Goal: Task Accomplishment & Management: Manage account settings

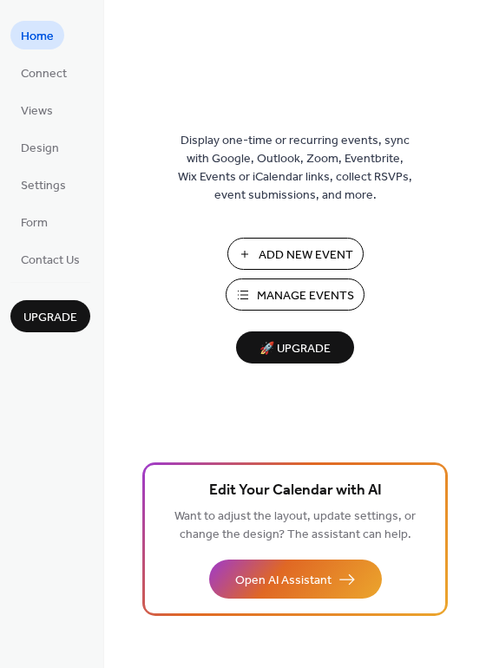
click at [291, 296] on span "Manage Events" at bounding box center [305, 296] width 97 height 18
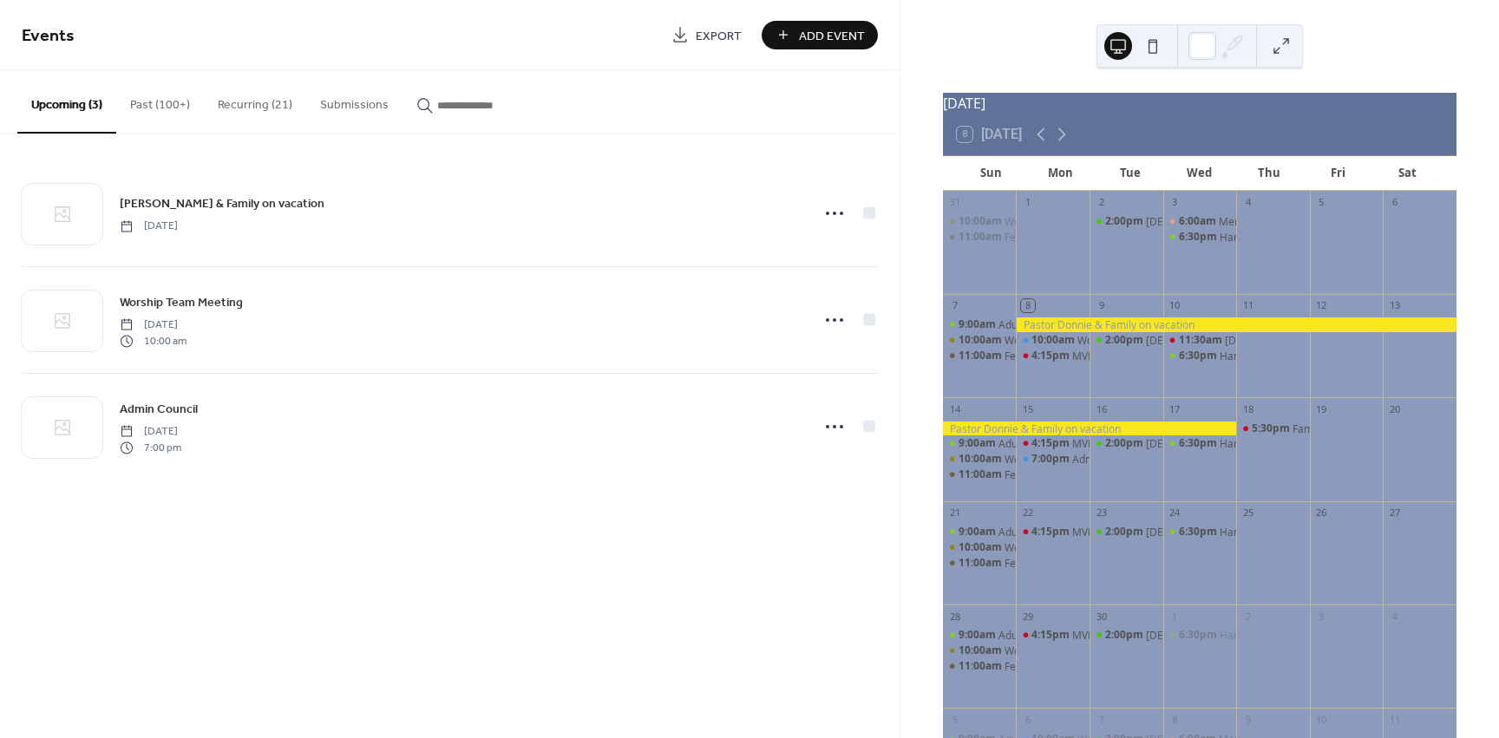
click at [256, 108] on button "Recurring (21)" at bounding box center [255, 101] width 102 height 62
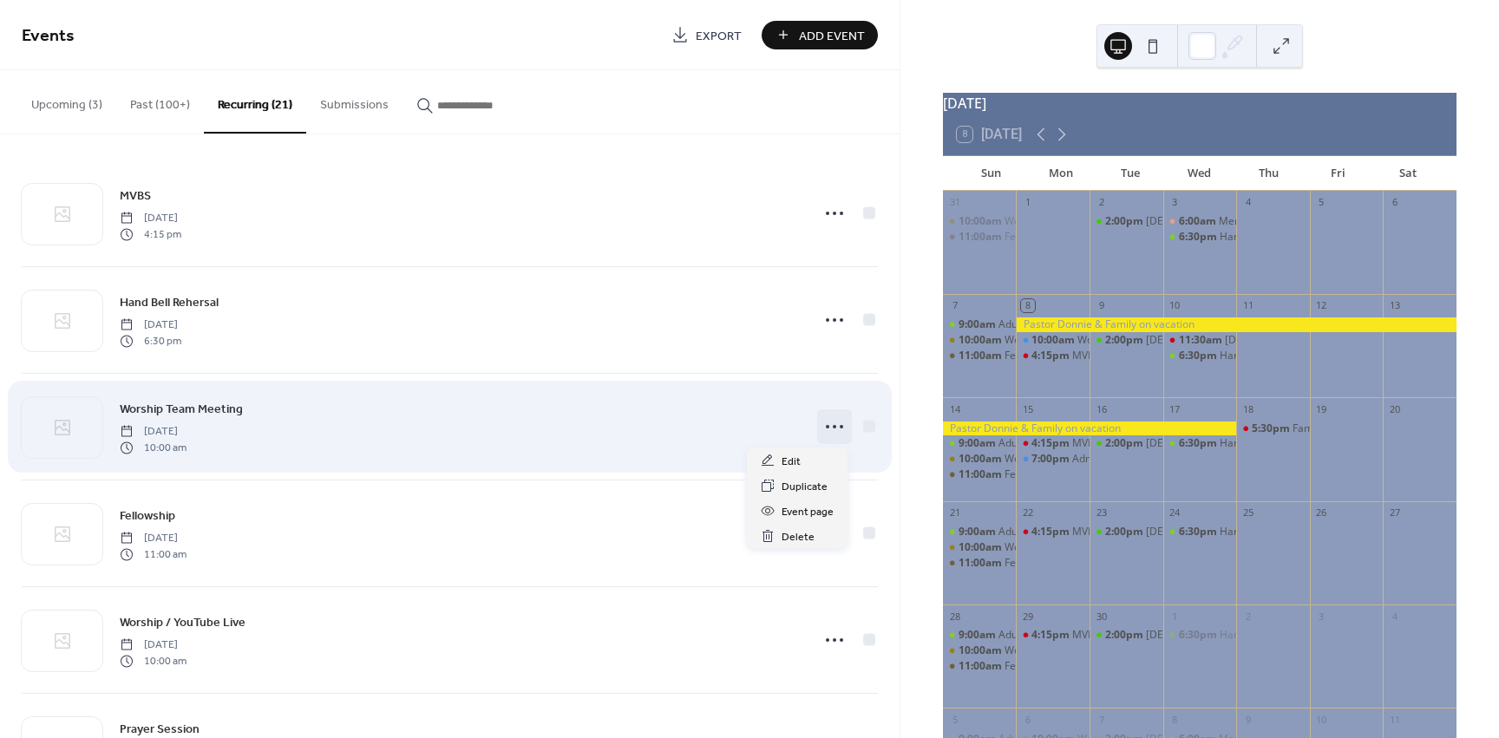
click at [828, 429] on icon at bounding box center [835, 427] width 28 height 28
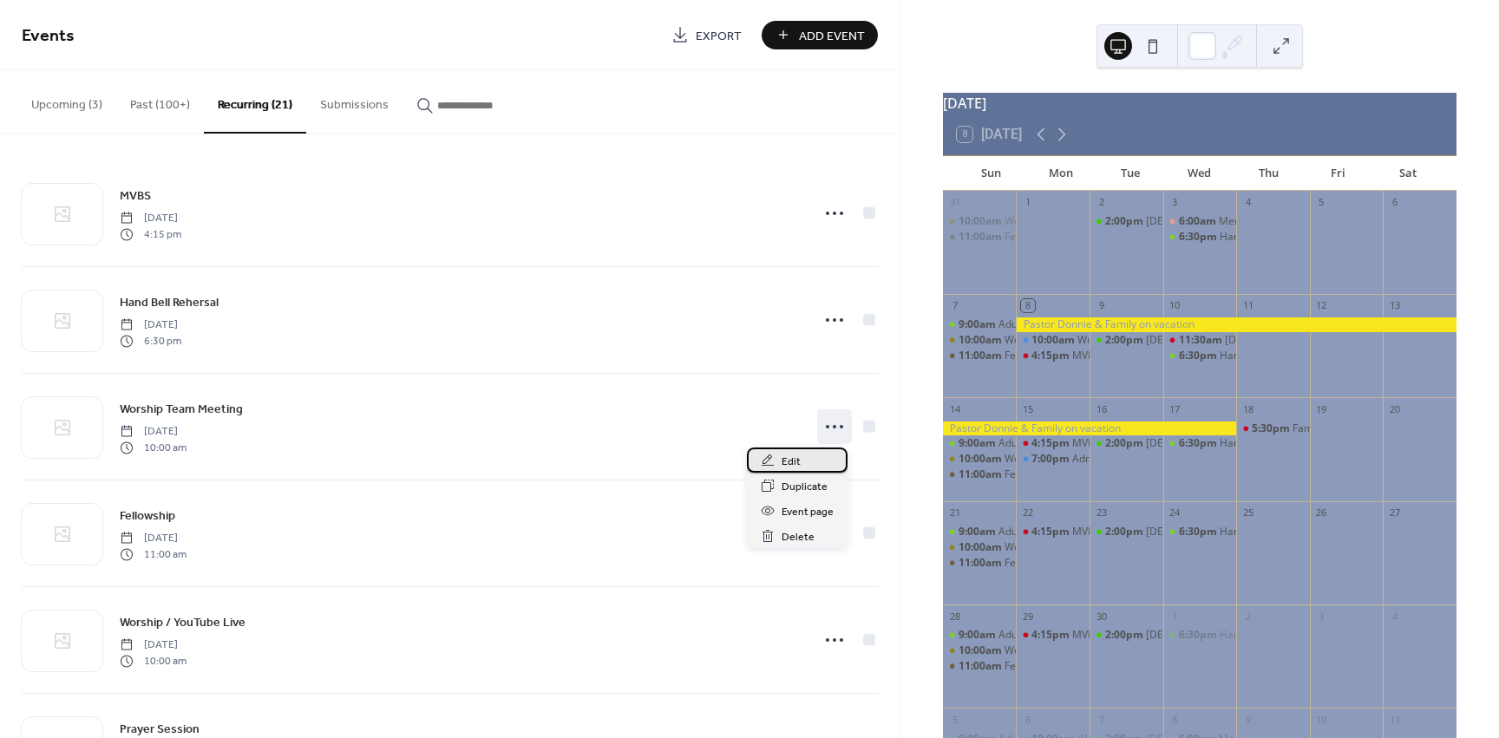
click at [796, 460] on span "Edit" at bounding box center [791, 462] width 19 height 18
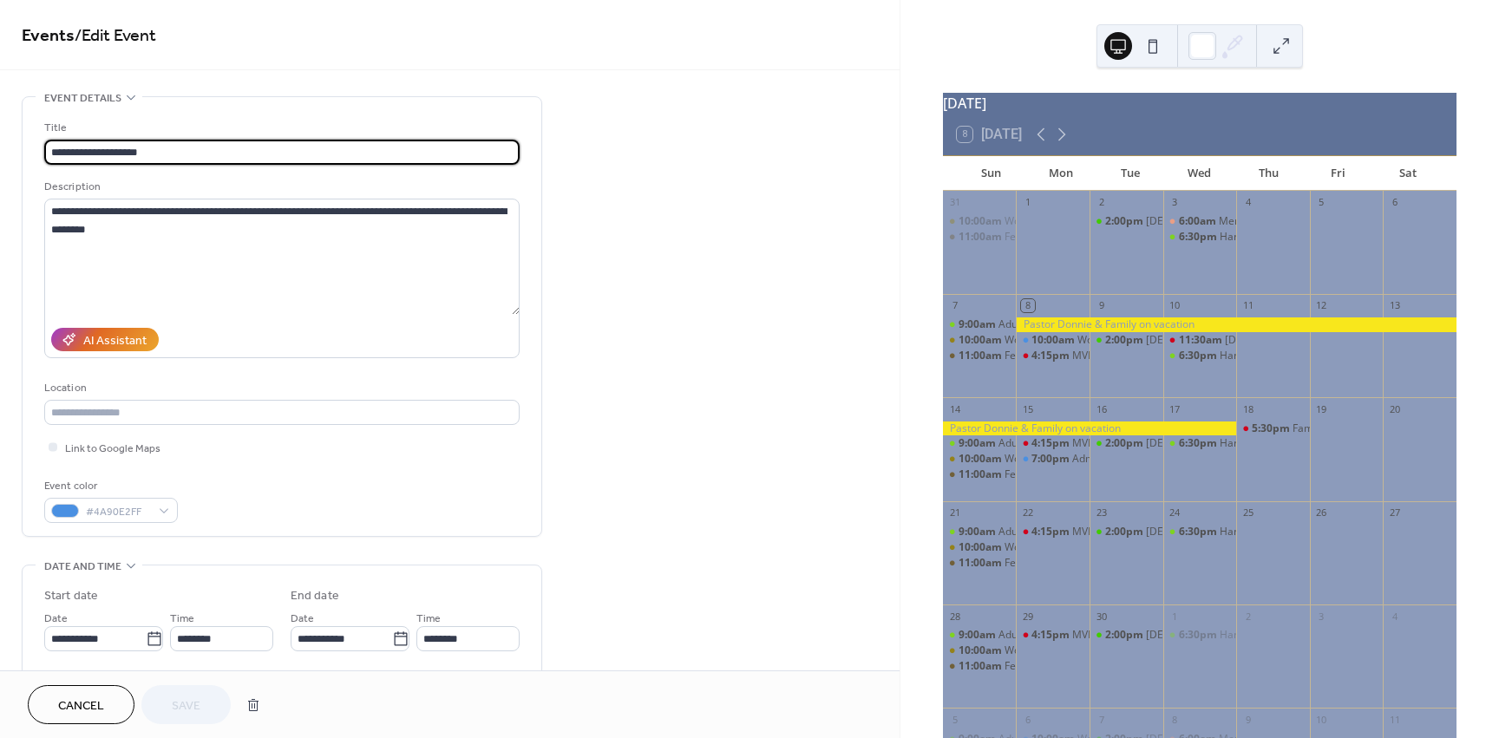
type input "**********"
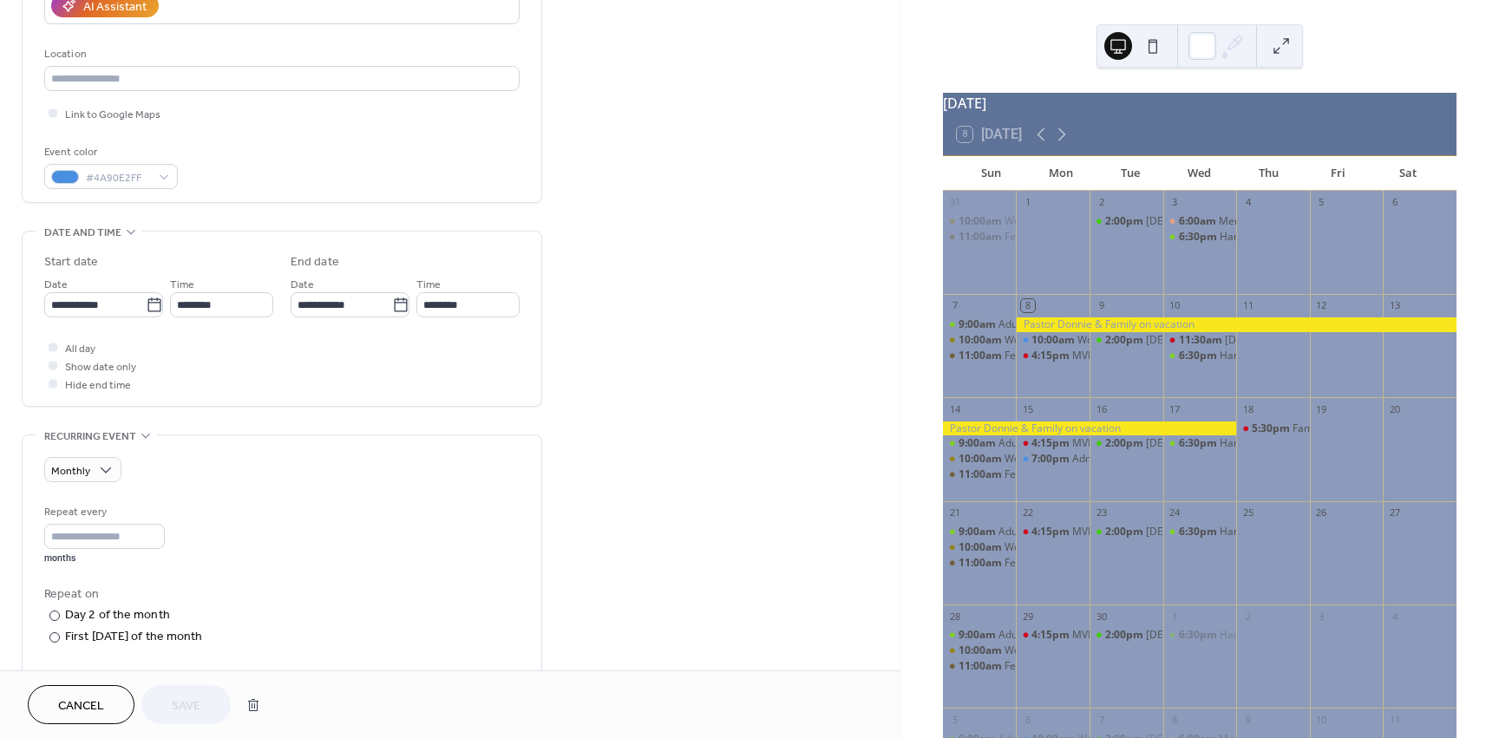
scroll to position [347, 0]
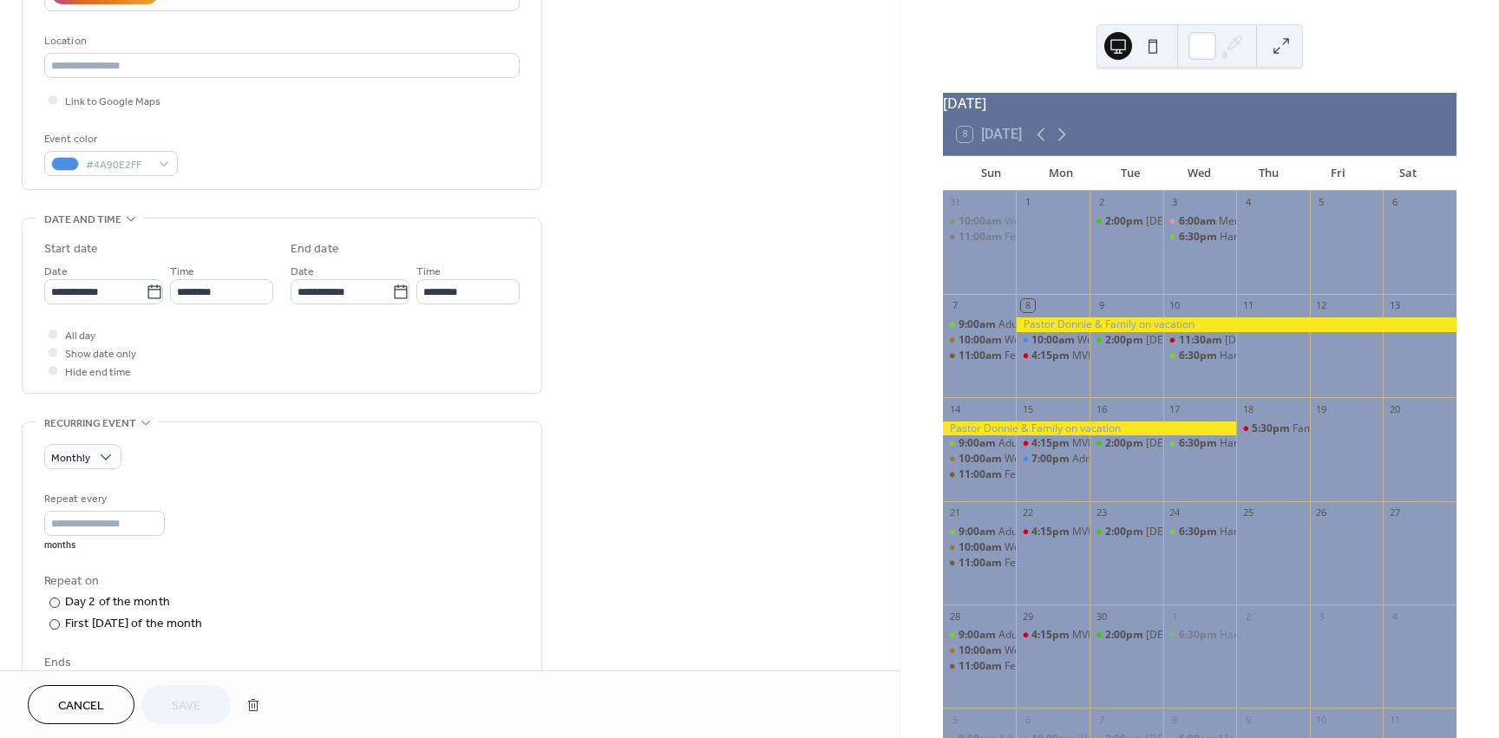
click at [87, 698] on span "Cancel" at bounding box center [81, 706] width 46 height 18
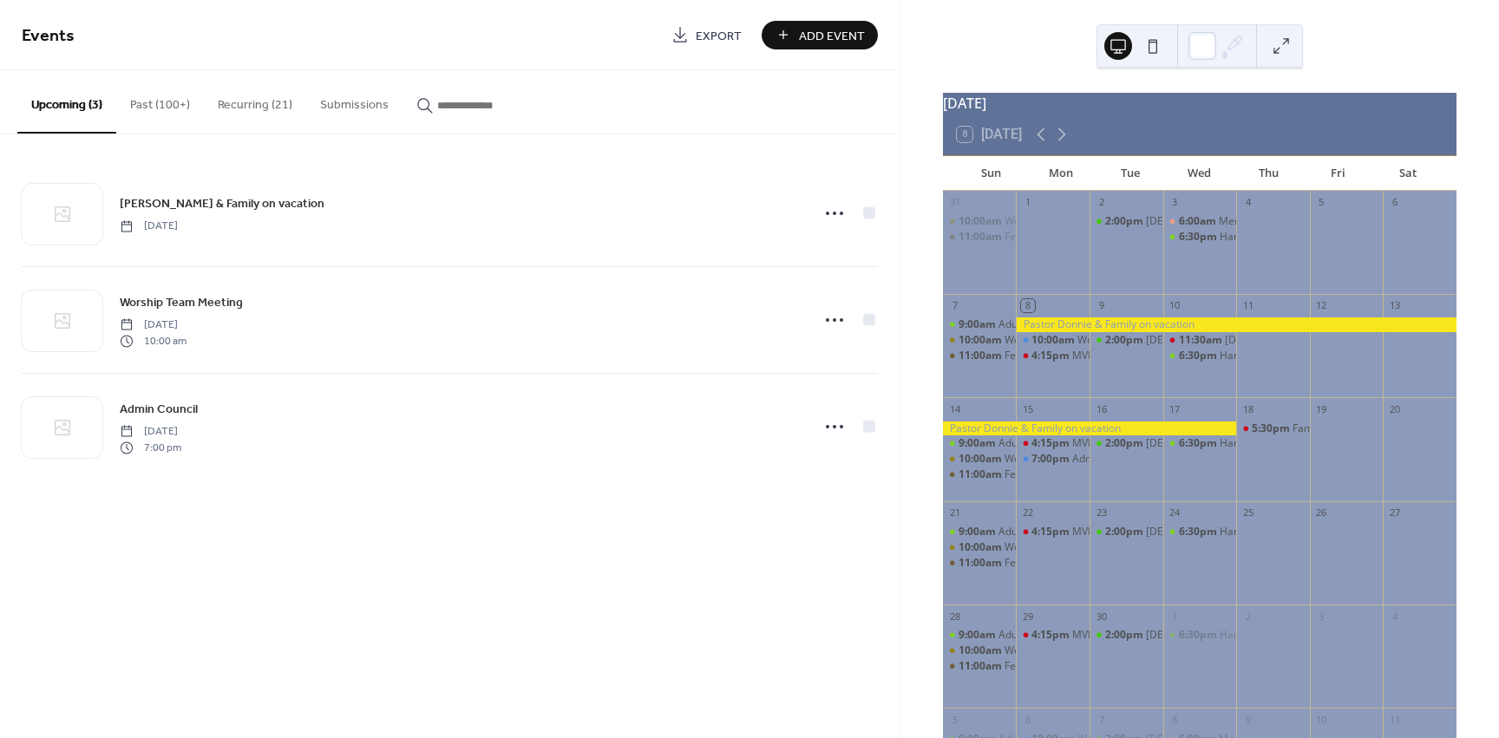
click at [254, 105] on button "Recurring (21)" at bounding box center [255, 101] width 102 height 62
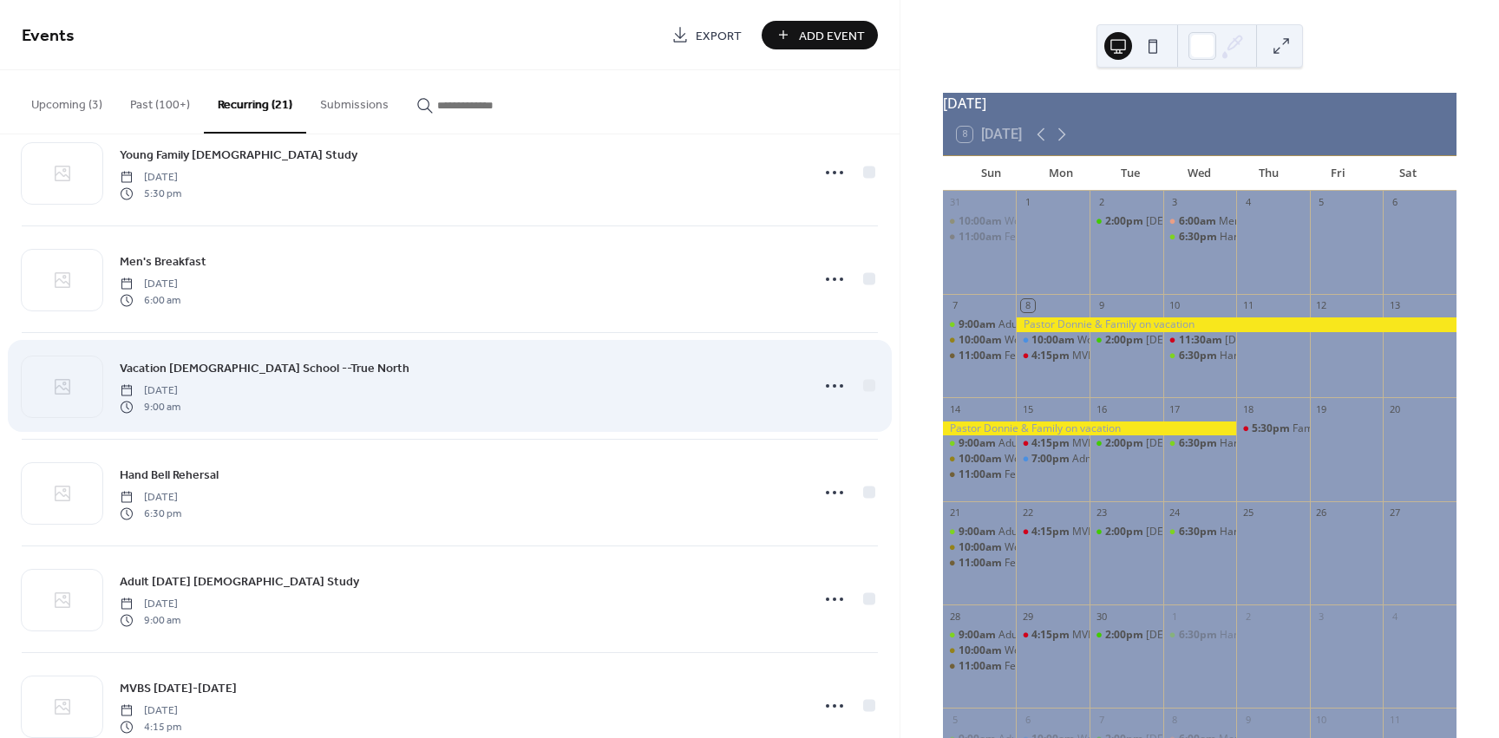
scroll to position [1388, 0]
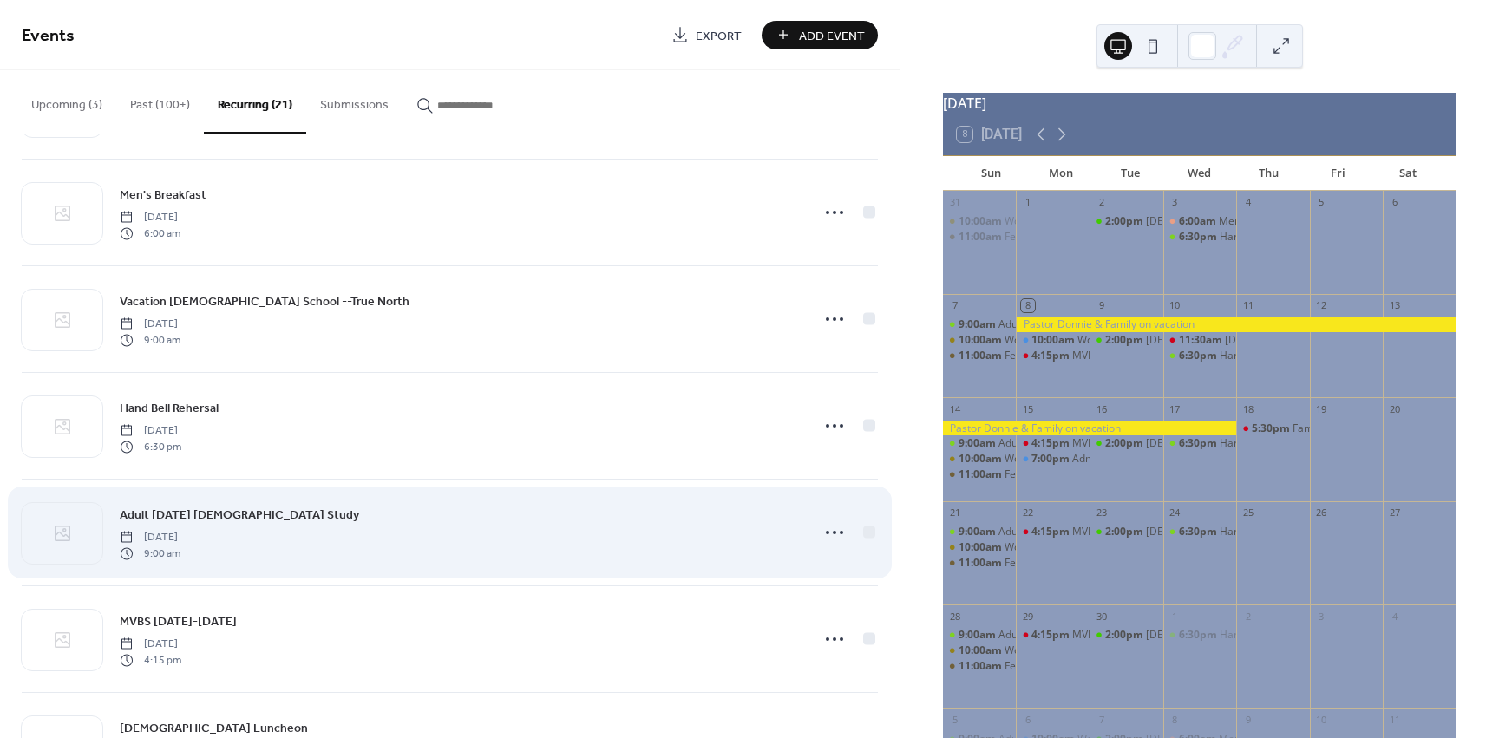
click at [280, 525] on div "Adult [DATE] [DEMOGRAPHIC_DATA] Study [DATE] 9:00 am" at bounding box center [459, 533] width 679 height 56
click at [835, 535] on icon at bounding box center [835, 533] width 28 height 28
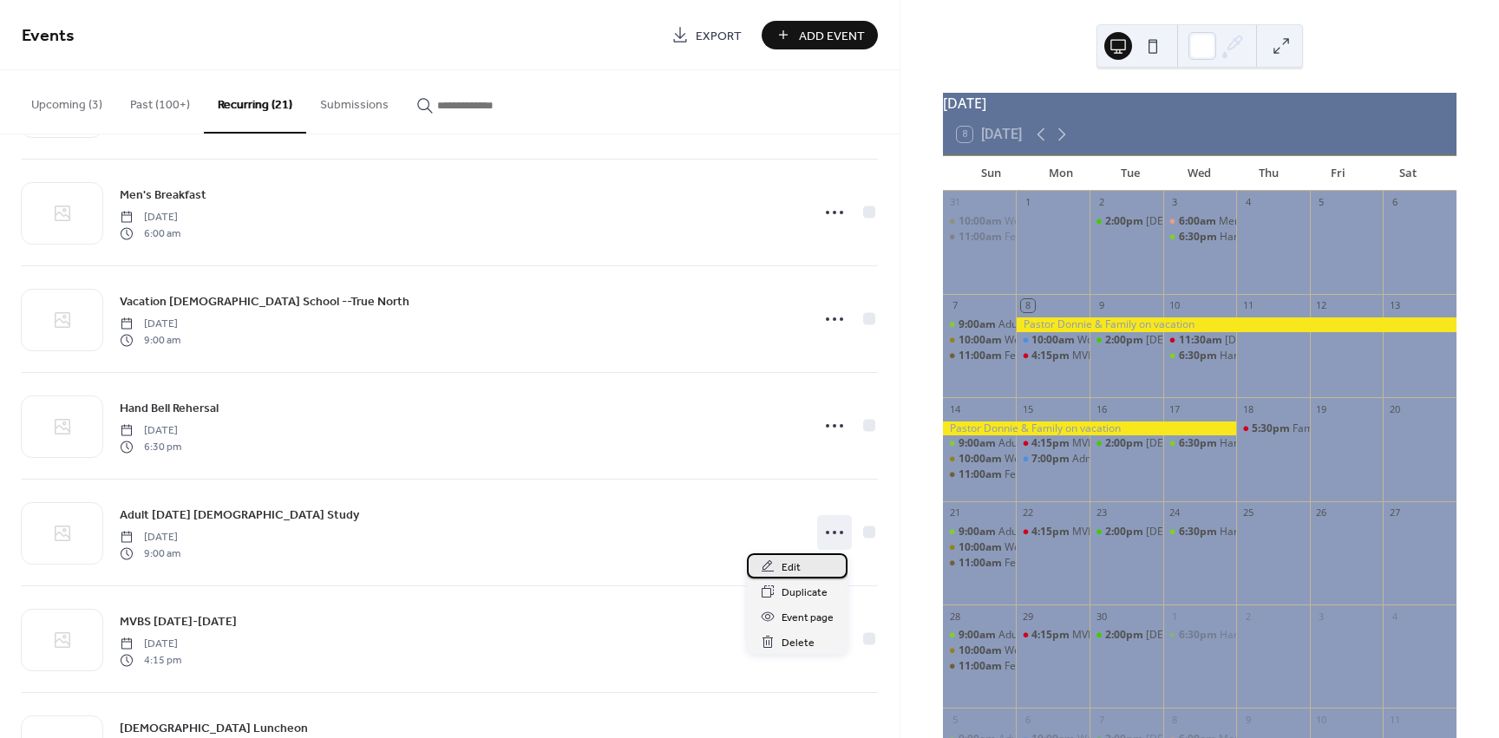
click at [785, 560] on span "Edit" at bounding box center [791, 568] width 19 height 18
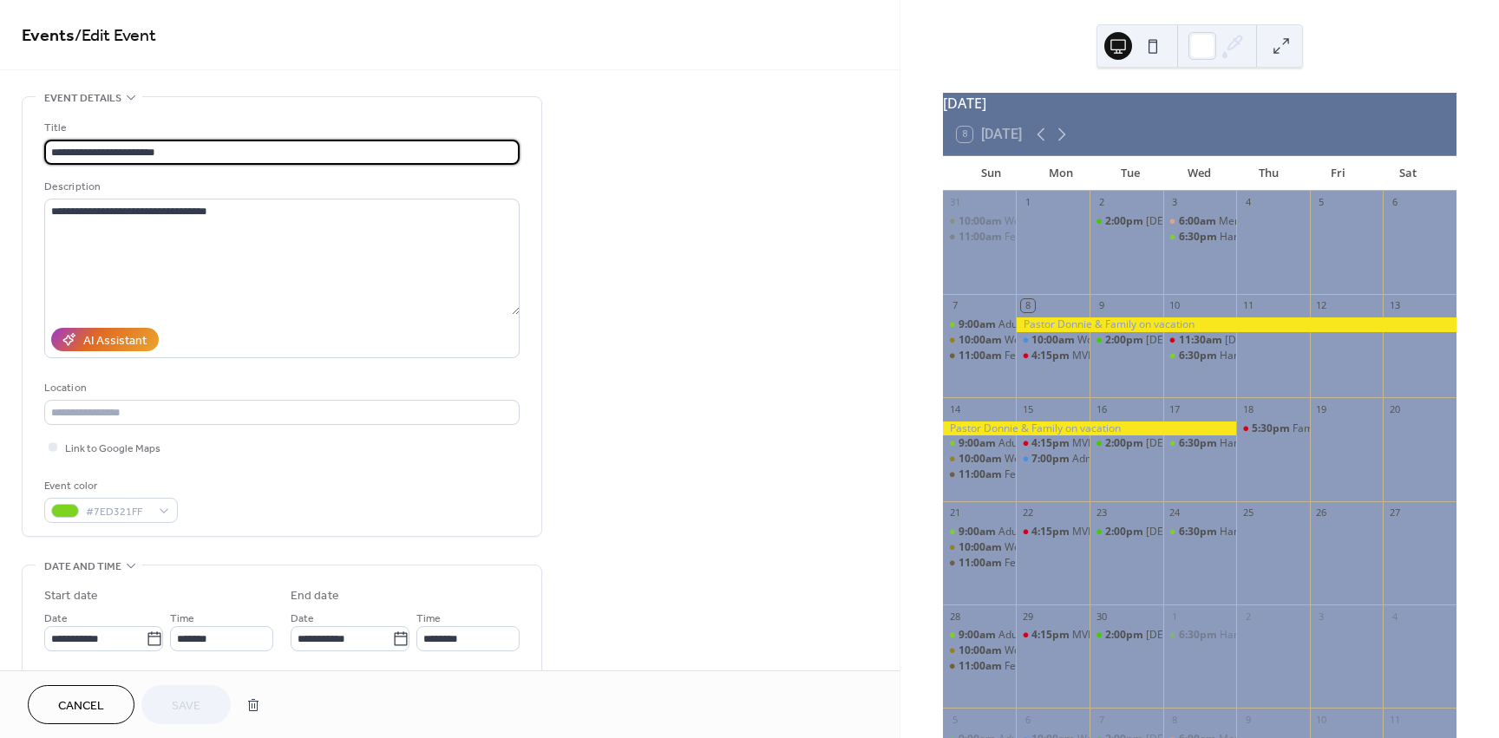
type input "**********"
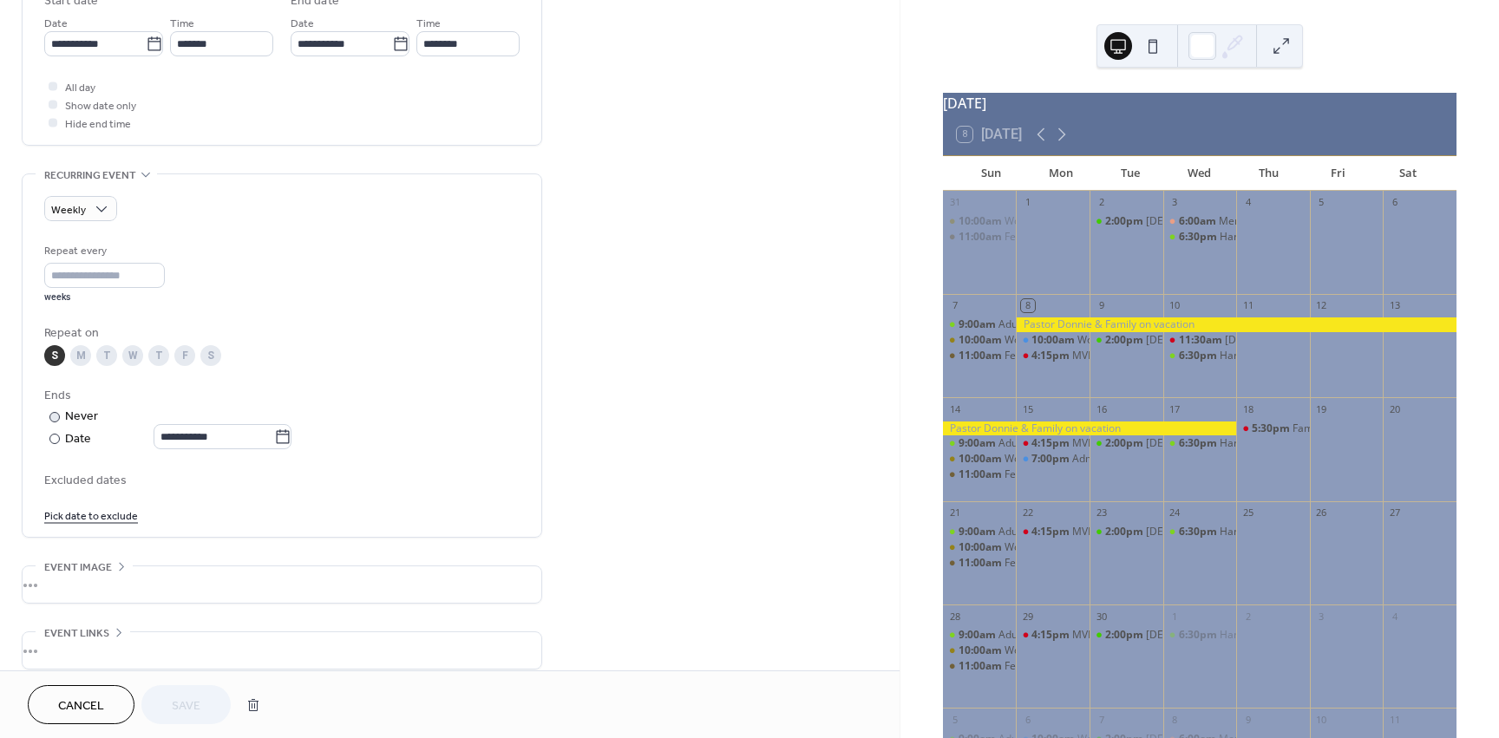
scroll to position [607, 0]
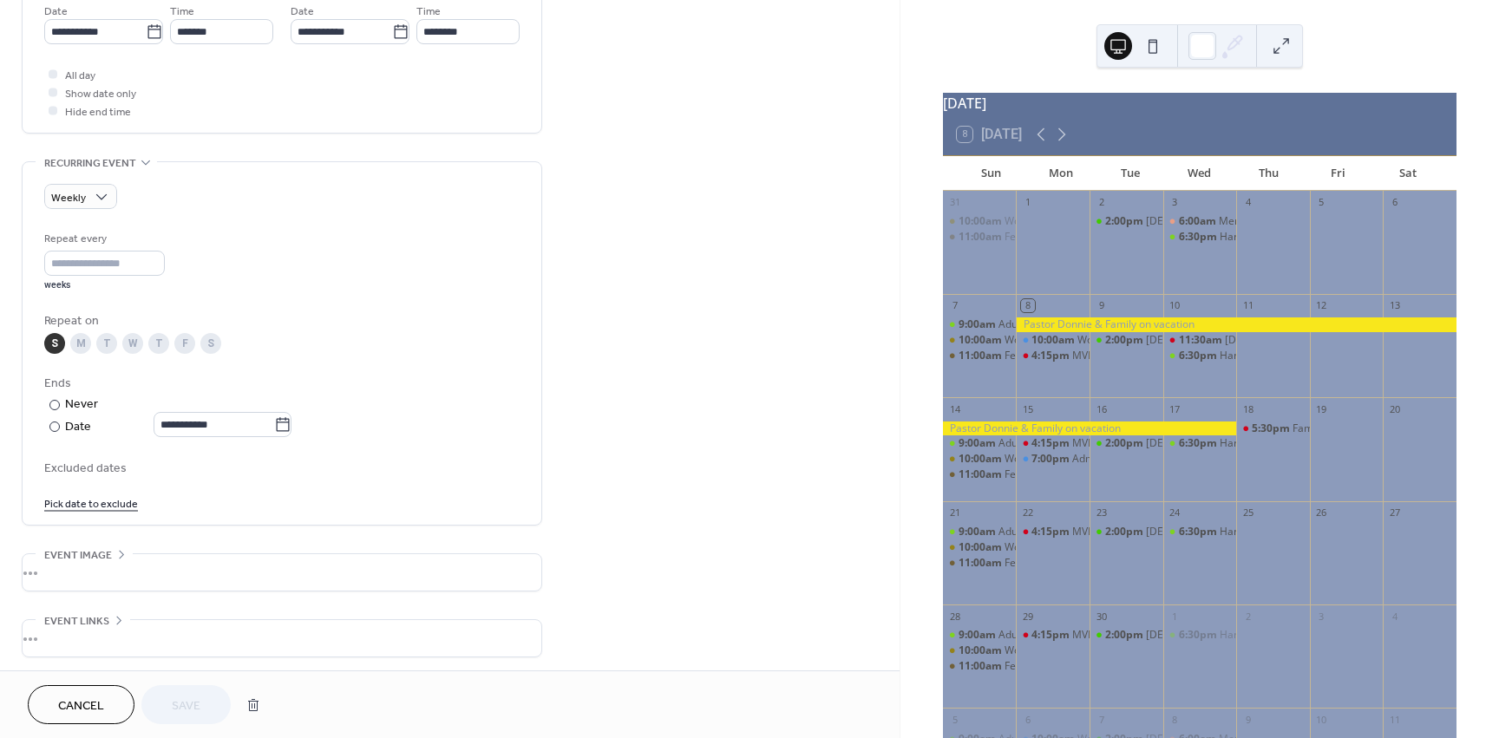
click at [88, 508] on link "Pick date to exclude" at bounding box center [91, 503] width 94 height 18
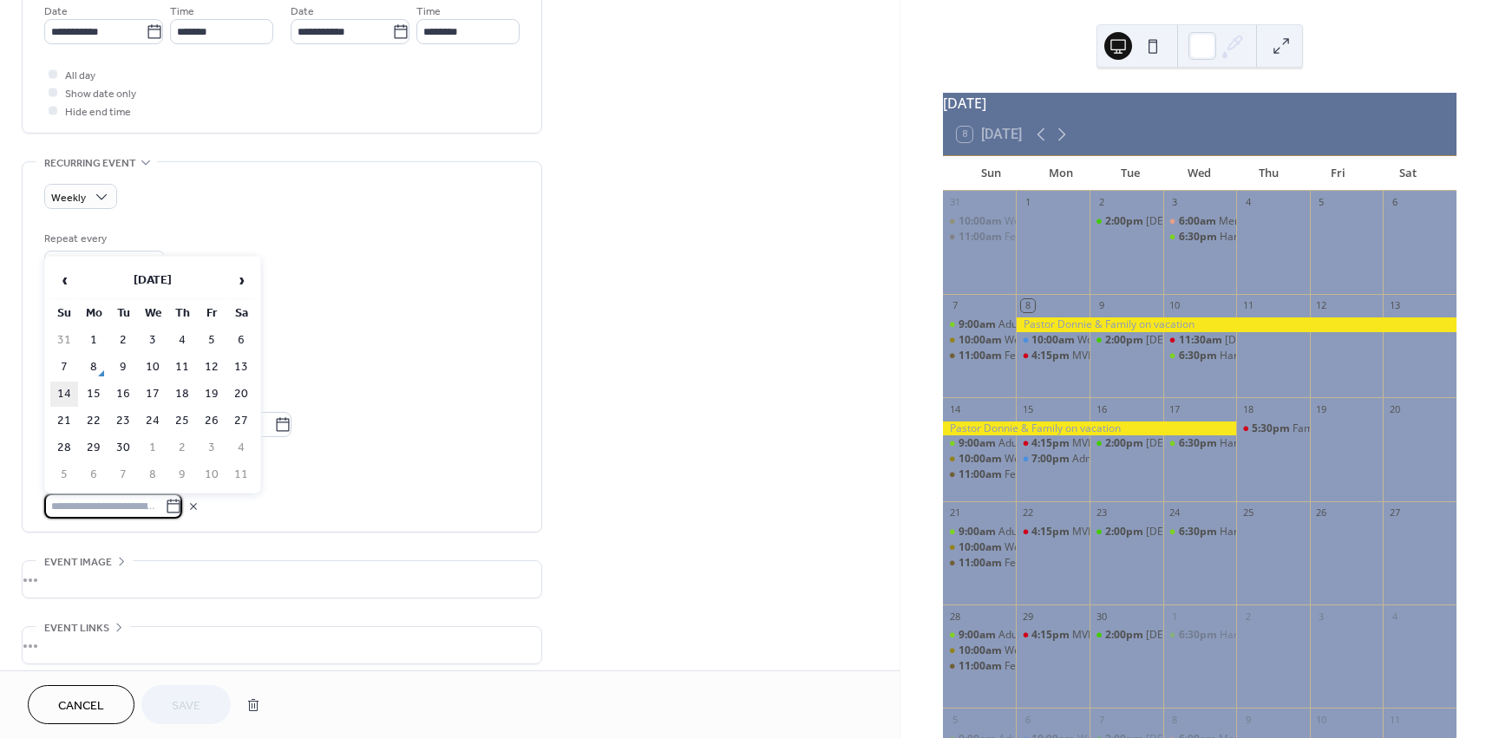
click at [66, 393] on td "14" at bounding box center [64, 394] width 28 height 25
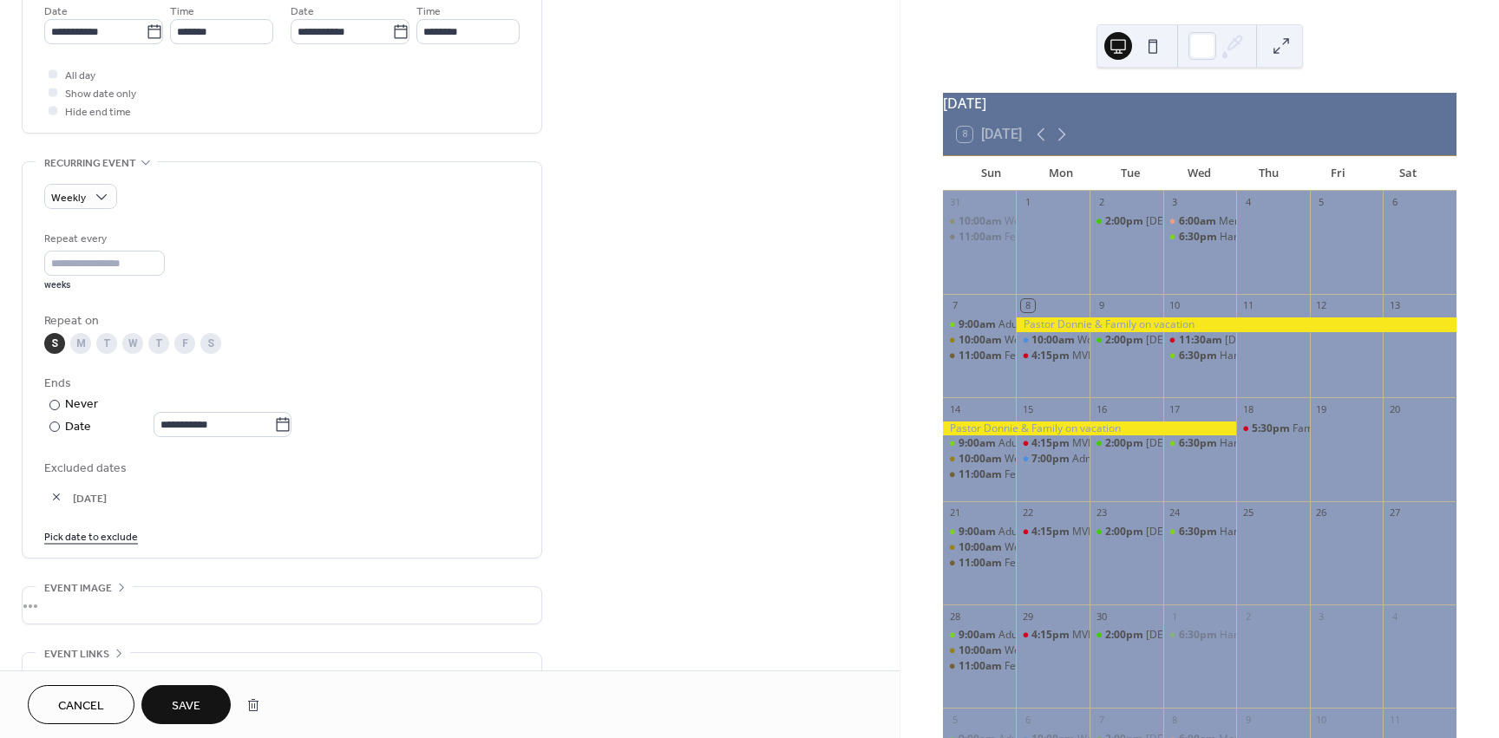
click at [191, 706] on span "Save" at bounding box center [186, 706] width 29 height 18
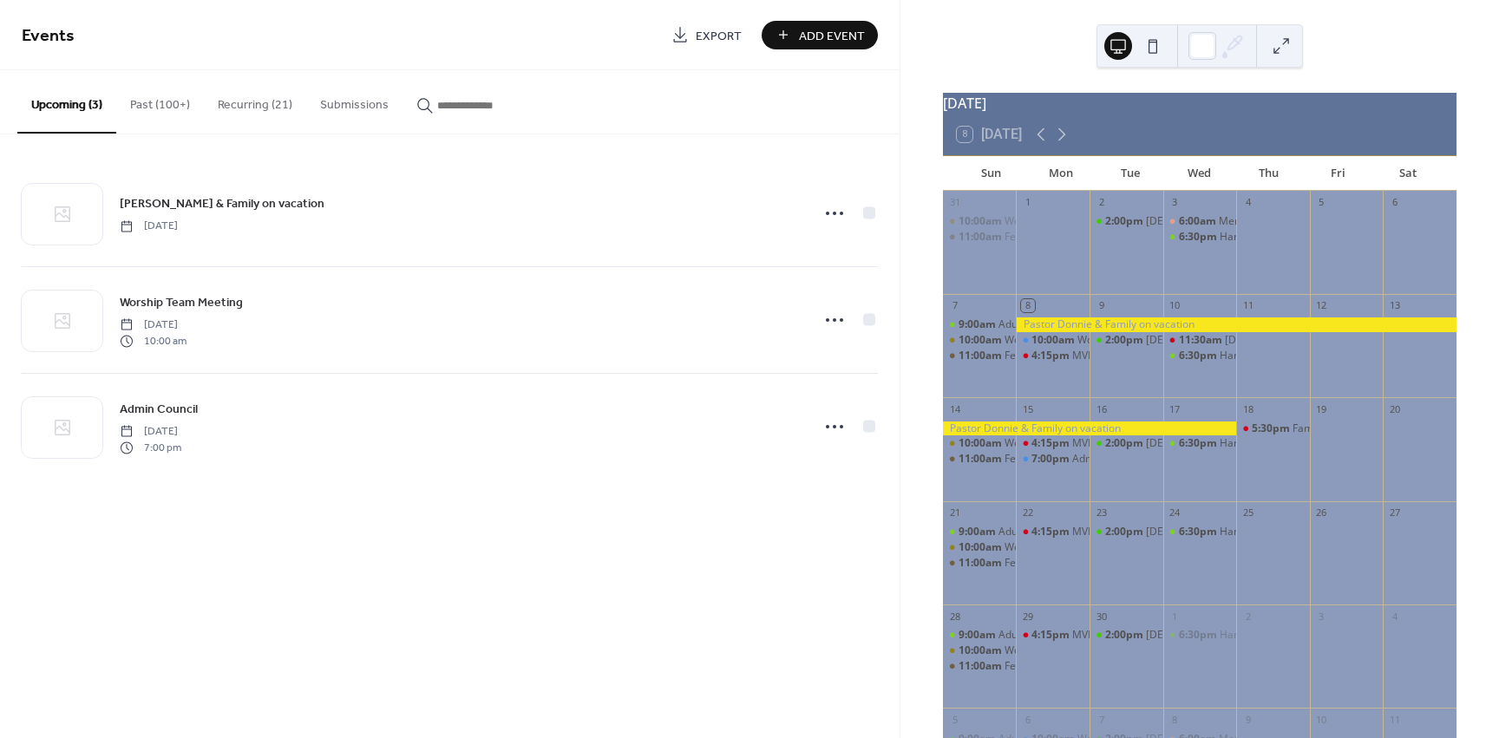
click at [256, 102] on button "Recurring (21)" at bounding box center [255, 101] width 102 height 62
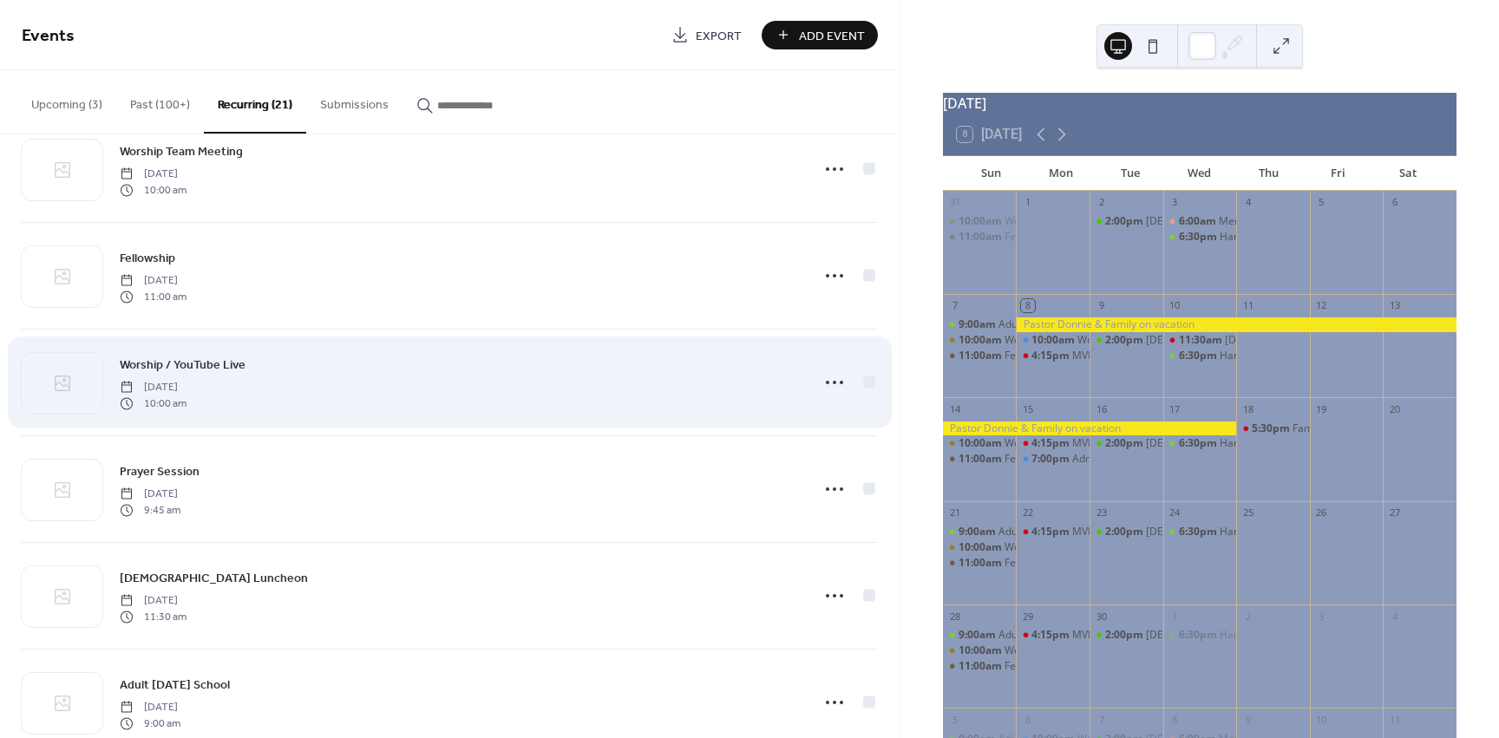
scroll to position [260, 0]
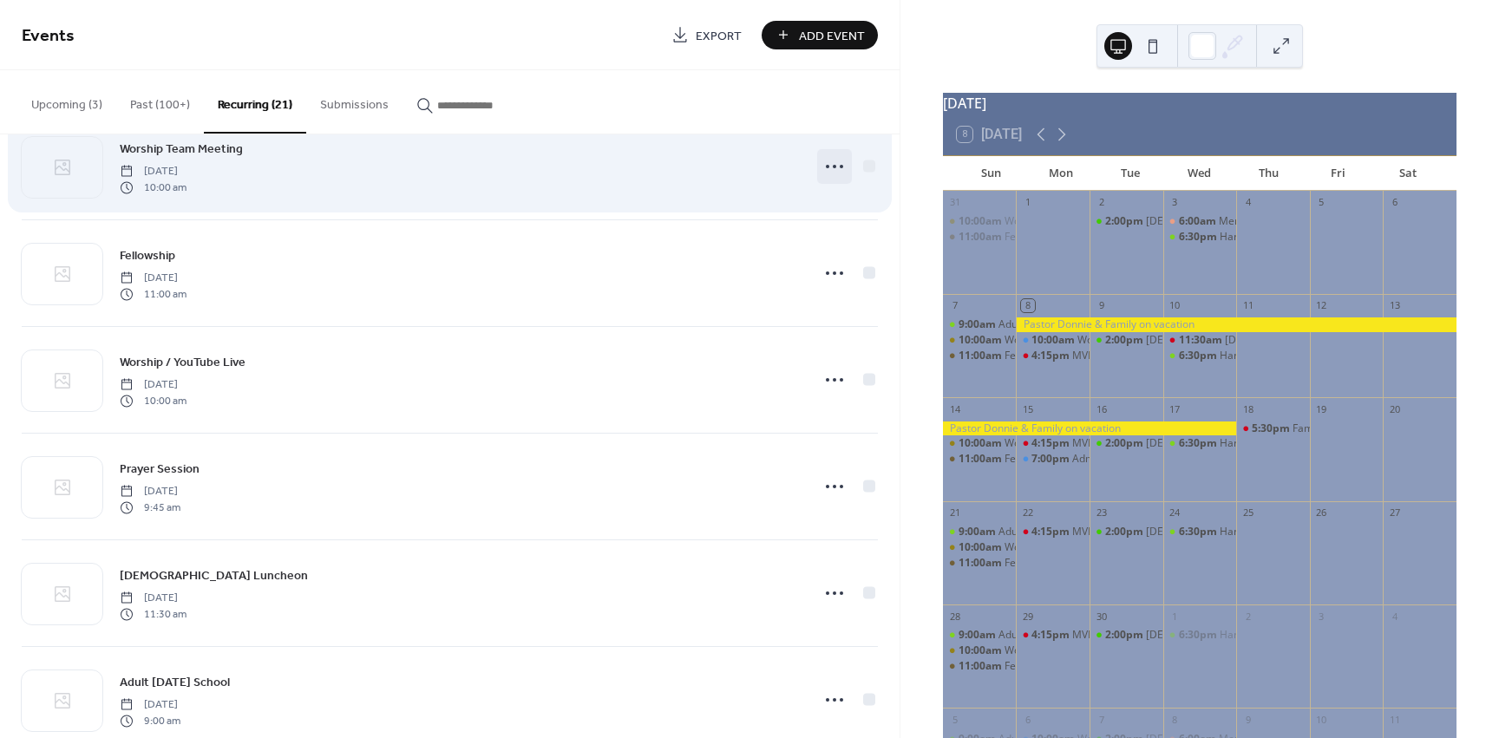
click at [833, 167] on icon at bounding box center [835, 167] width 28 height 28
click at [864, 170] on div at bounding box center [869, 166] width 12 height 12
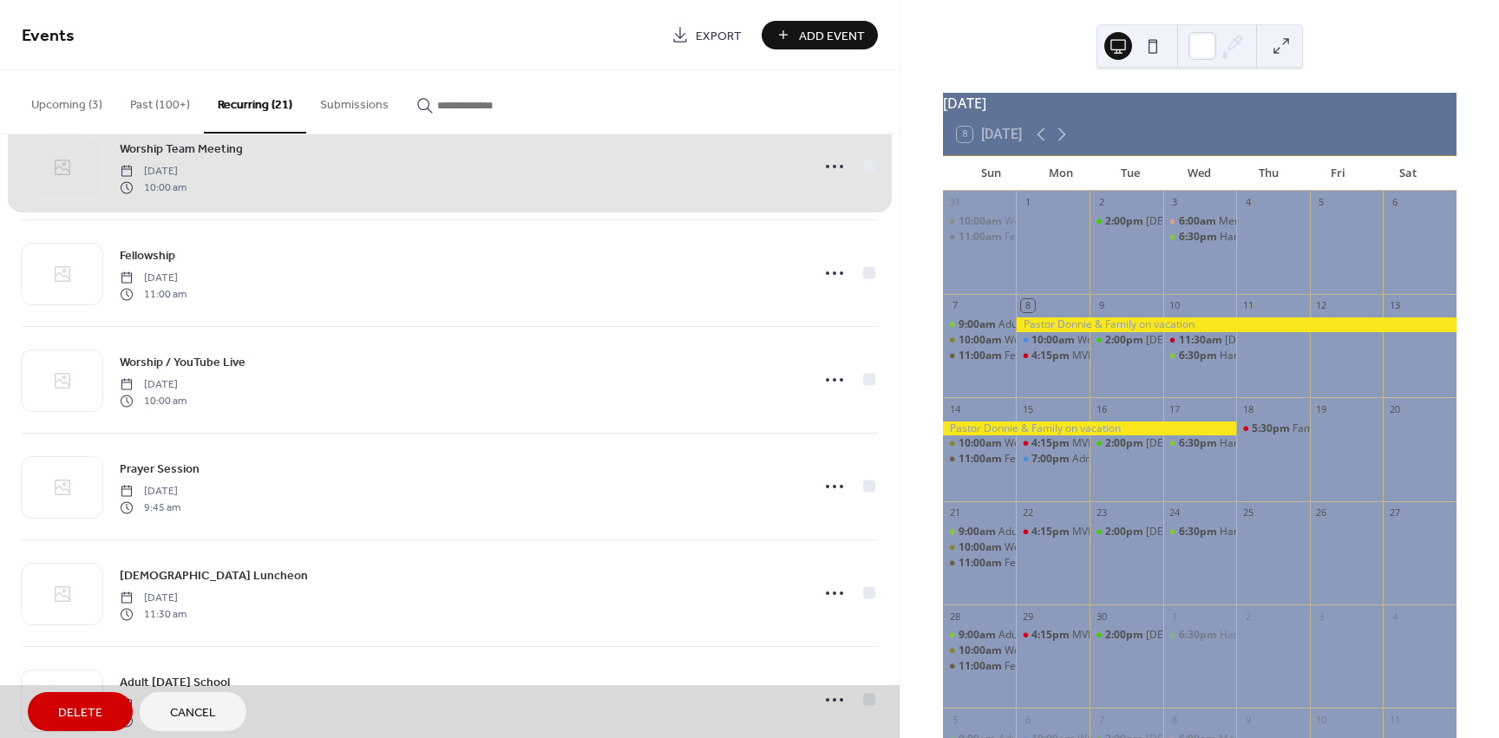
click at [185, 714] on span "Cancel" at bounding box center [193, 713] width 46 height 18
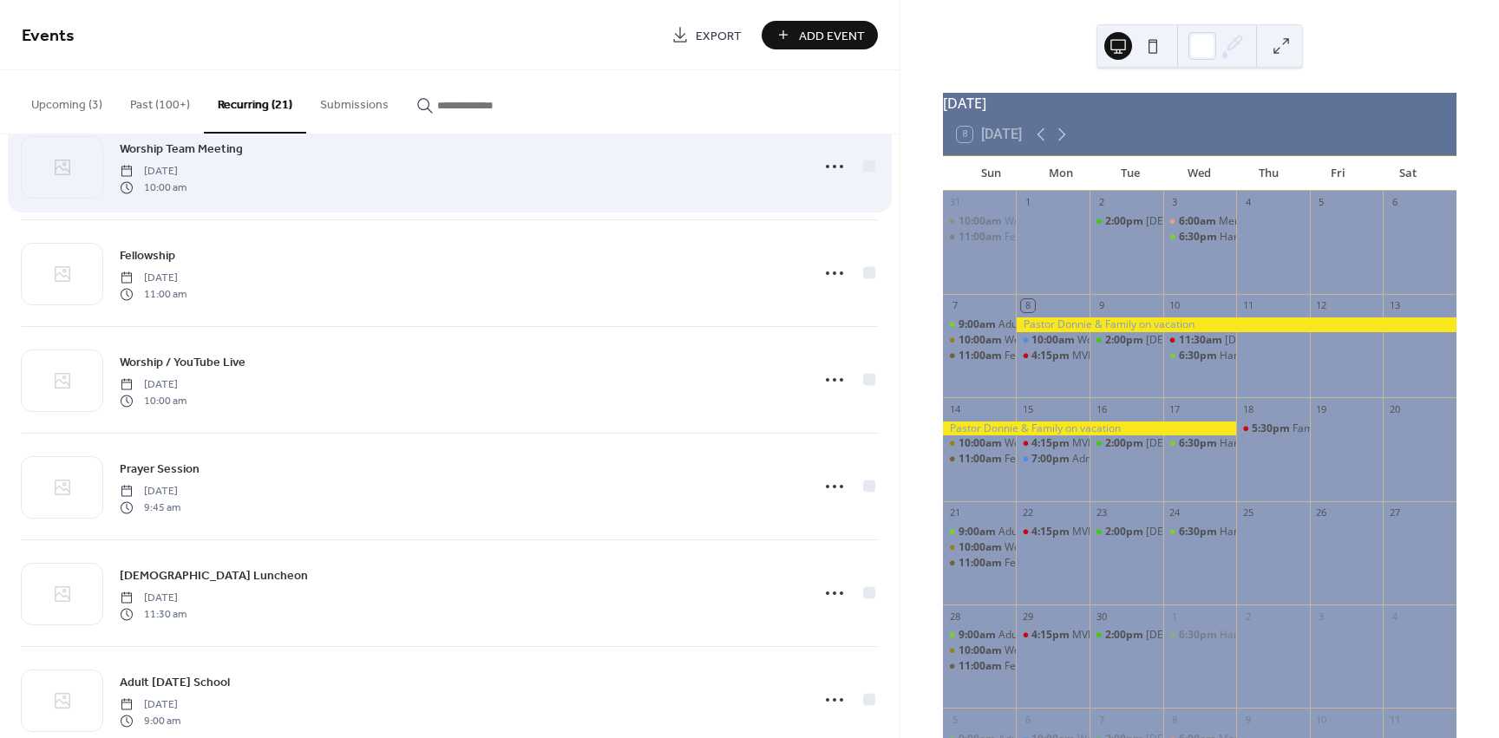
click at [200, 150] on span "Worship Team Meeting" at bounding box center [181, 150] width 123 height 18
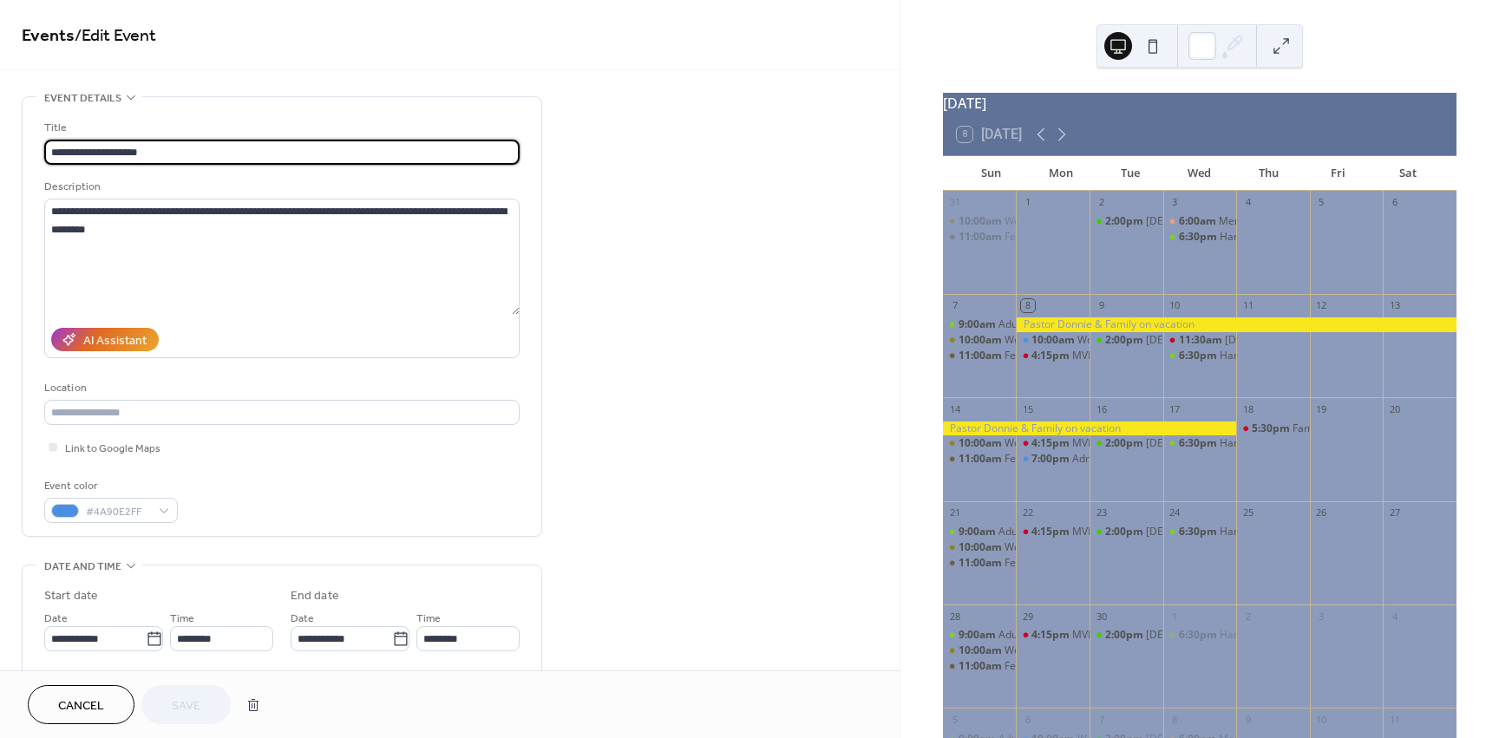
click at [819, 39] on span "Events / Edit Event" at bounding box center [450, 36] width 856 height 35
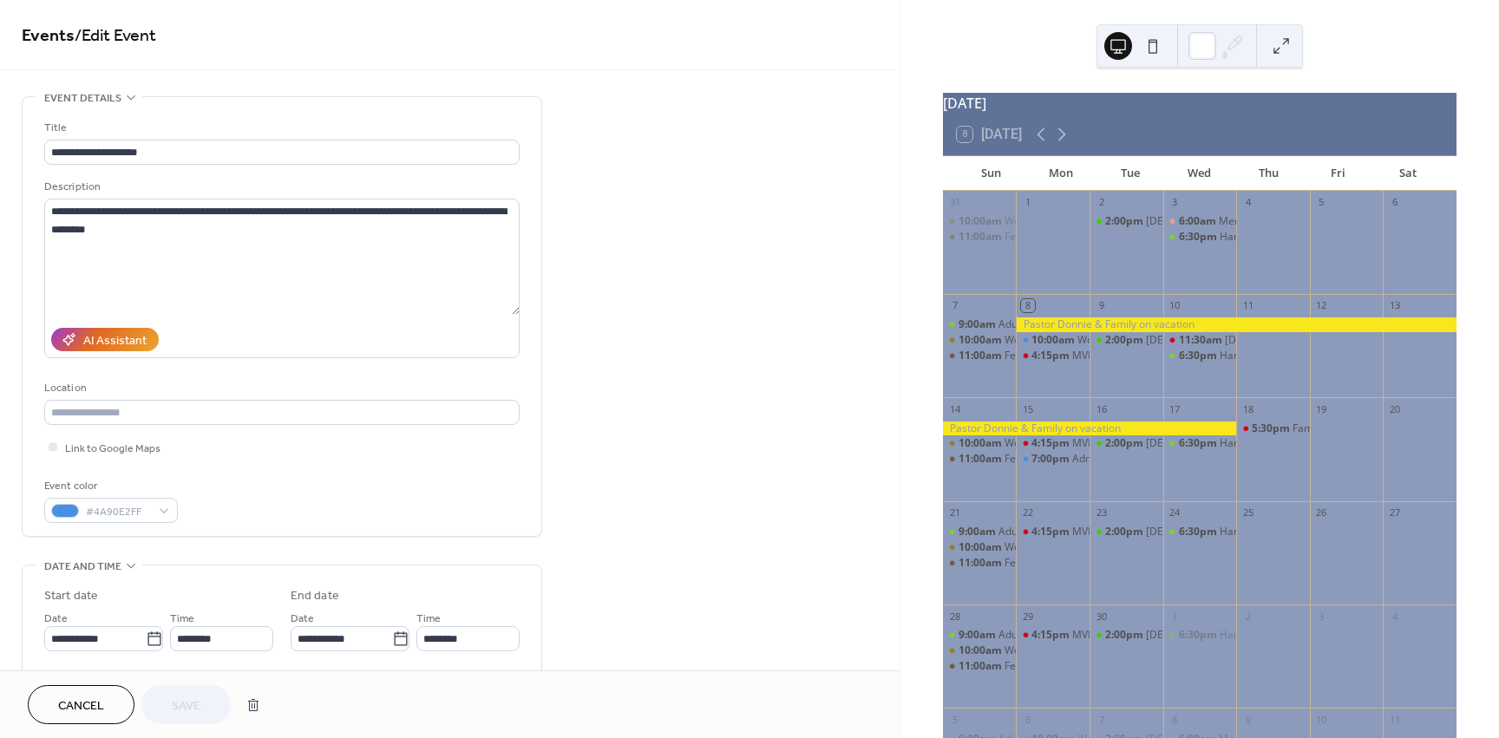
click at [96, 707] on span "Cancel" at bounding box center [81, 706] width 46 height 18
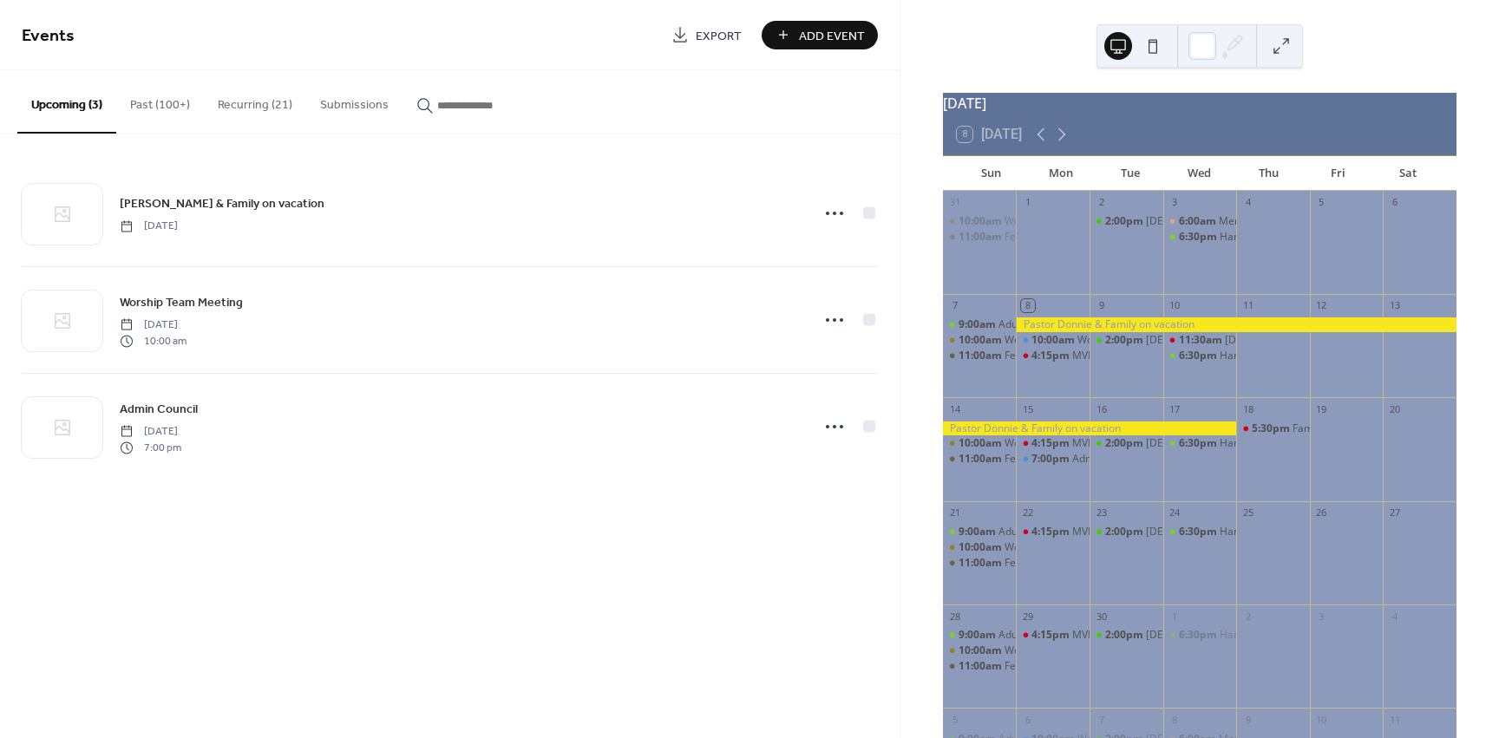
click at [256, 106] on button "Recurring (21)" at bounding box center [255, 101] width 102 height 62
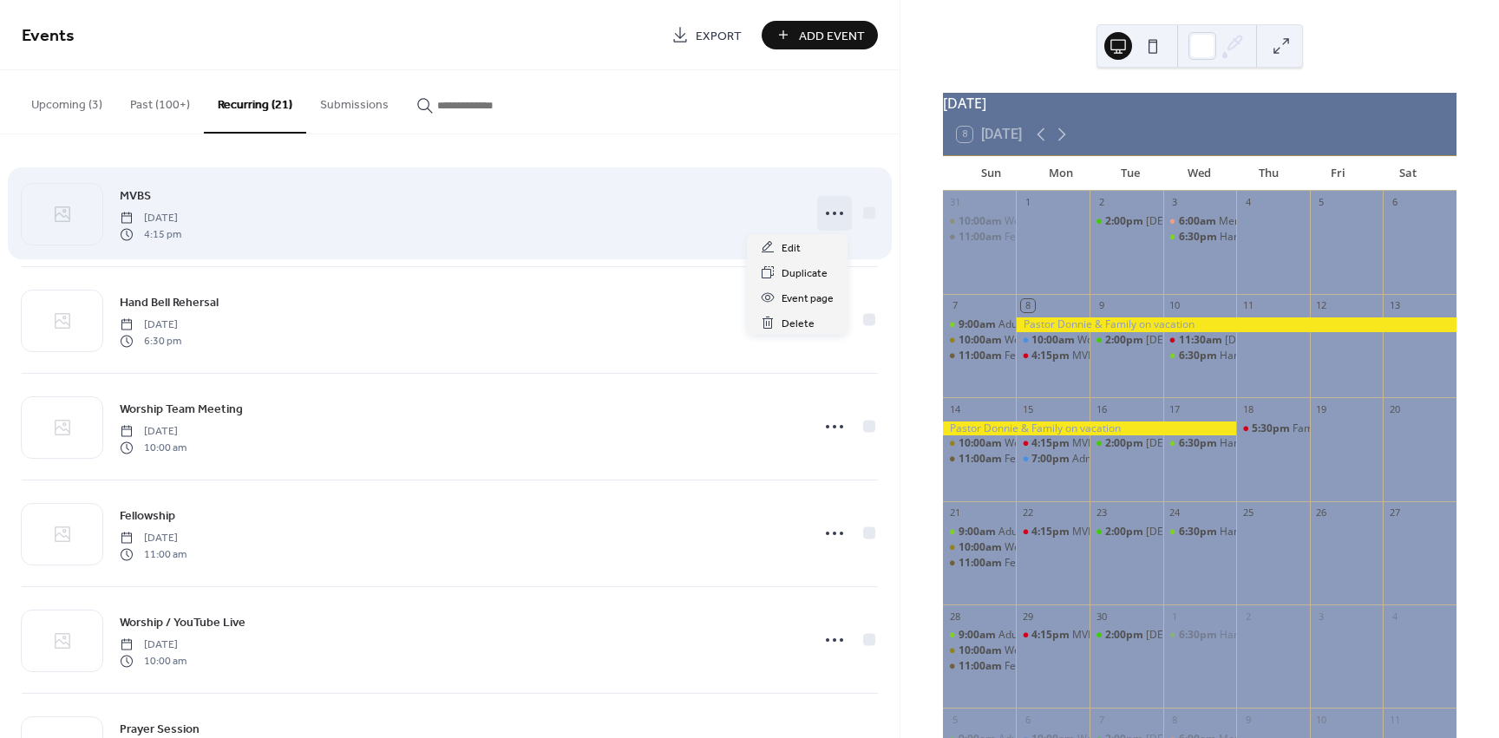
click at [832, 213] on icon at bounding box center [835, 214] width 28 height 28
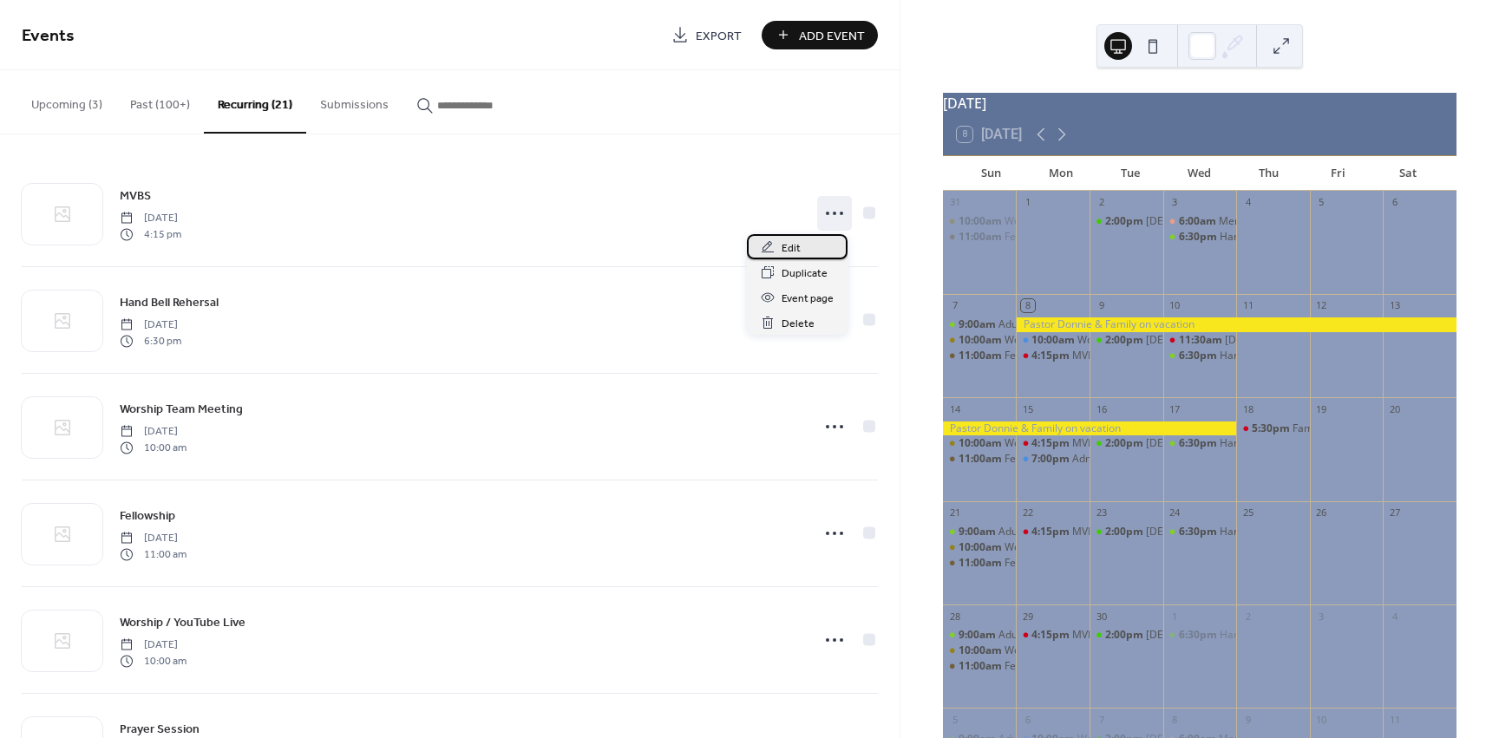
click at [795, 243] on span "Edit" at bounding box center [791, 248] width 19 height 18
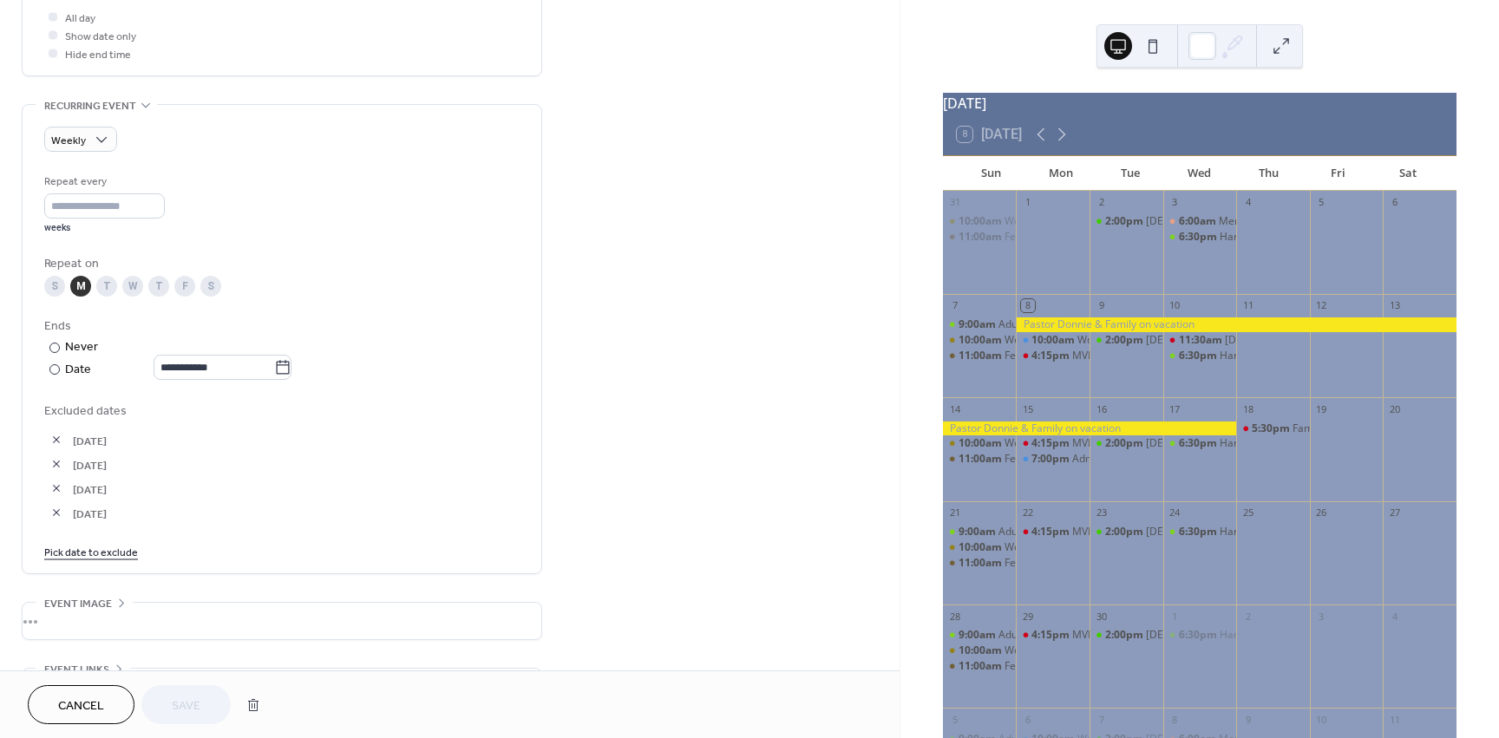
scroll to position [781, 0]
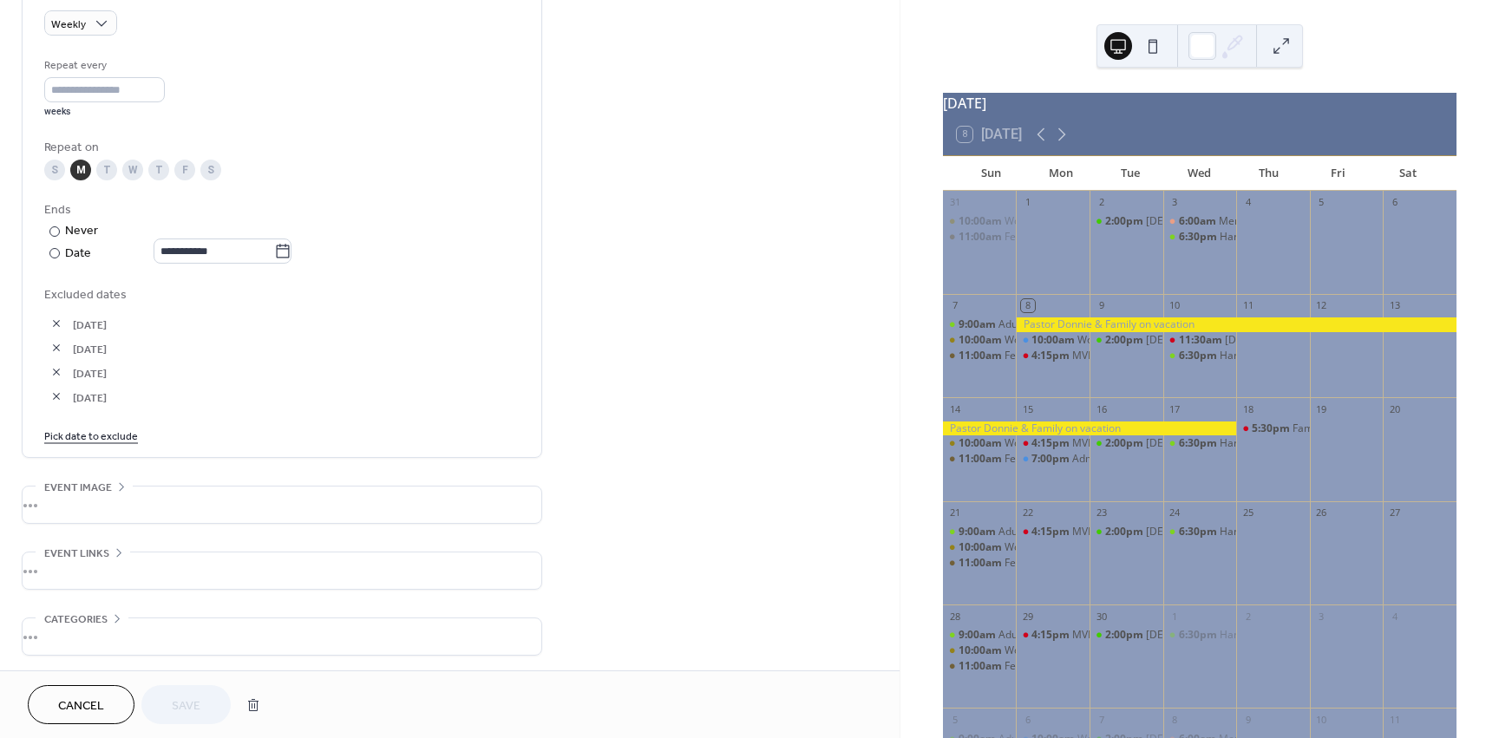
click at [94, 706] on span "Cancel" at bounding box center [81, 706] width 46 height 18
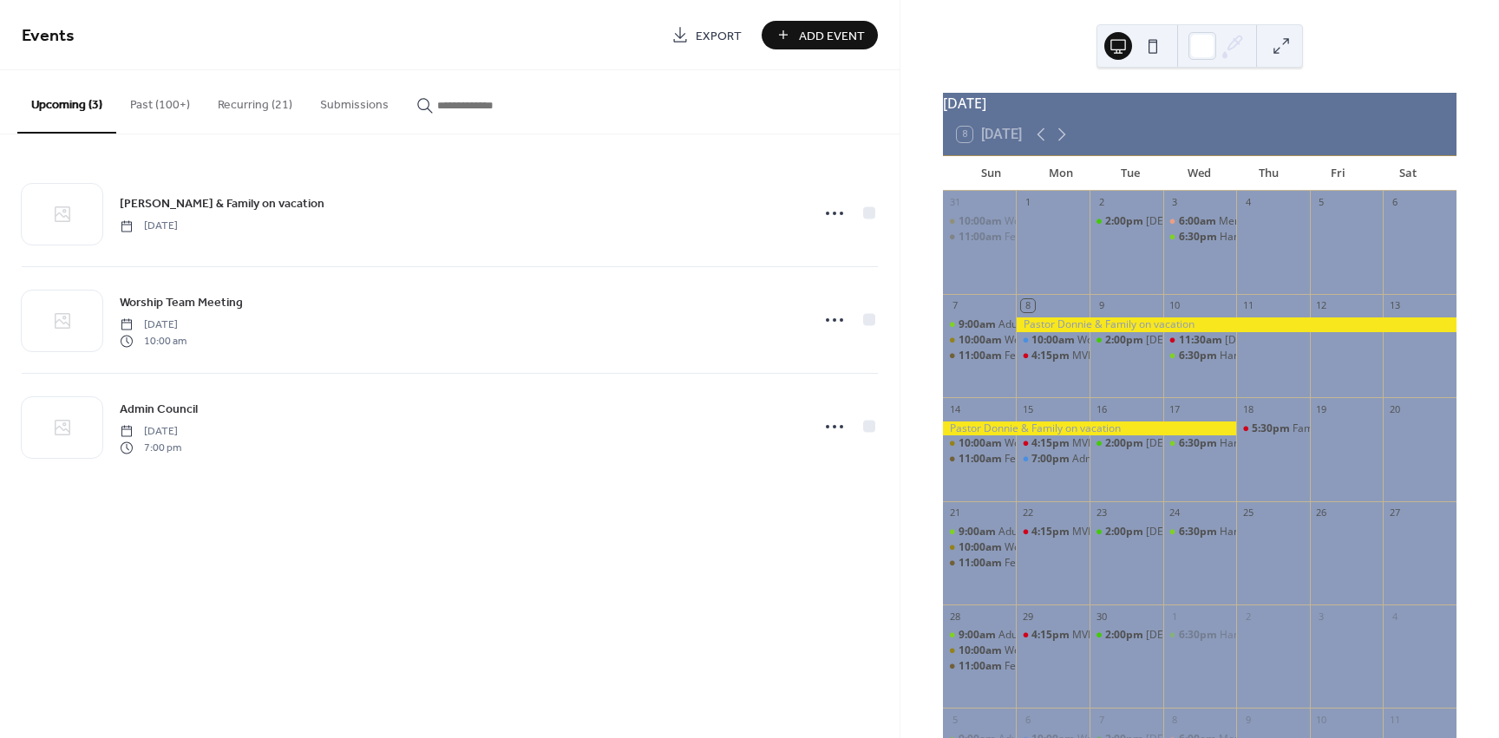
click at [247, 109] on button "Recurring (21)" at bounding box center [255, 101] width 102 height 62
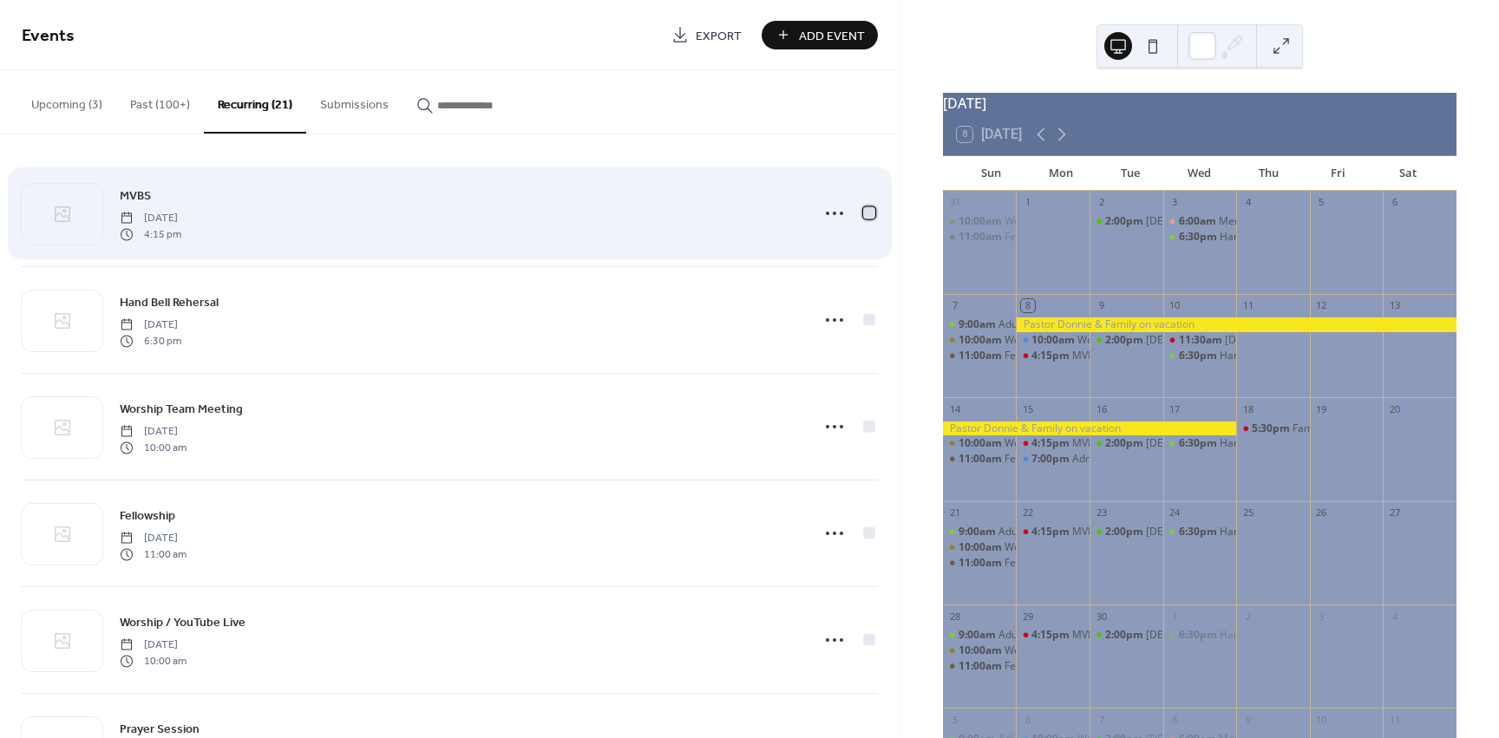
click at [863, 214] on div at bounding box center [869, 212] width 12 height 12
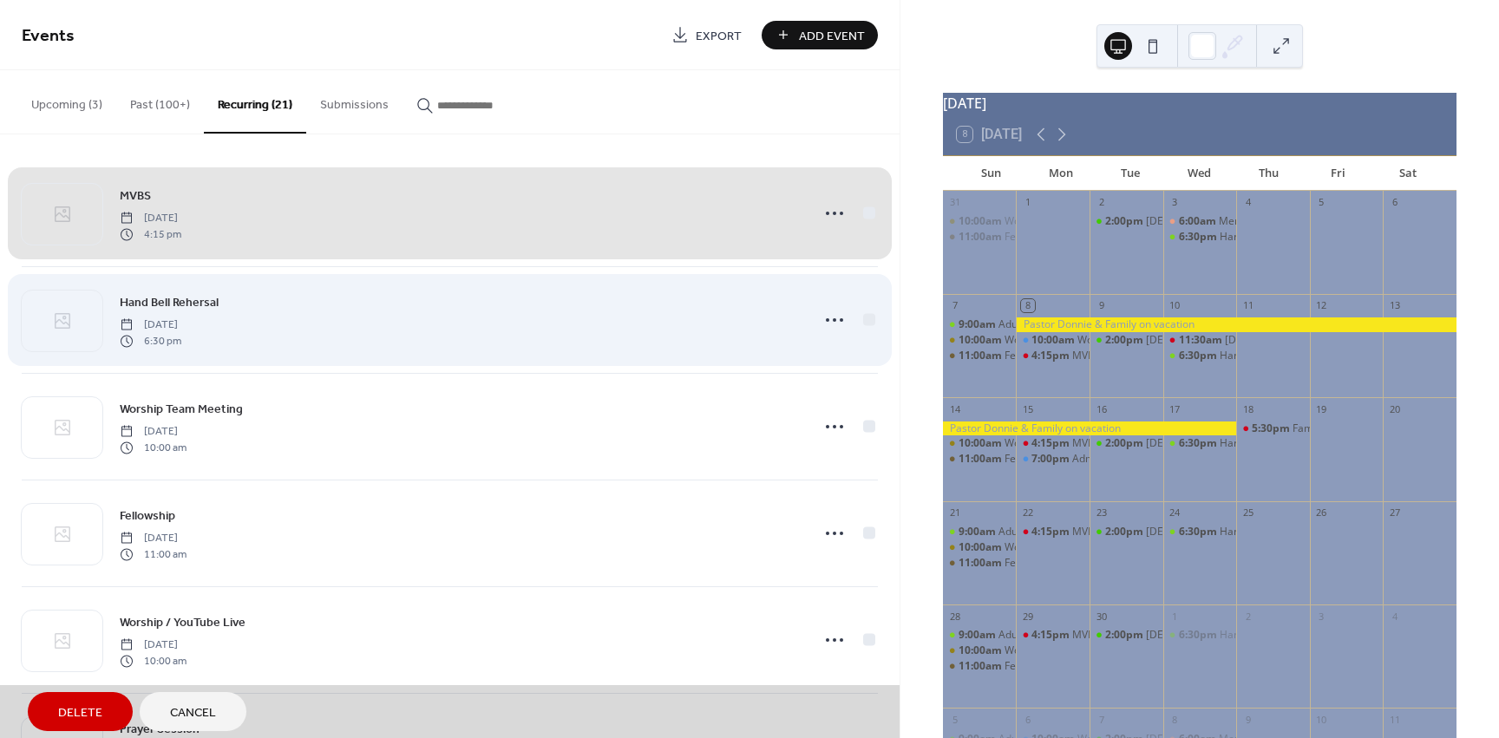
click at [861, 320] on div "Hand Bell Rehersal [DATE] 6:30 pm" at bounding box center [450, 319] width 856 height 107
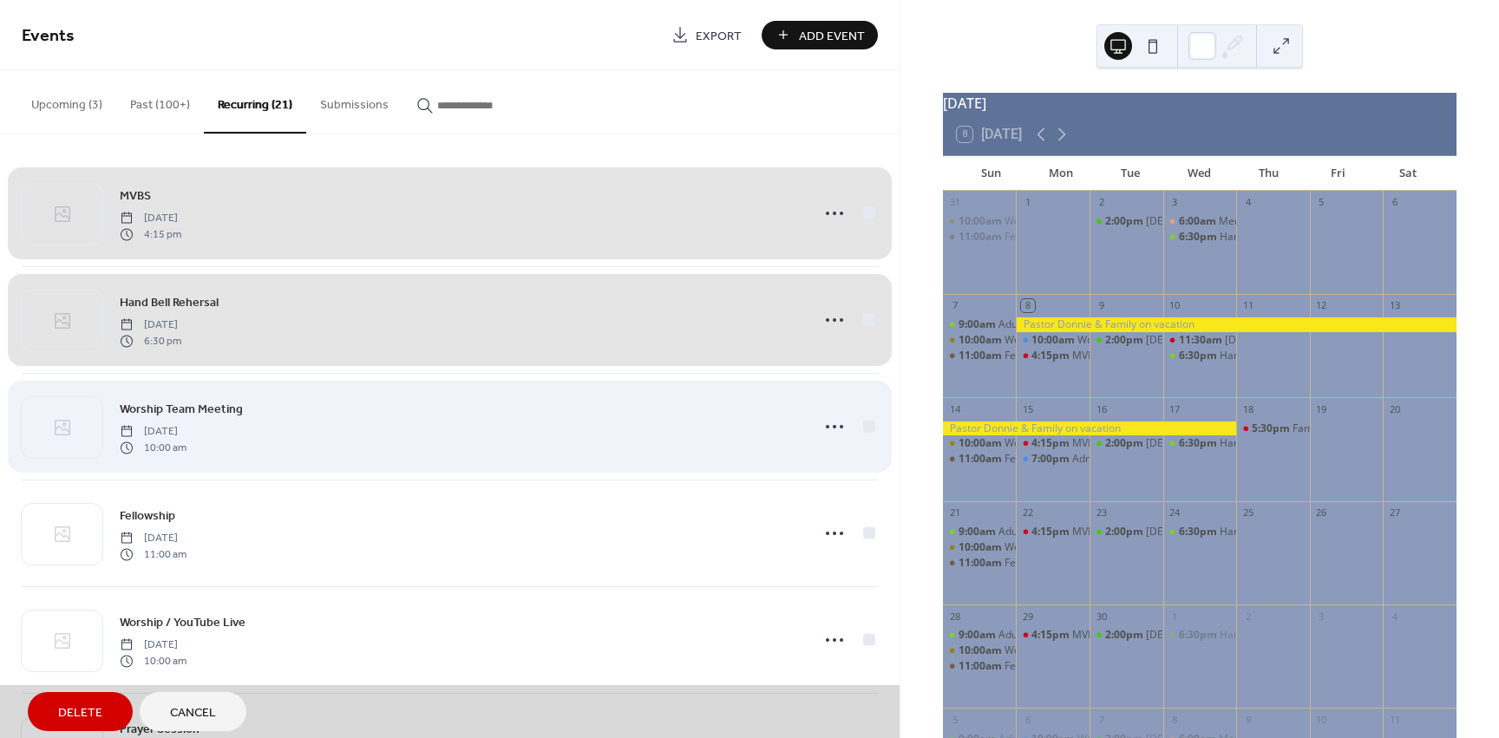
click at [857, 424] on div "Worship Team Meeting [DATE] 10:00 am" at bounding box center [450, 426] width 856 height 107
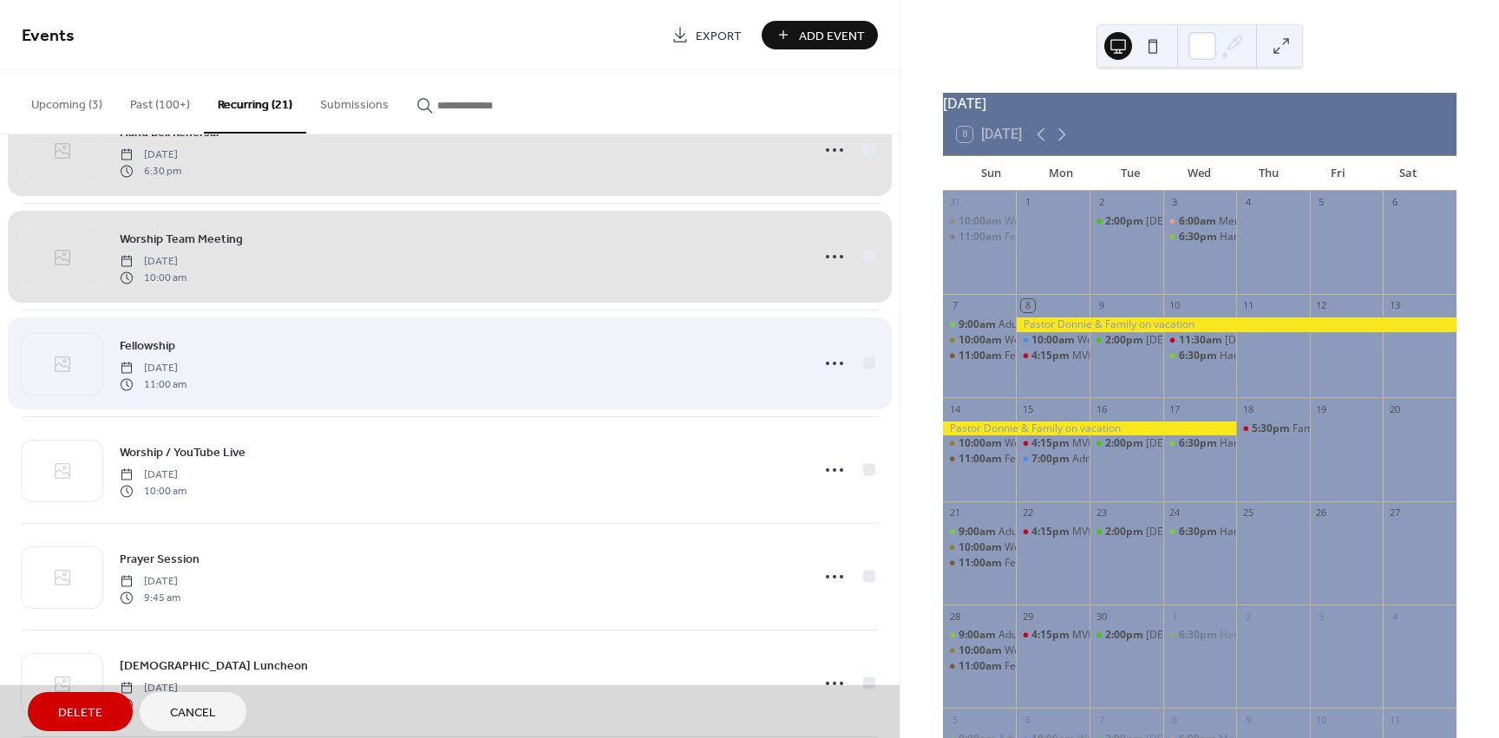
scroll to position [173, 0]
click at [828, 363] on div "Fellowship [DATE] 11:00 am" at bounding box center [450, 359] width 856 height 107
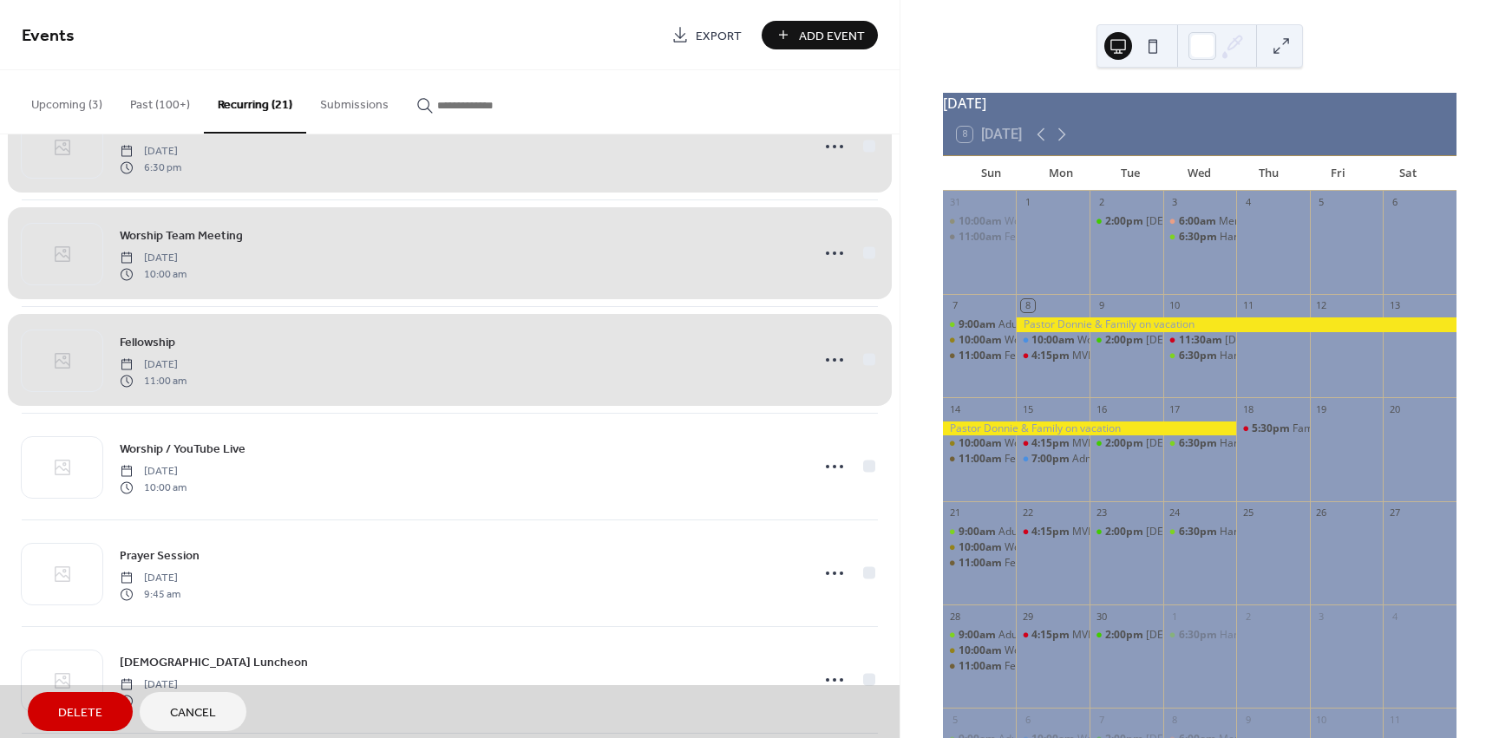
click at [859, 363] on div "Fellowship [DATE] 11:00 am" at bounding box center [450, 359] width 856 height 107
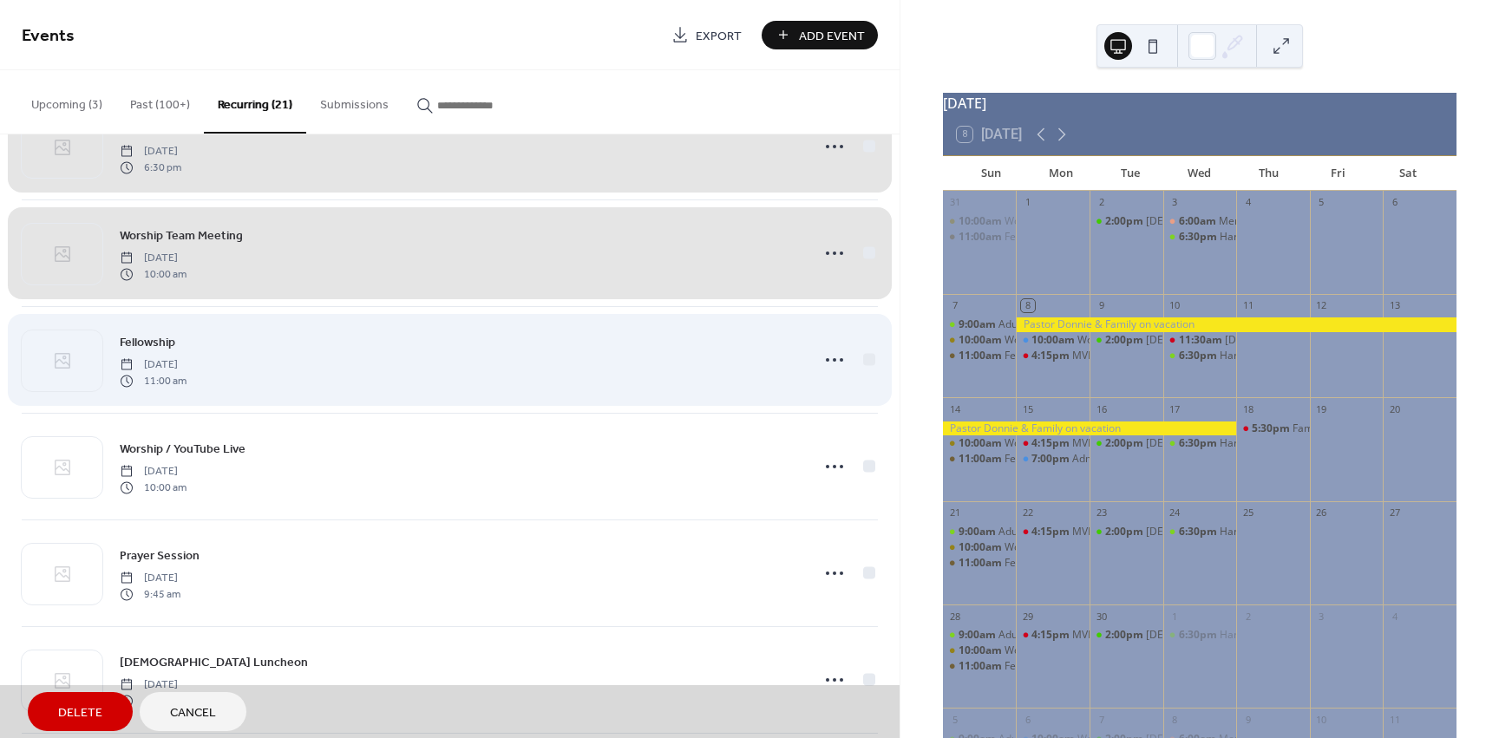
click at [217, 370] on div "Fellowship [DATE] 11:00 am" at bounding box center [450, 359] width 856 height 107
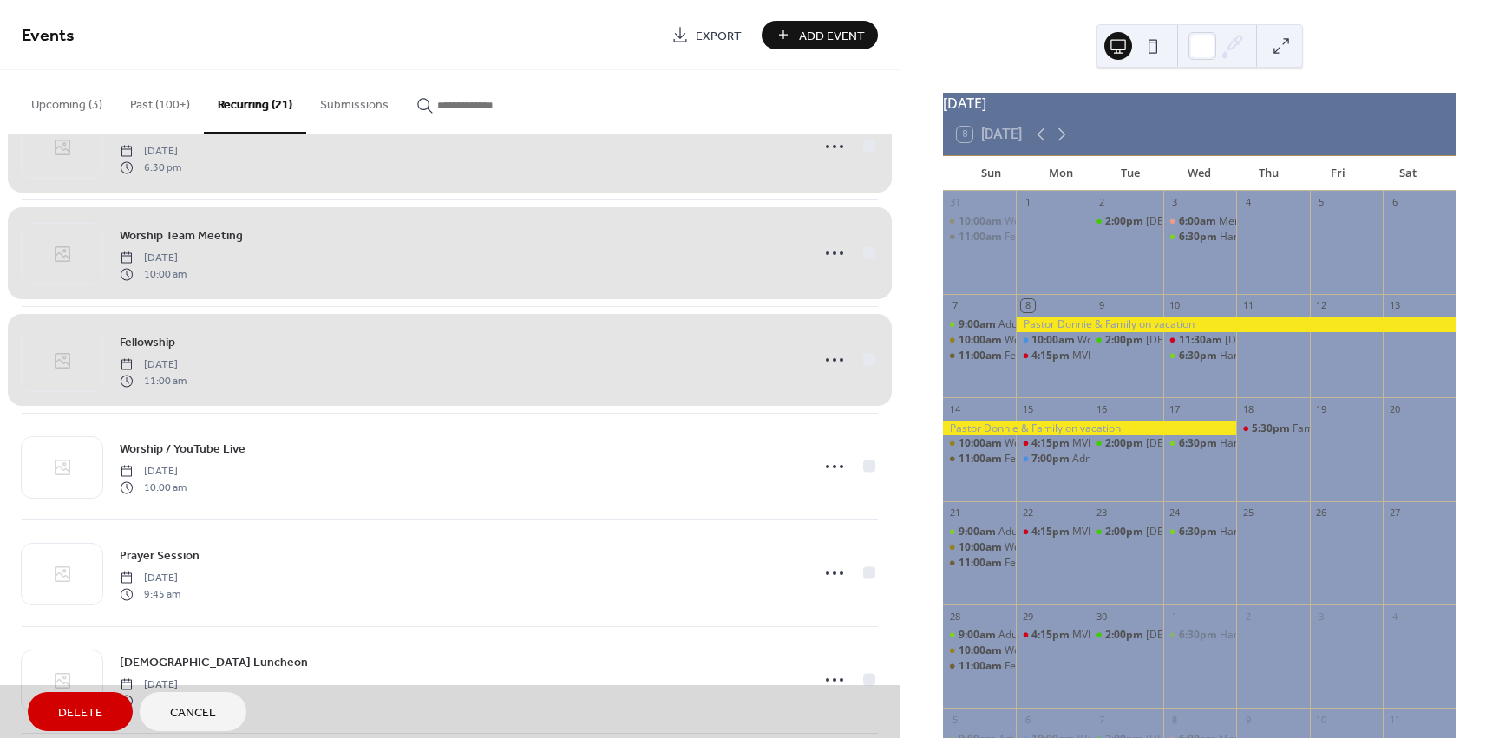
click at [172, 364] on div "Fellowship [DATE] 11:00 am" at bounding box center [450, 359] width 856 height 107
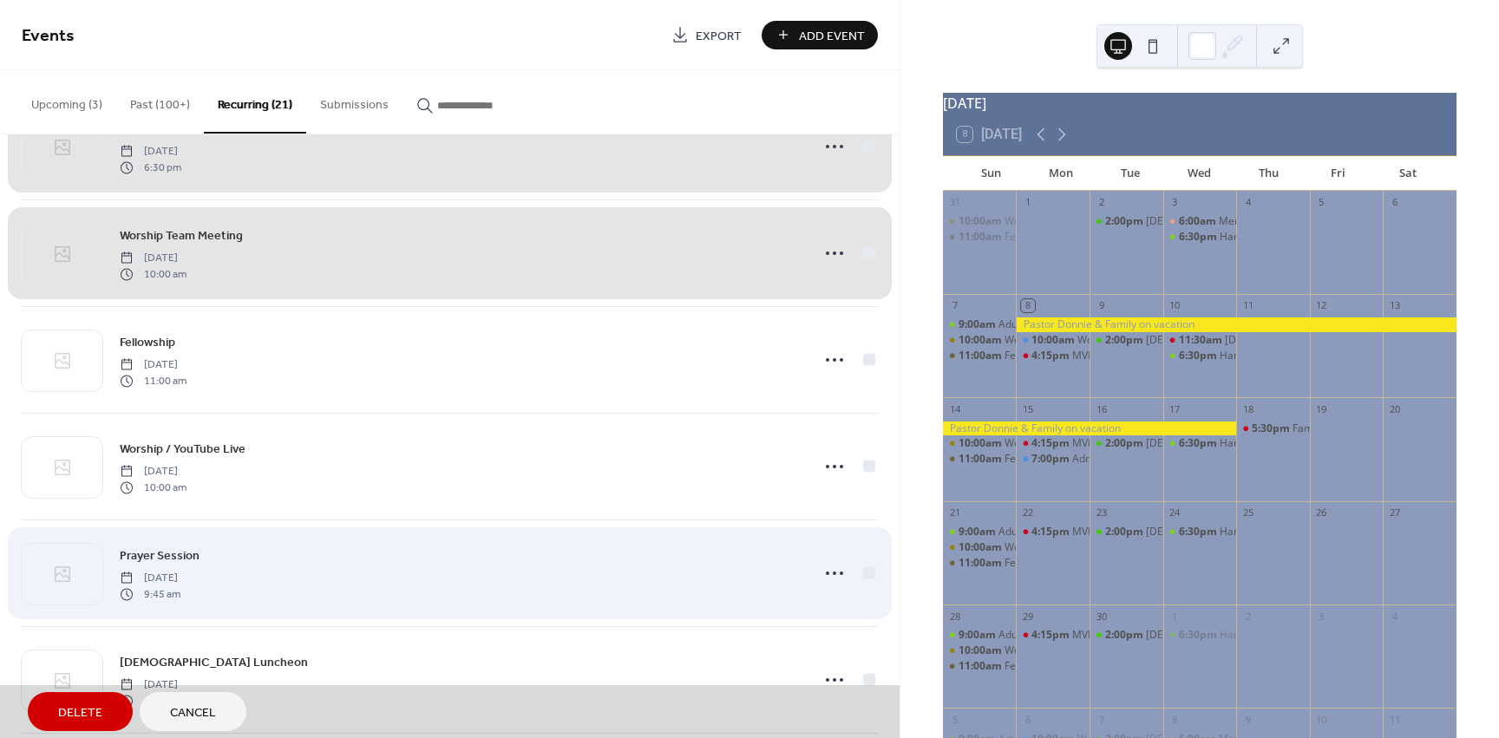
click at [861, 576] on div "Prayer Session [DATE] 9:45 am" at bounding box center [450, 573] width 856 height 107
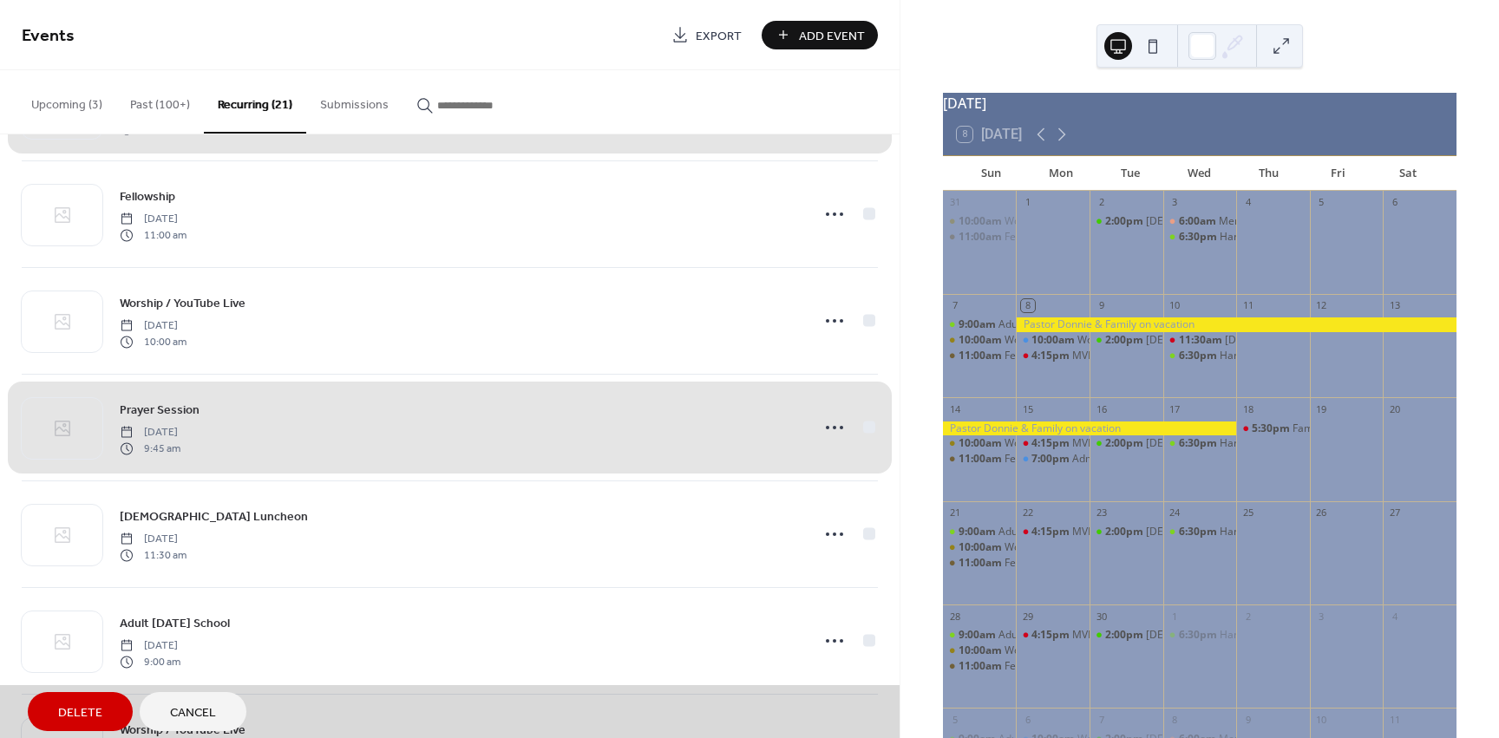
scroll to position [347, 0]
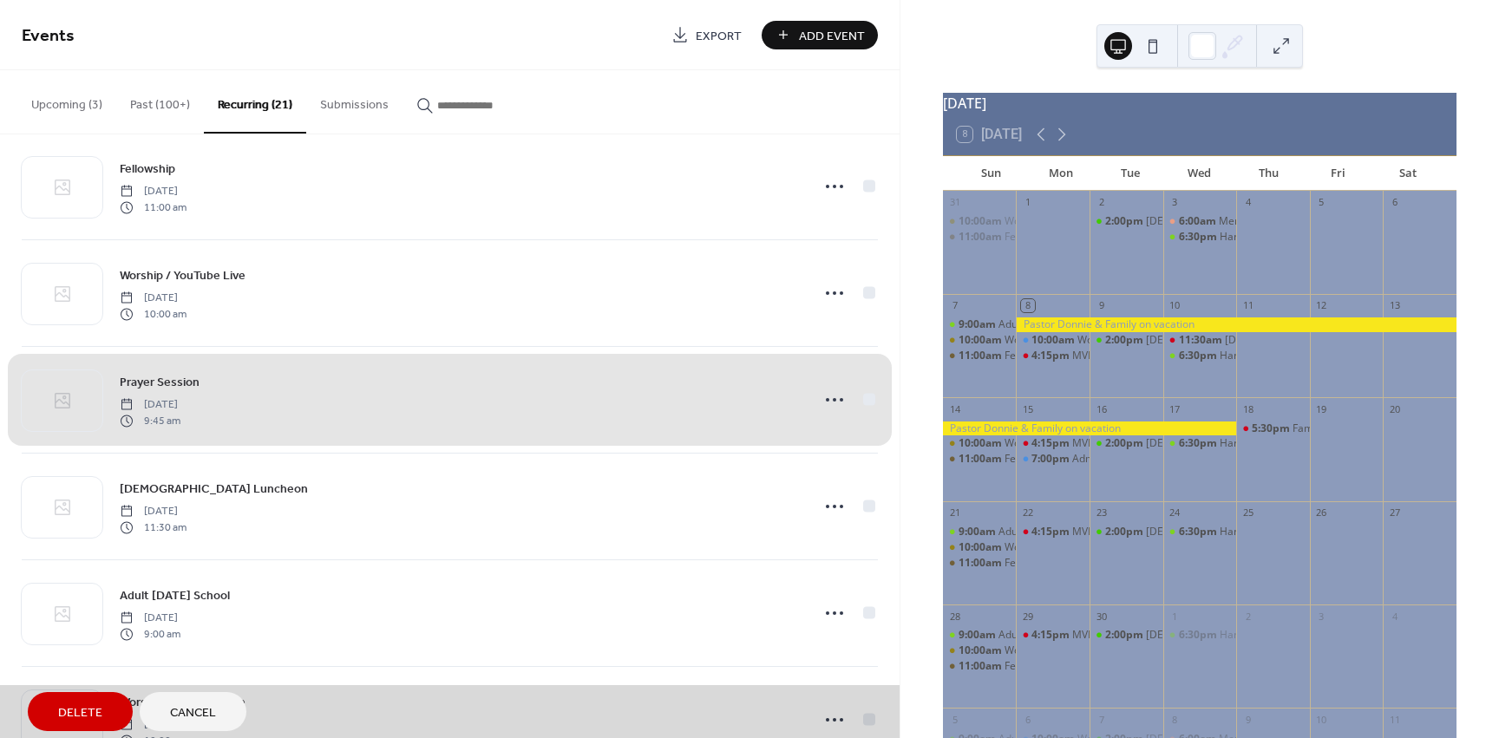
click at [84, 697] on button "Delete" at bounding box center [80, 711] width 105 height 39
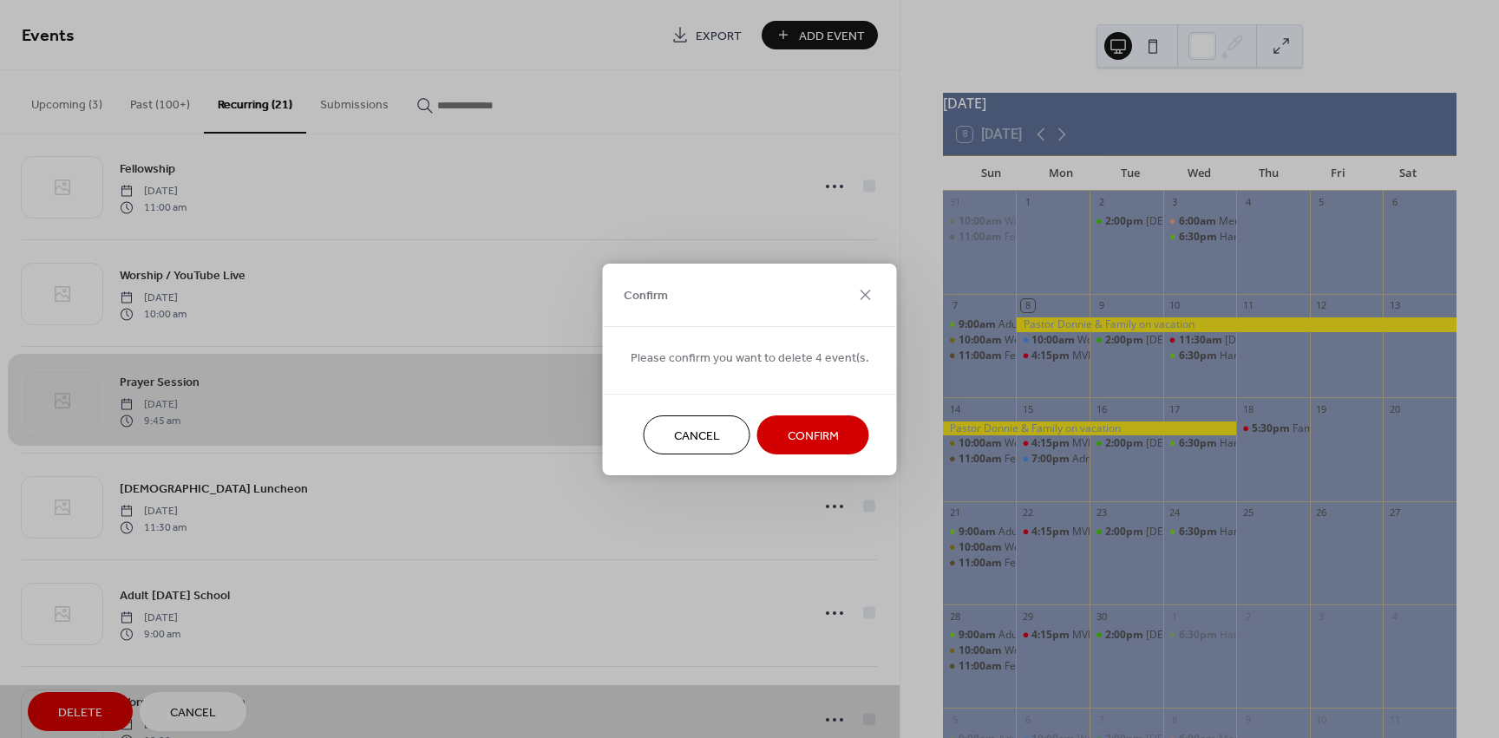
click at [825, 439] on span "Confirm" at bounding box center [813, 436] width 51 height 18
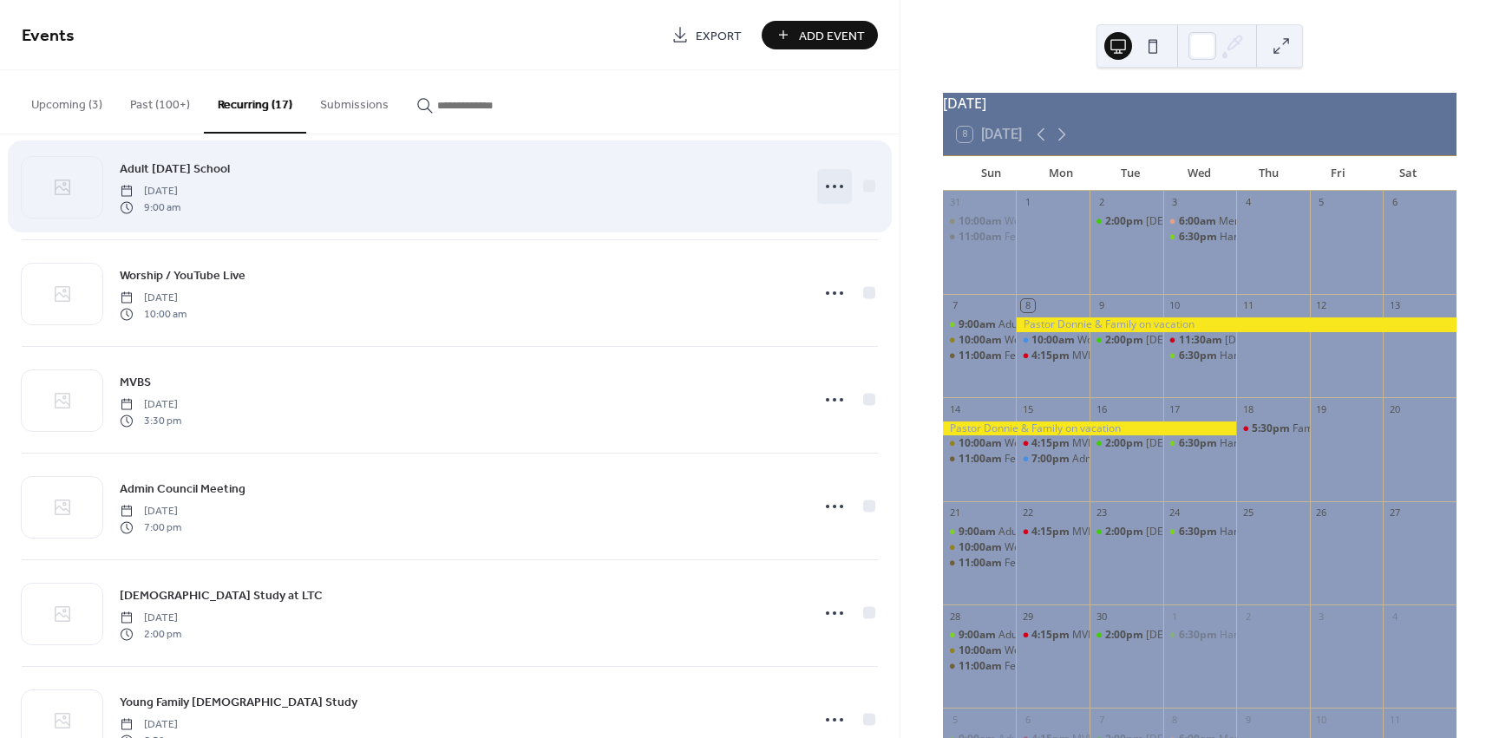
click at [833, 187] on circle at bounding box center [834, 186] width 3 height 3
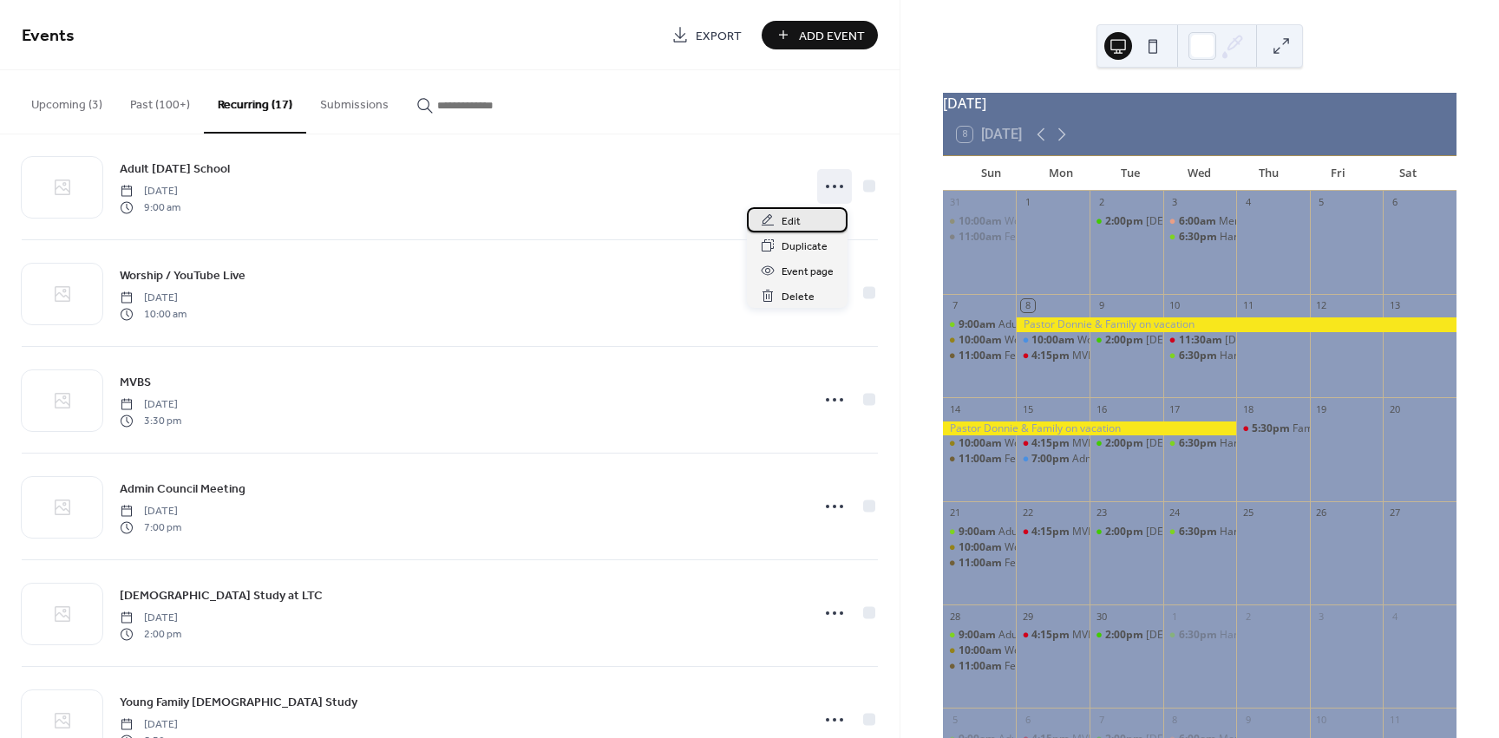
click at [790, 222] on span "Edit" at bounding box center [791, 222] width 19 height 18
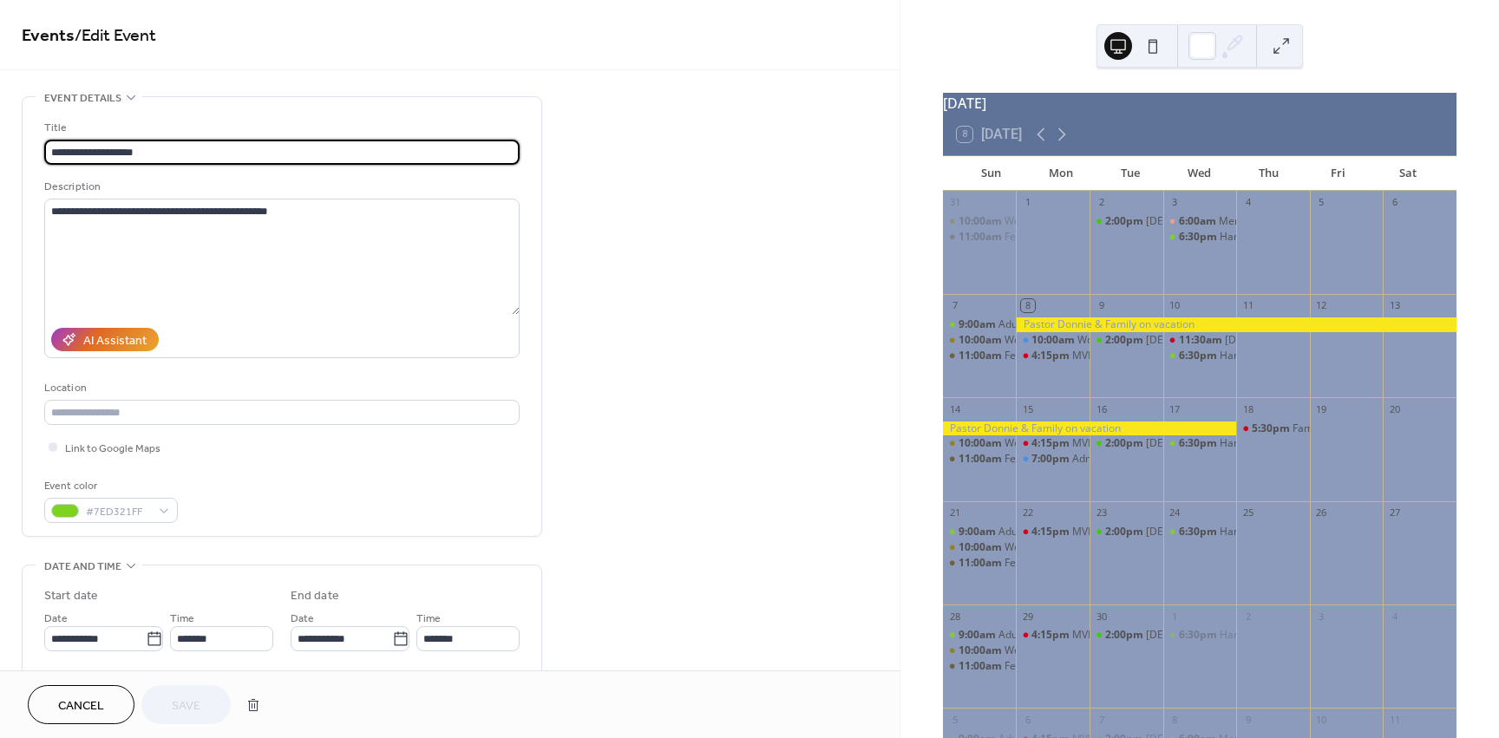
type input "**********"
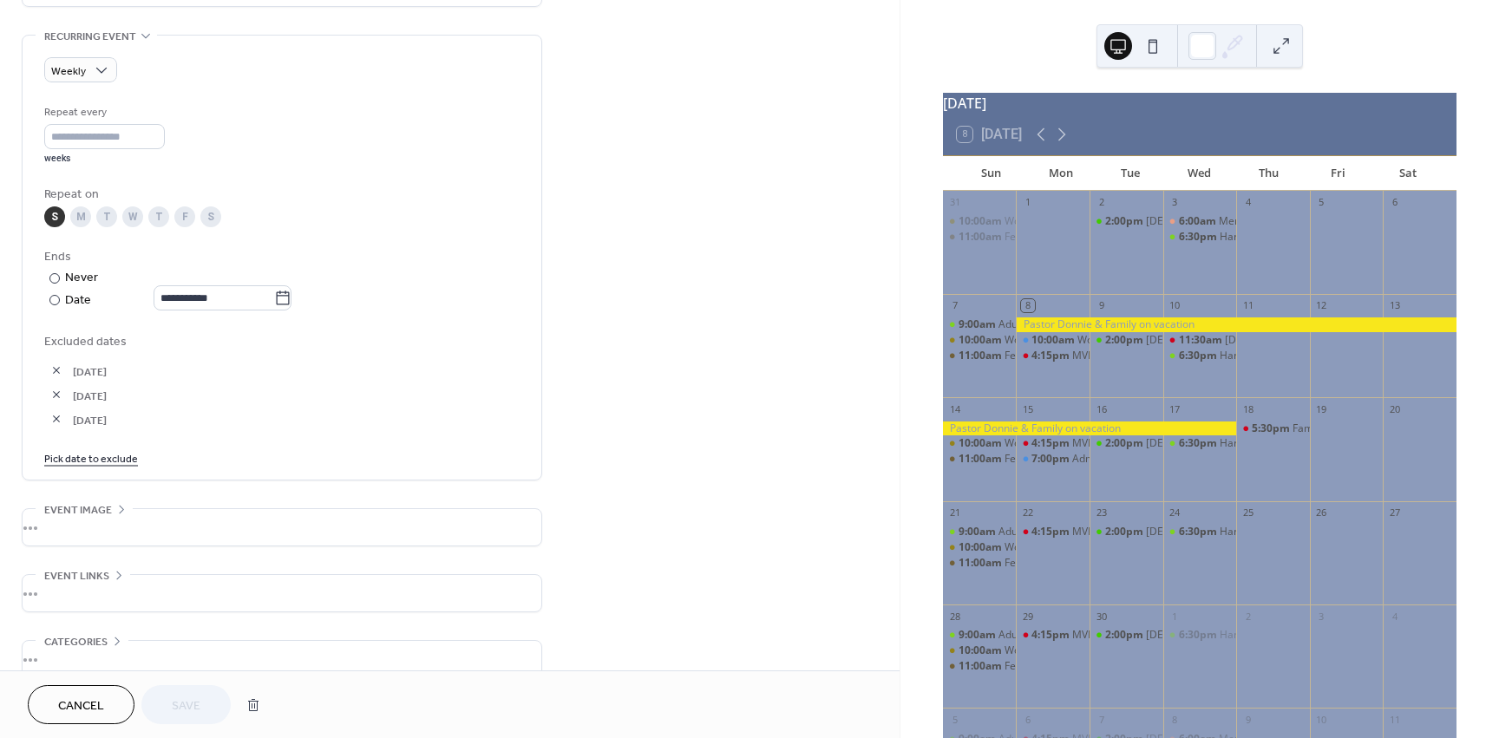
scroll to position [738, 0]
click at [252, 703] on button "button" at bounding box center [253, 705] width 31 height 35
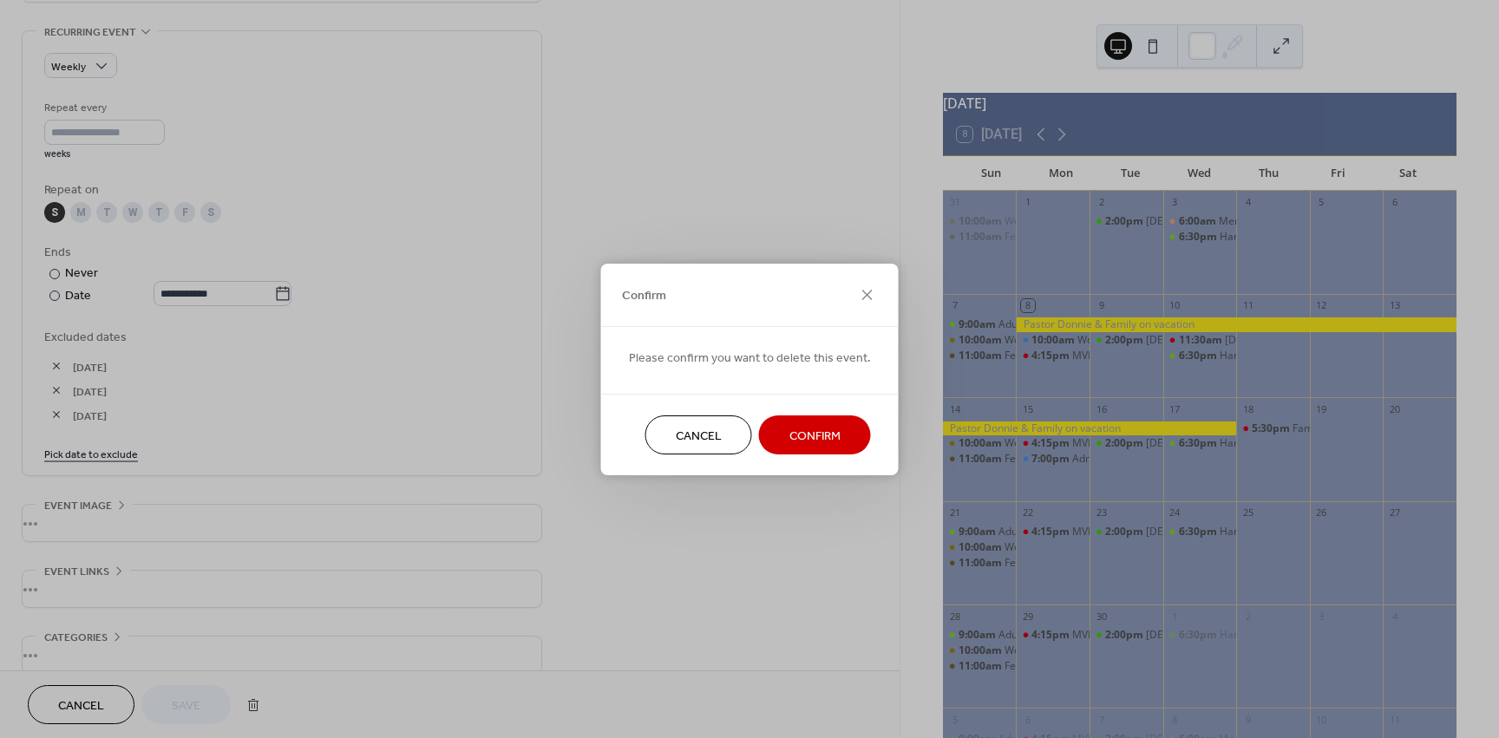
click at [797, 445] on span "Confirm" at bounding box center [814, 436] width 51 height 18
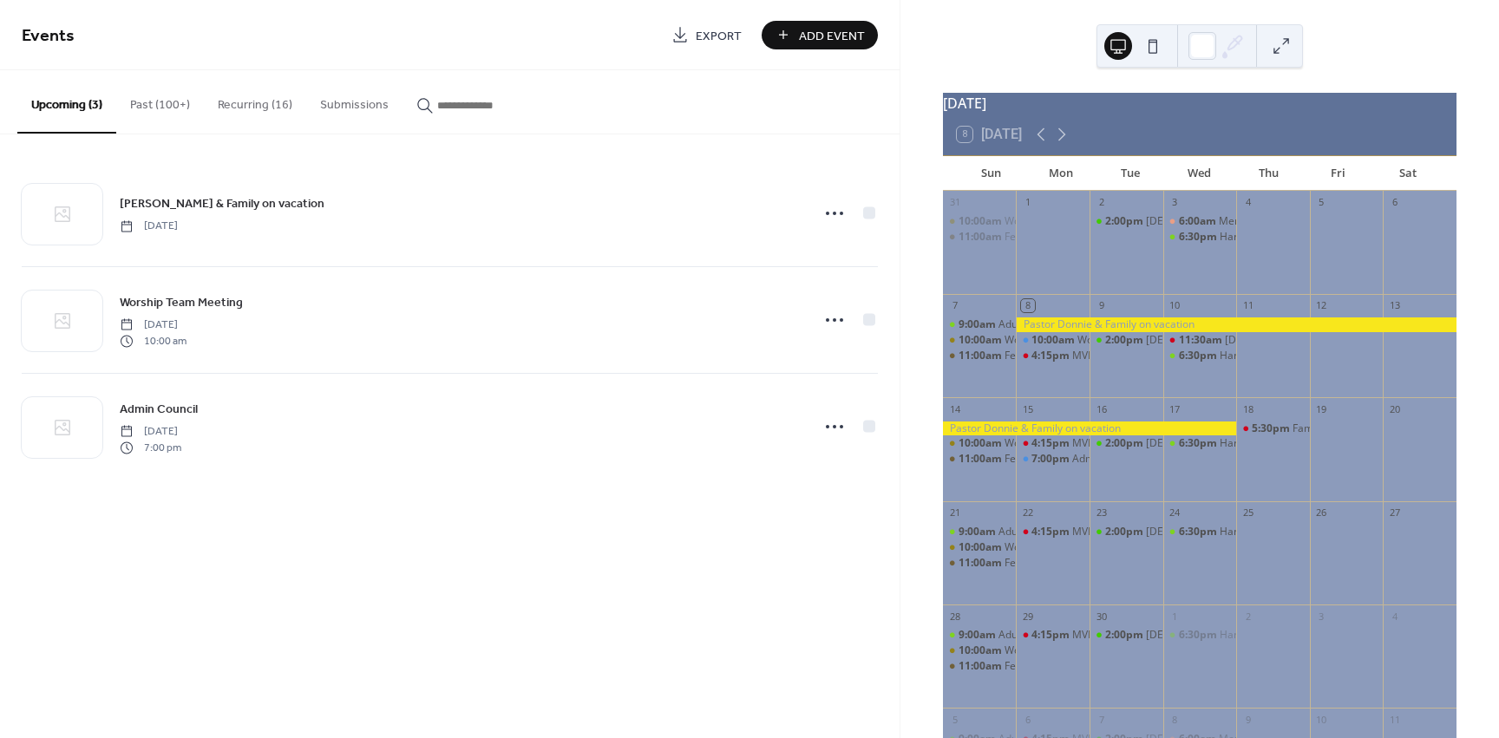
click at [254, 106] on button "Recurring (16)" at bounding box center [255, 101] width 102 height 62
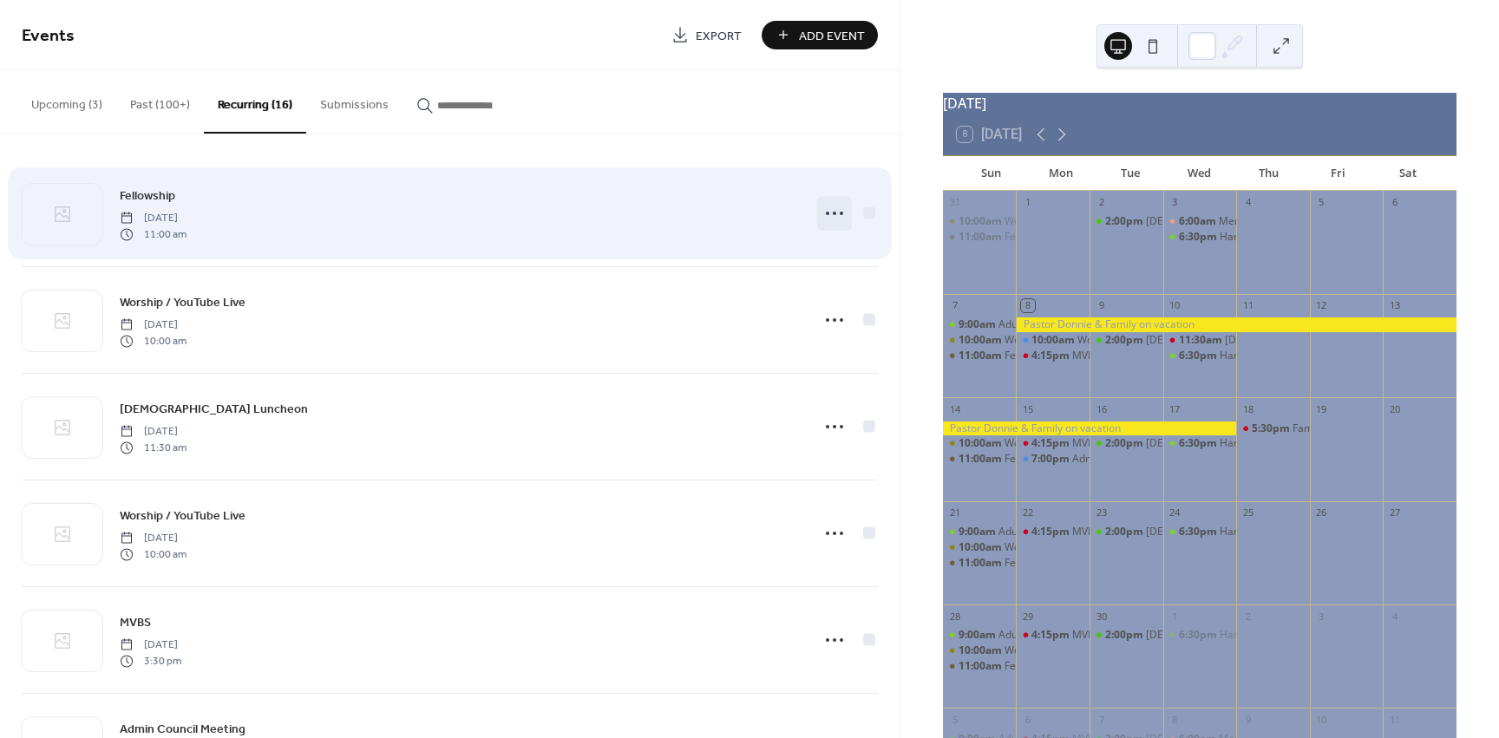
click at [828, 215] on icon at bounding box center [835, 214] width 28 height 28
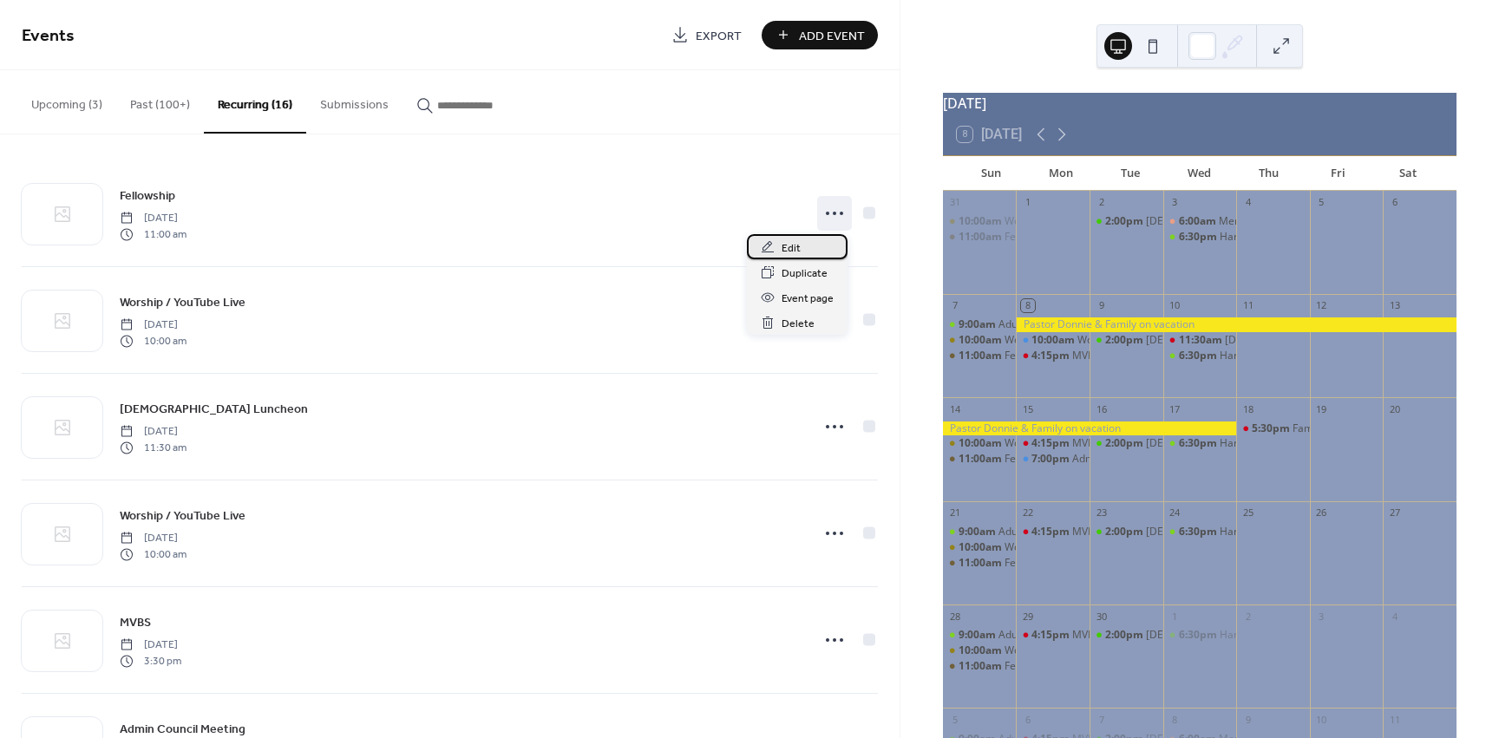
click at [786, 250] on span "Edit" at bounding box center [791, 248] width 19 height 18
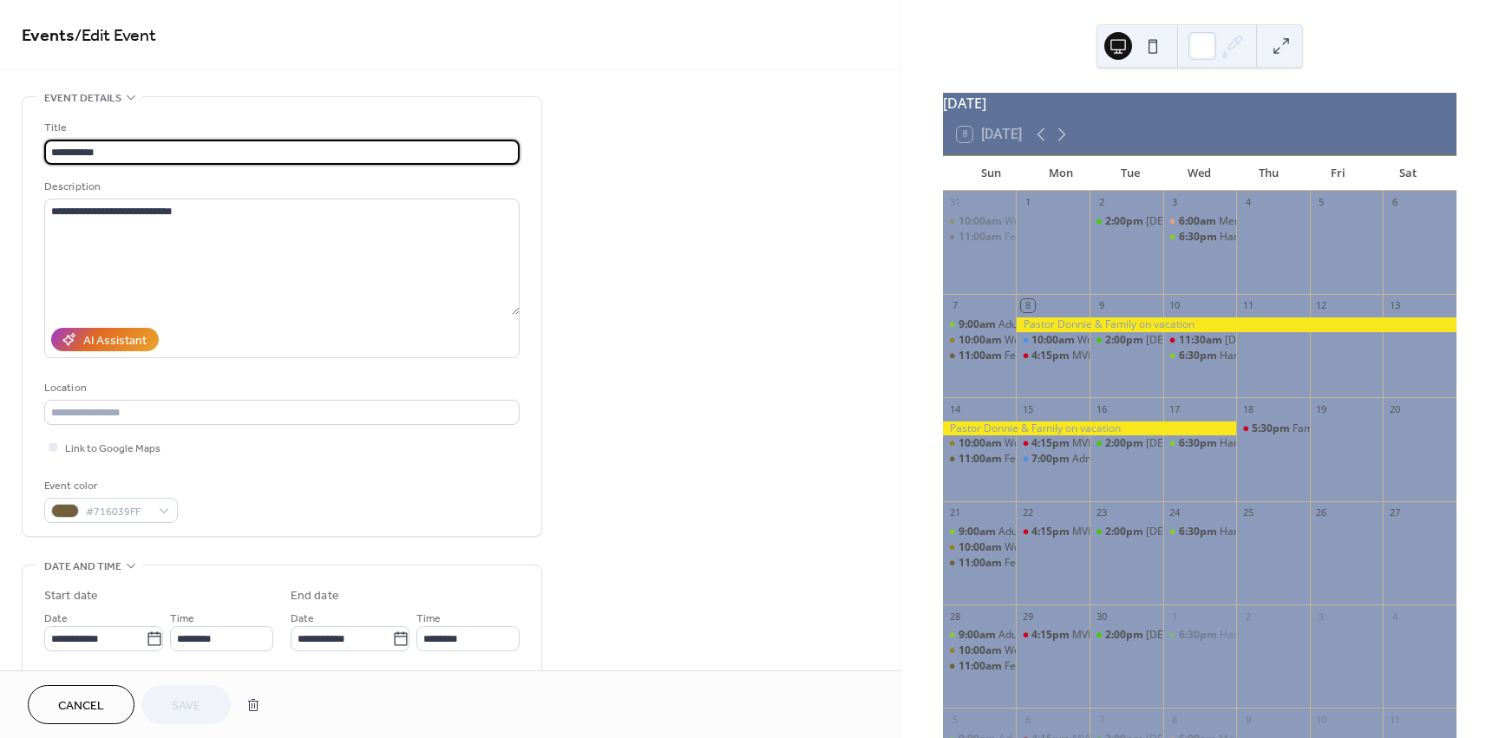
type input "**********"
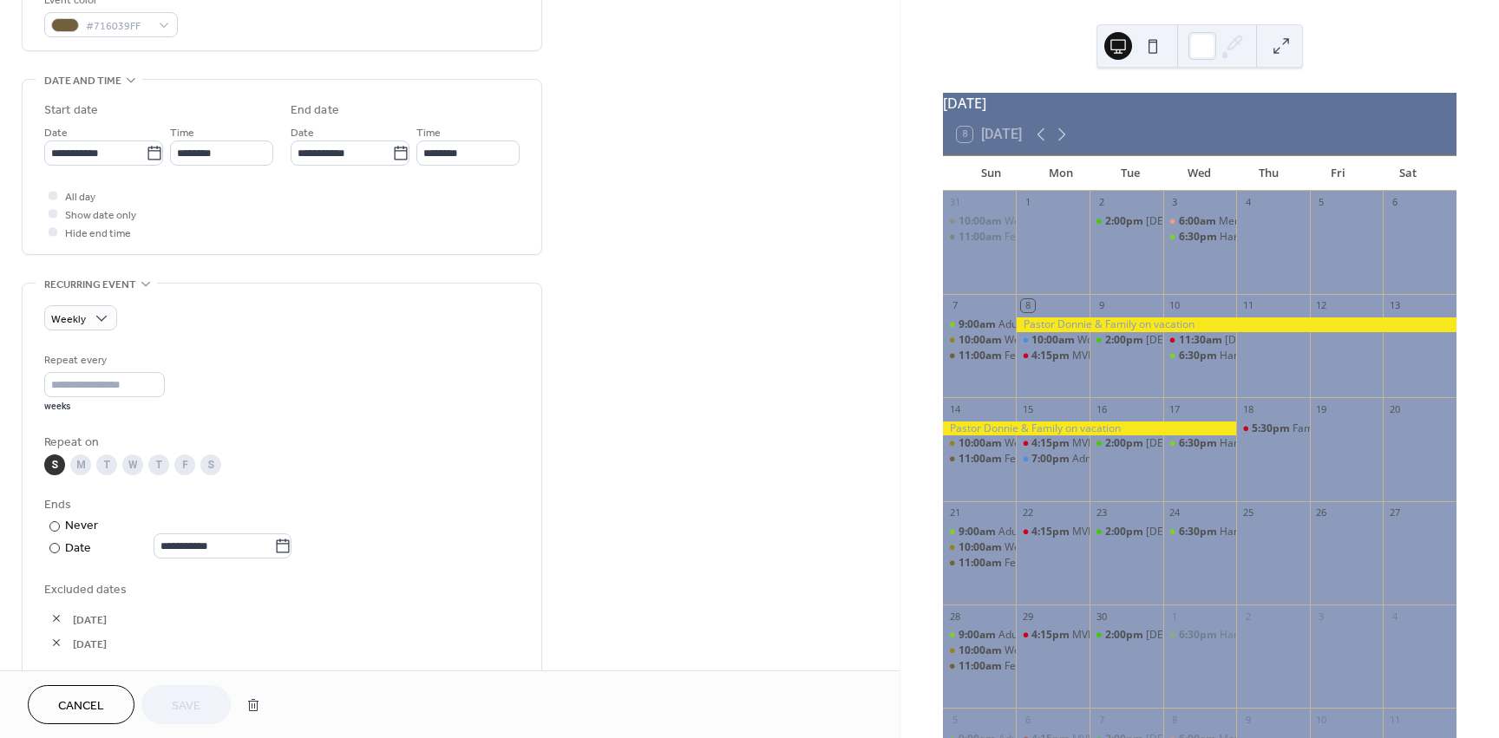
scroll to position [520, 0]
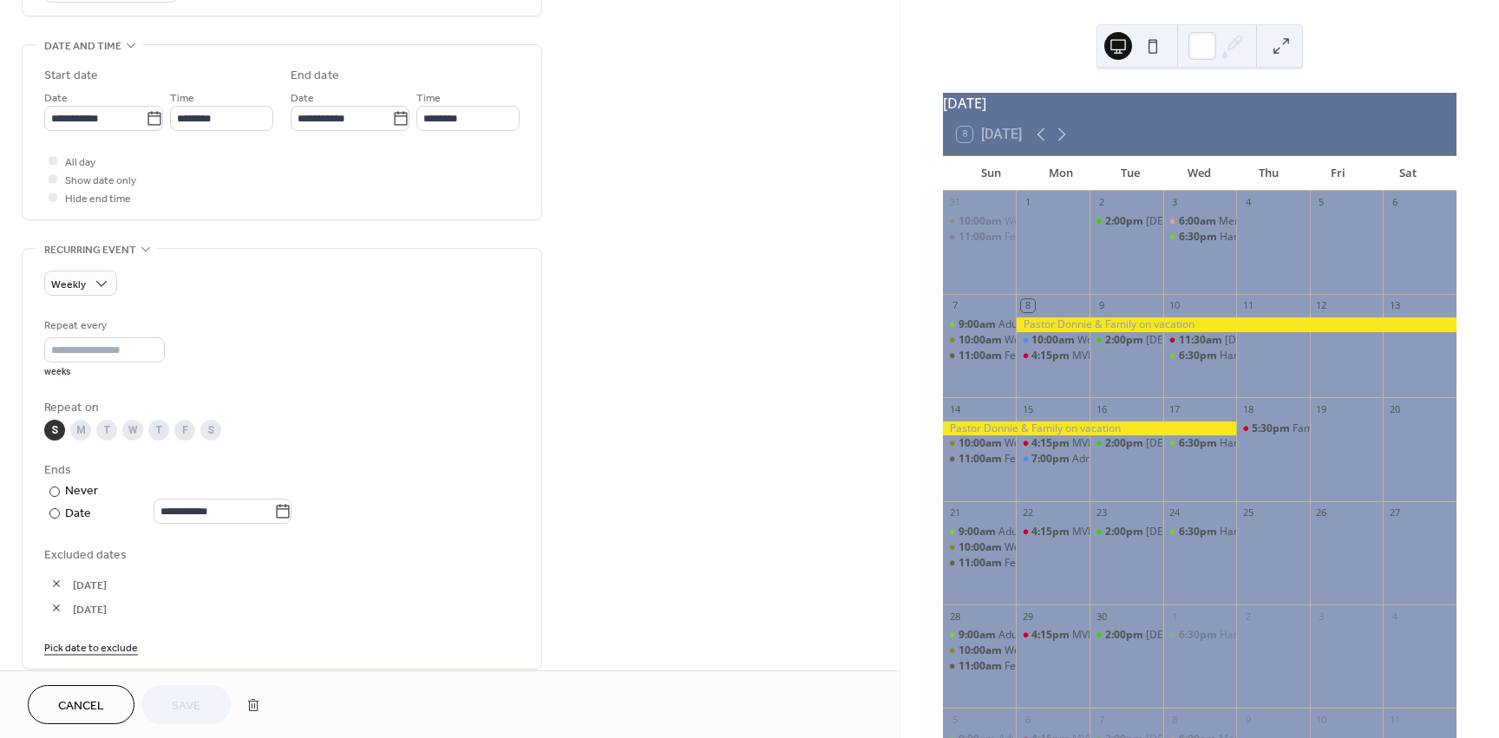
click at [90, 706] on span "Cancel" at bounding box center [81, 706] width 46 height 18
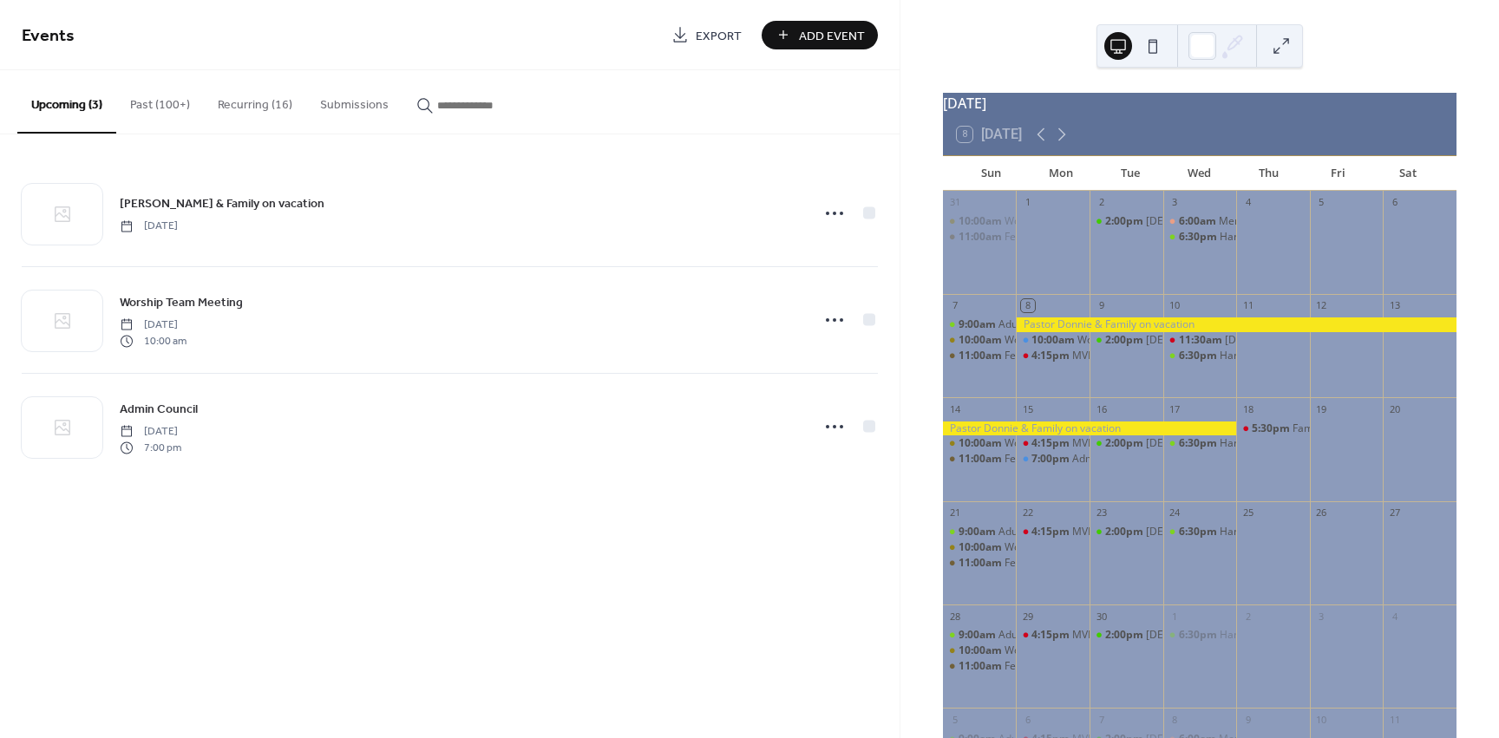
click at [256, 108] on button "Recurring (16)" at bounding box center [255, 101] width 102 height 62
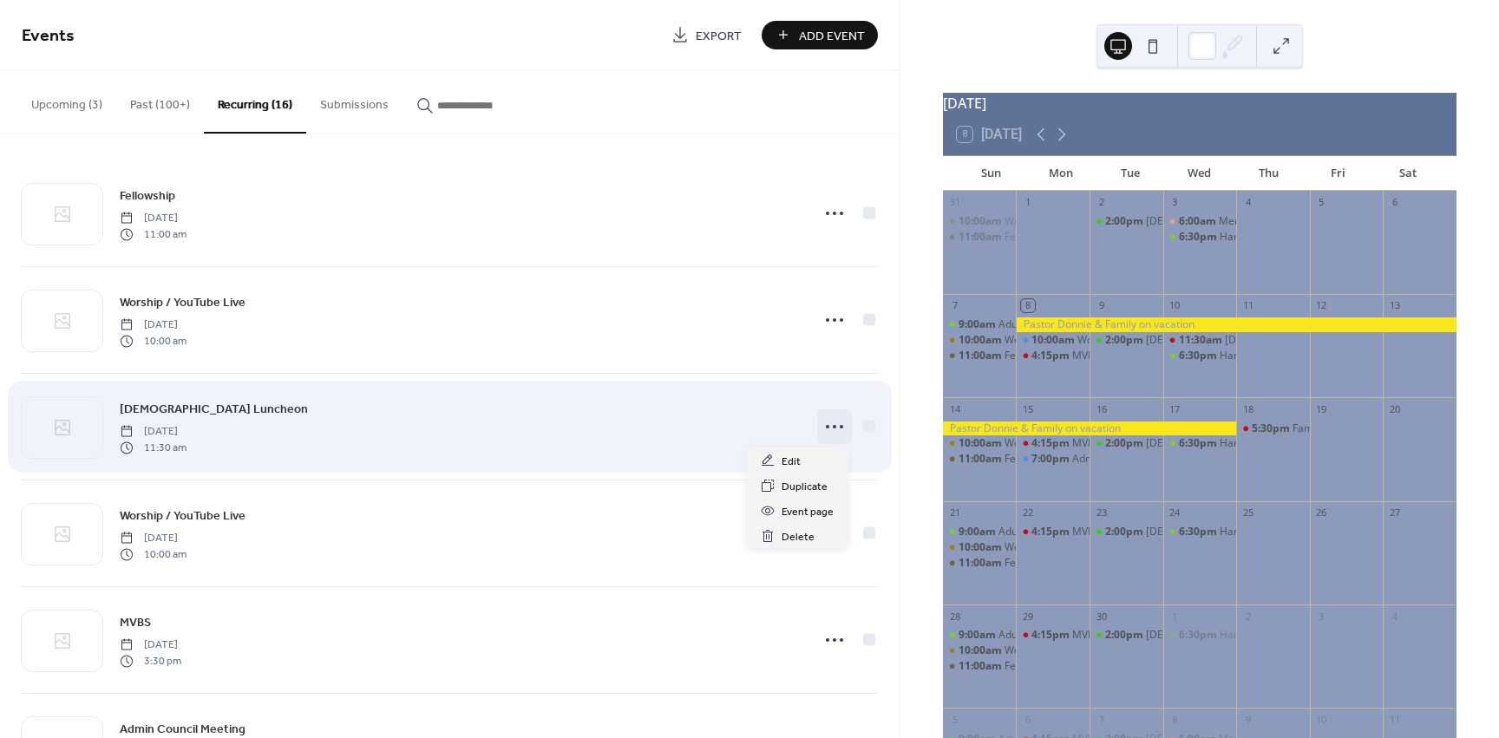
click at [840, 428] on circle at bounding box center [841, 426] width 3 height 3
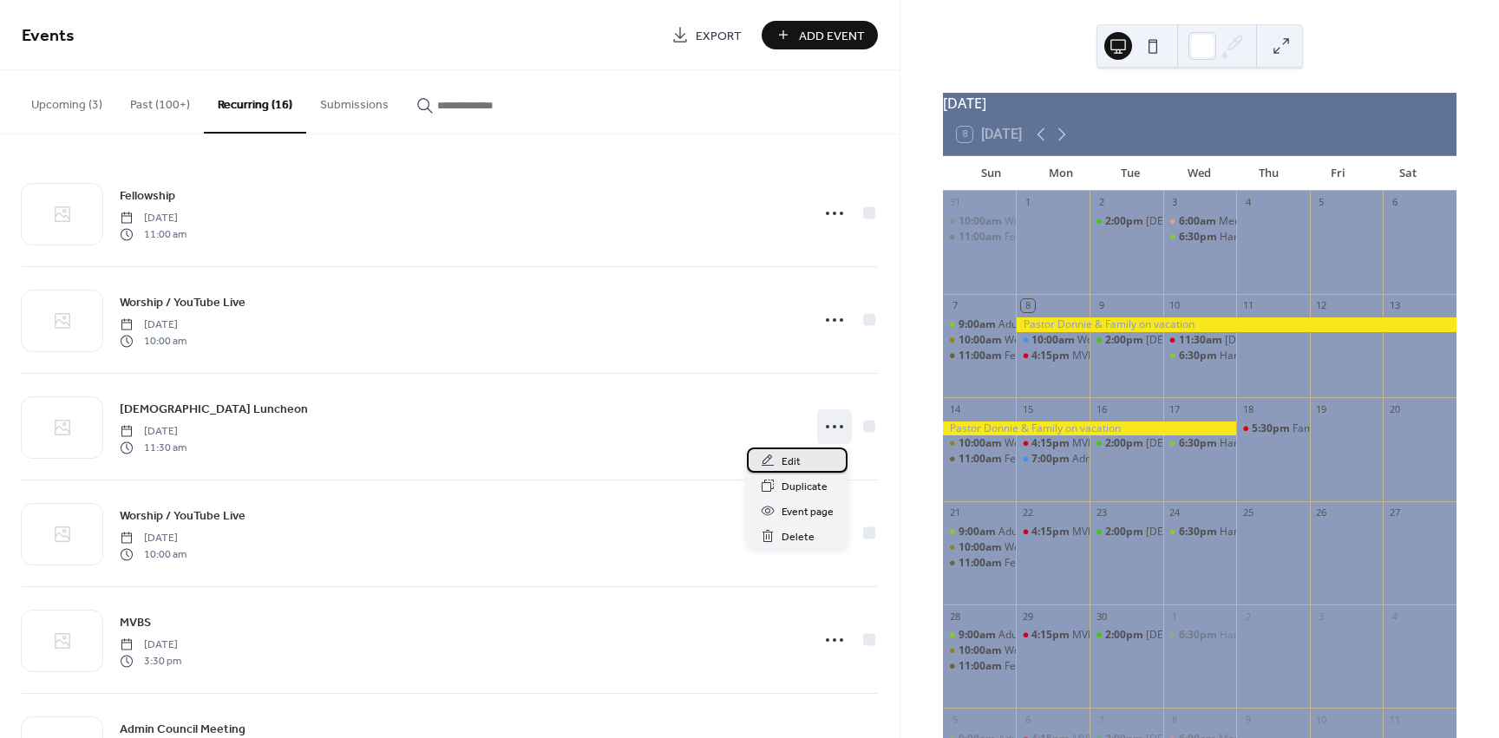
click at [787, 460] on span "Edit" at bounding box center [791, 462] width 19 height 18
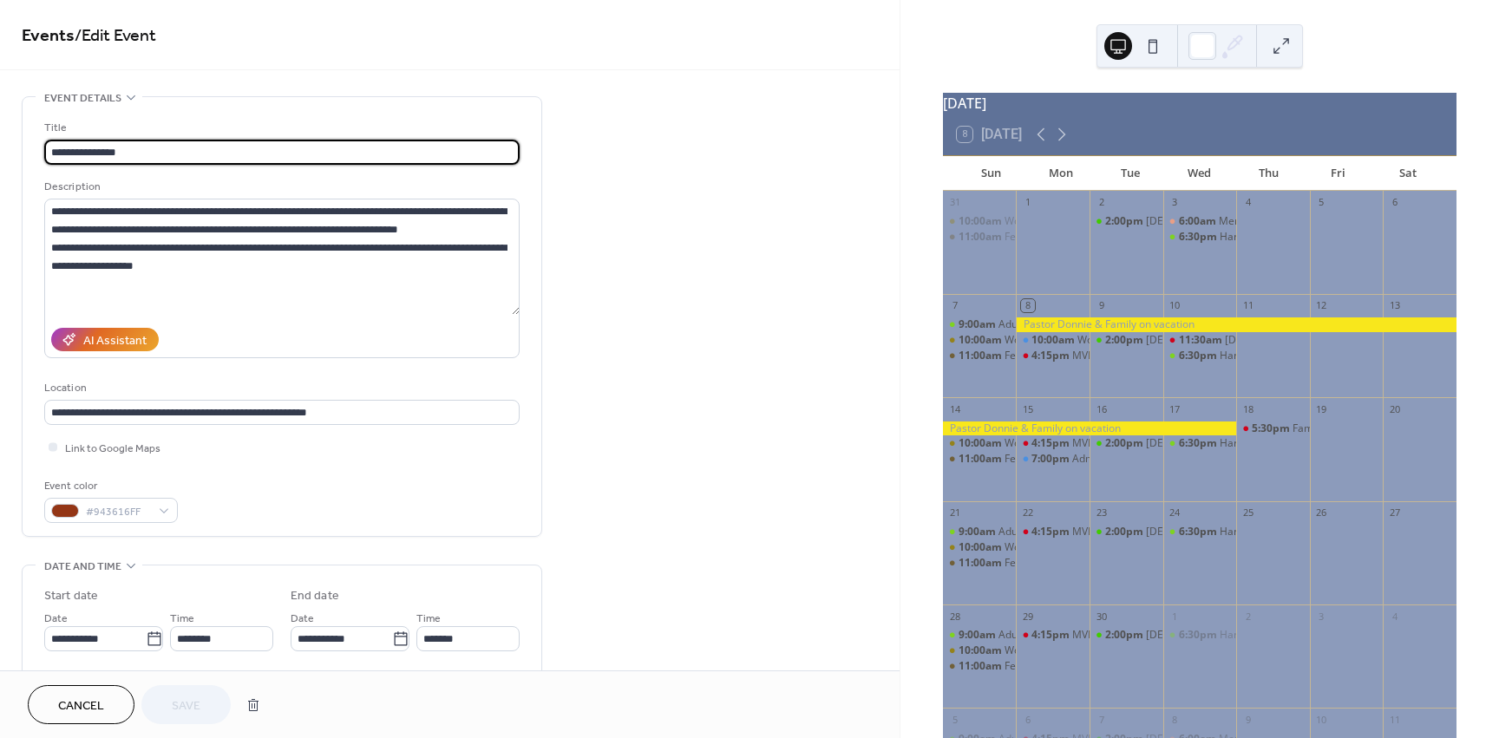
type input "**********"
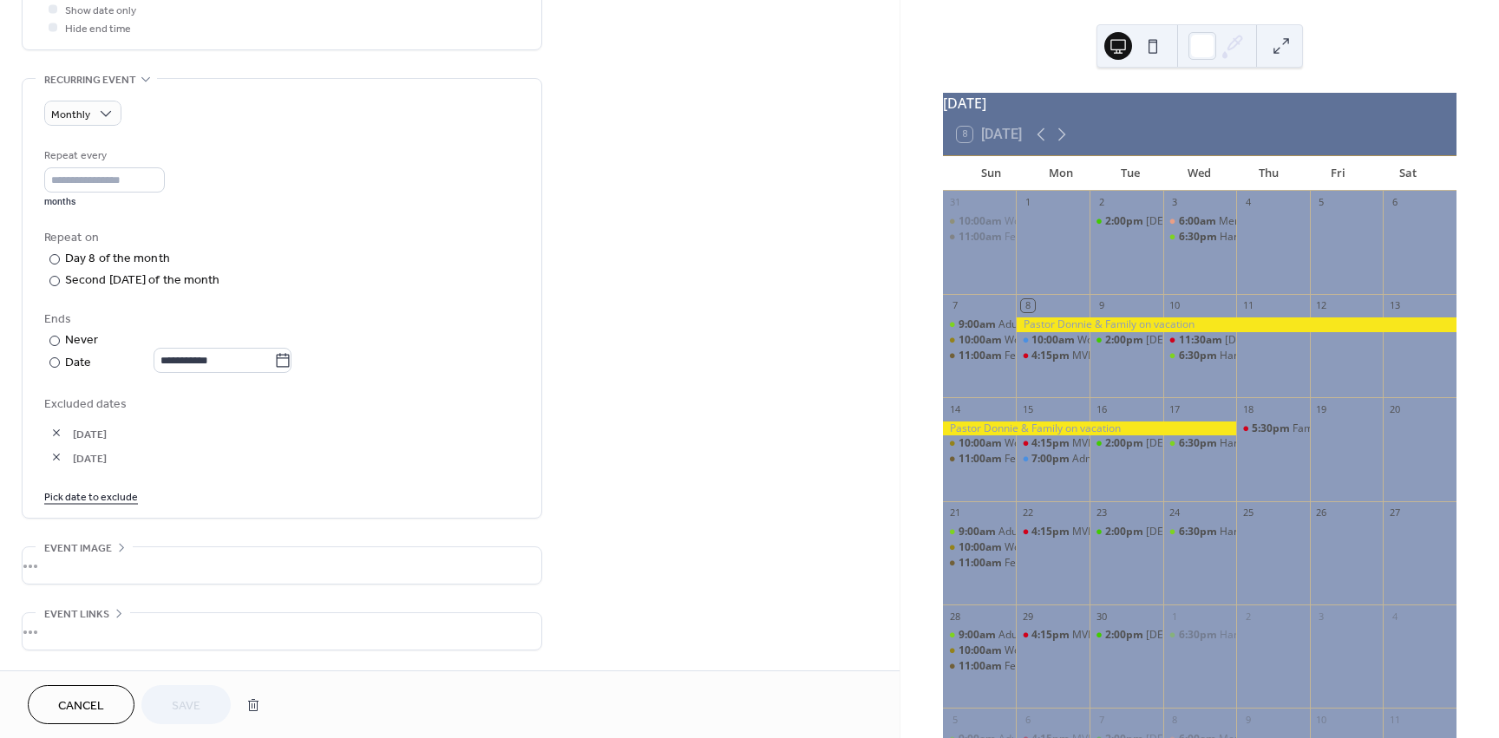
scroll to position [694, 0]
click at [254, 706] on button "button" at bounding box center [253, 705] width 31 height 35
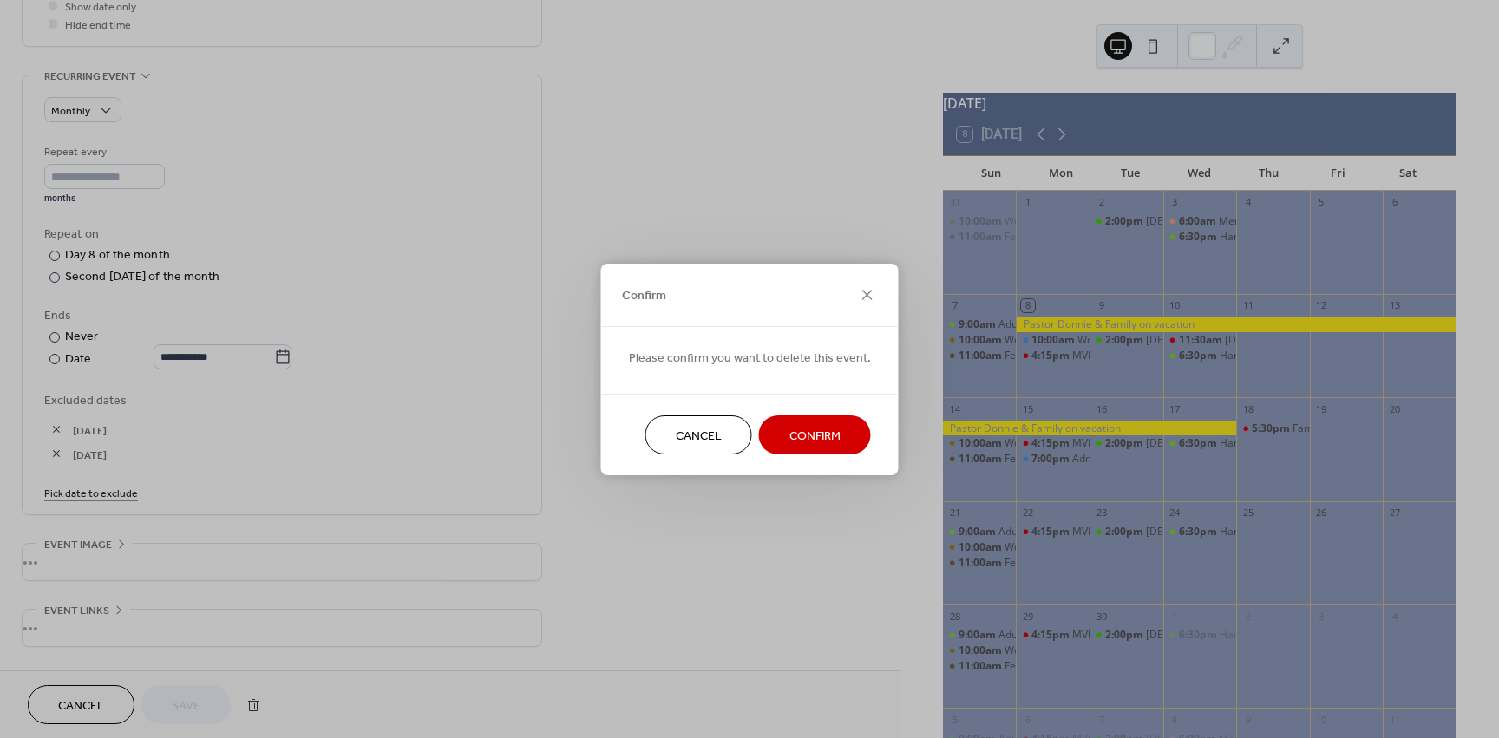
click at [790, 437] on span "Confirm" at bounding box center [814, 436] width 51 height 18
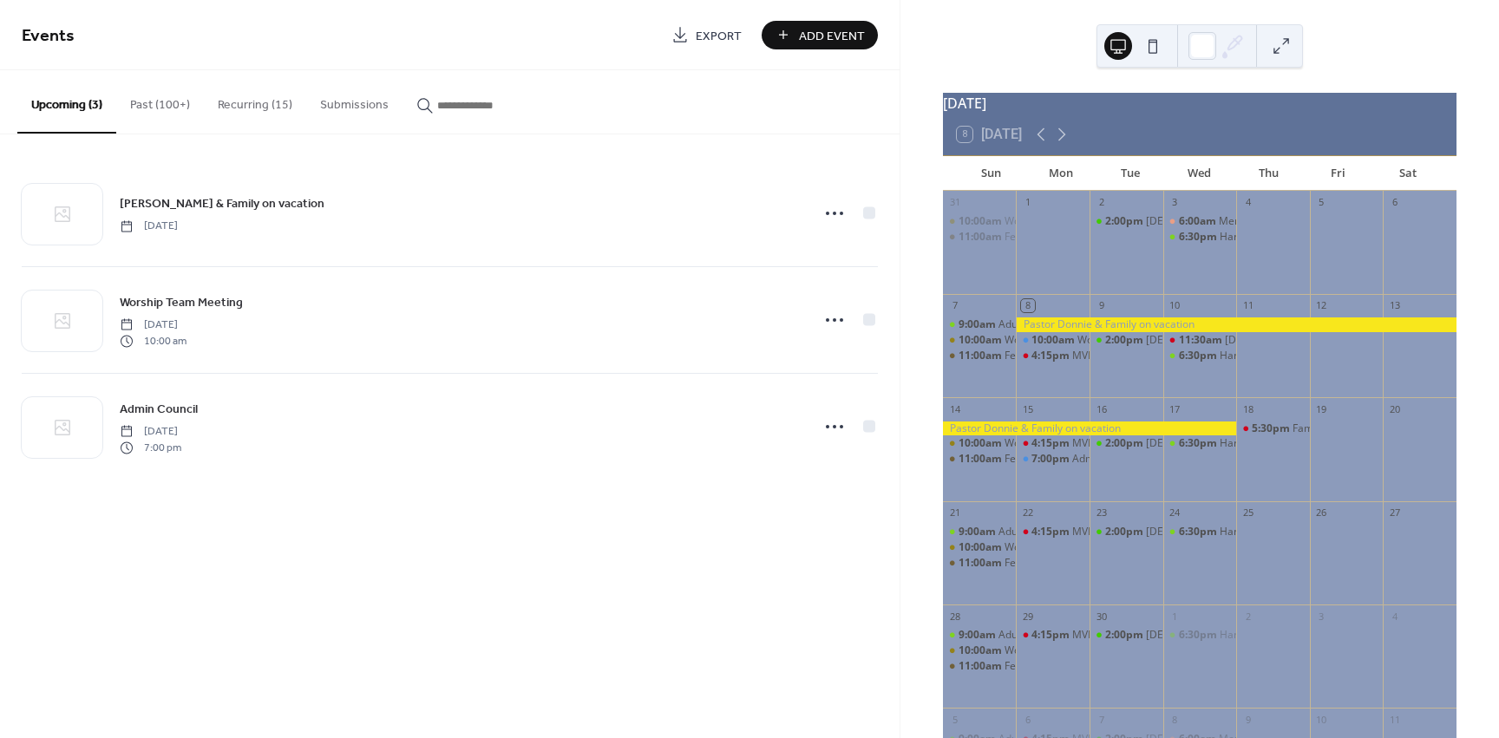
click at [271, 103] on button "Recurring (15)" at bounding box center [255, 101] width 102 height 62
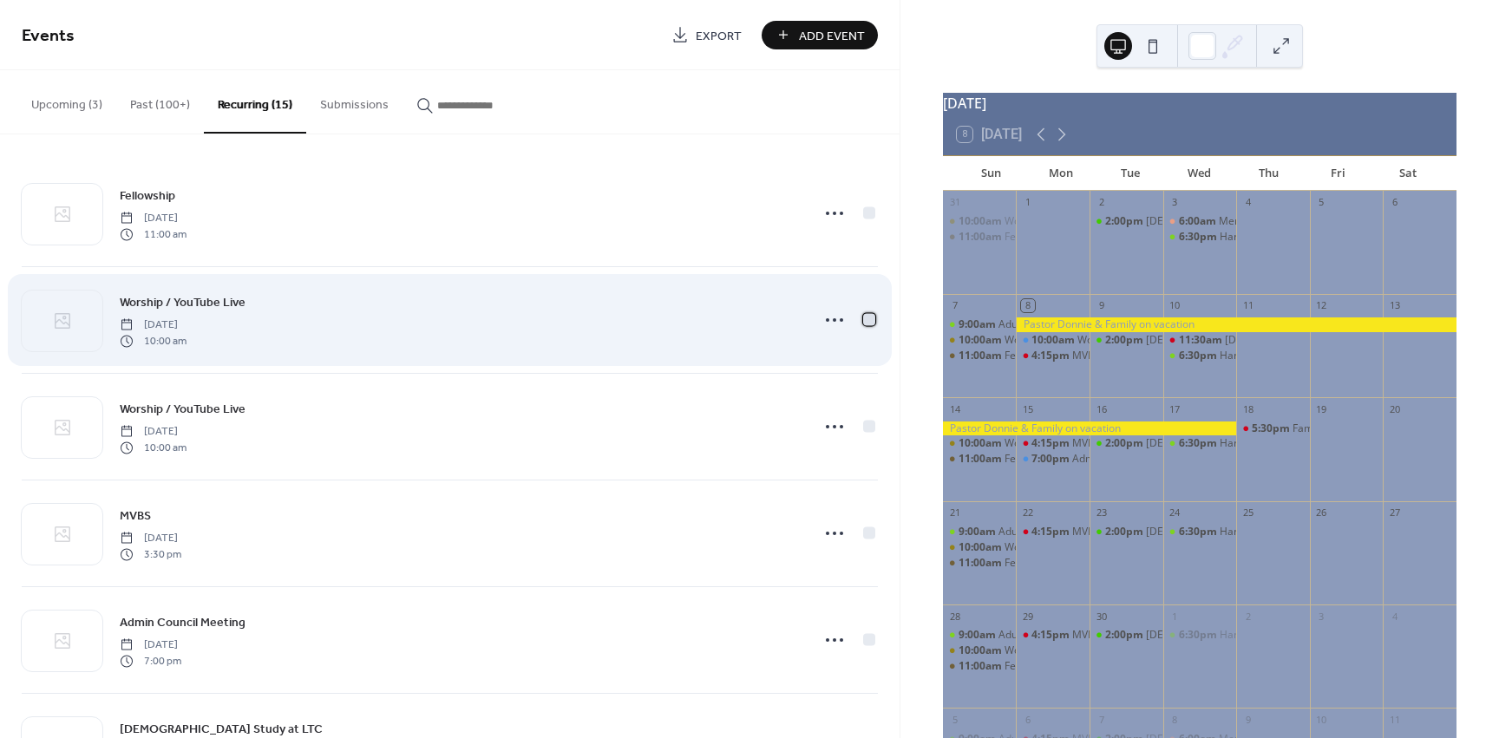
click at [866, 320] on div at bounding box center [869, 319] width 12 height 12
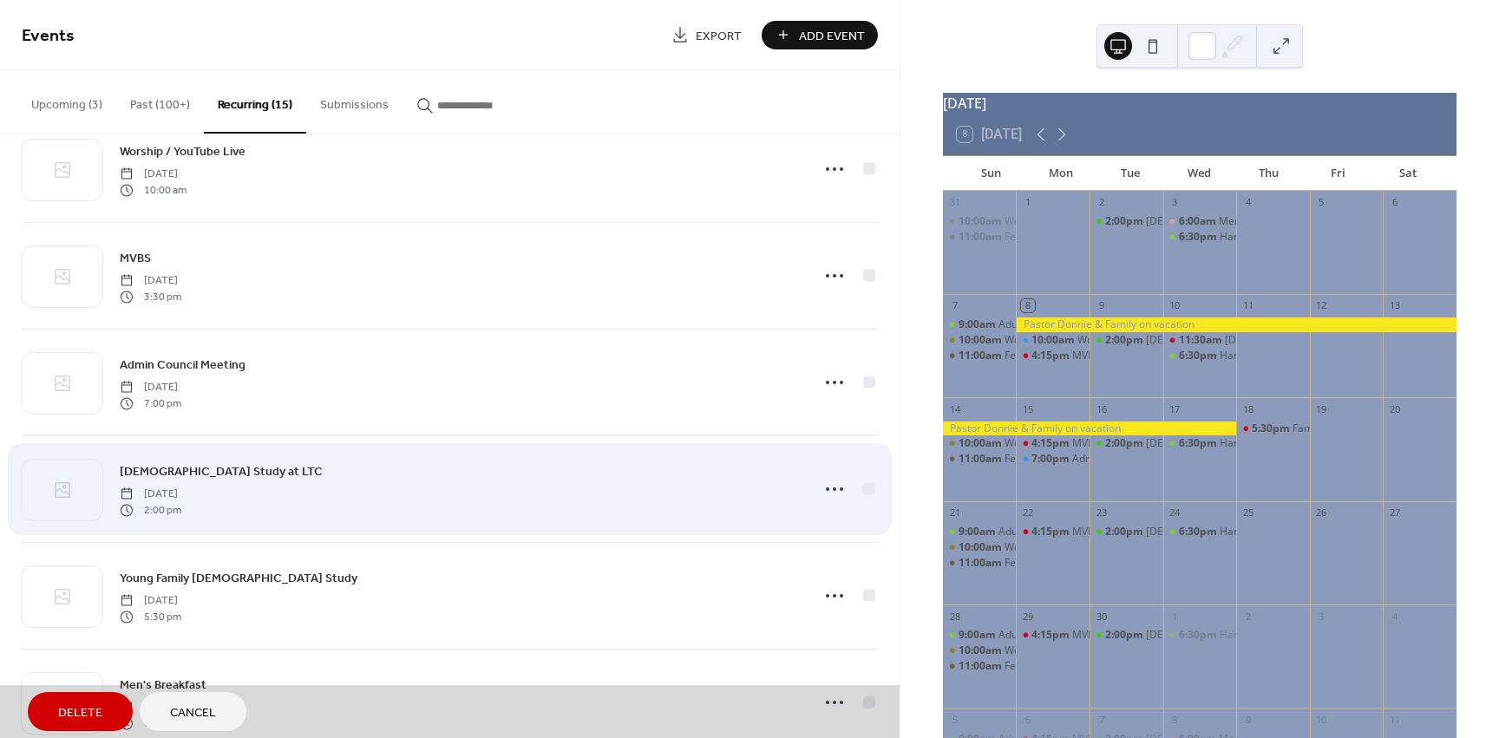
scroll to position [260, 0]
click at [833, 486] on div "[DEMOGRAPHIC_DATA] Study at LTC [DATE] 2:00 pm" at bounding box center [450, 486] width 856 height 107
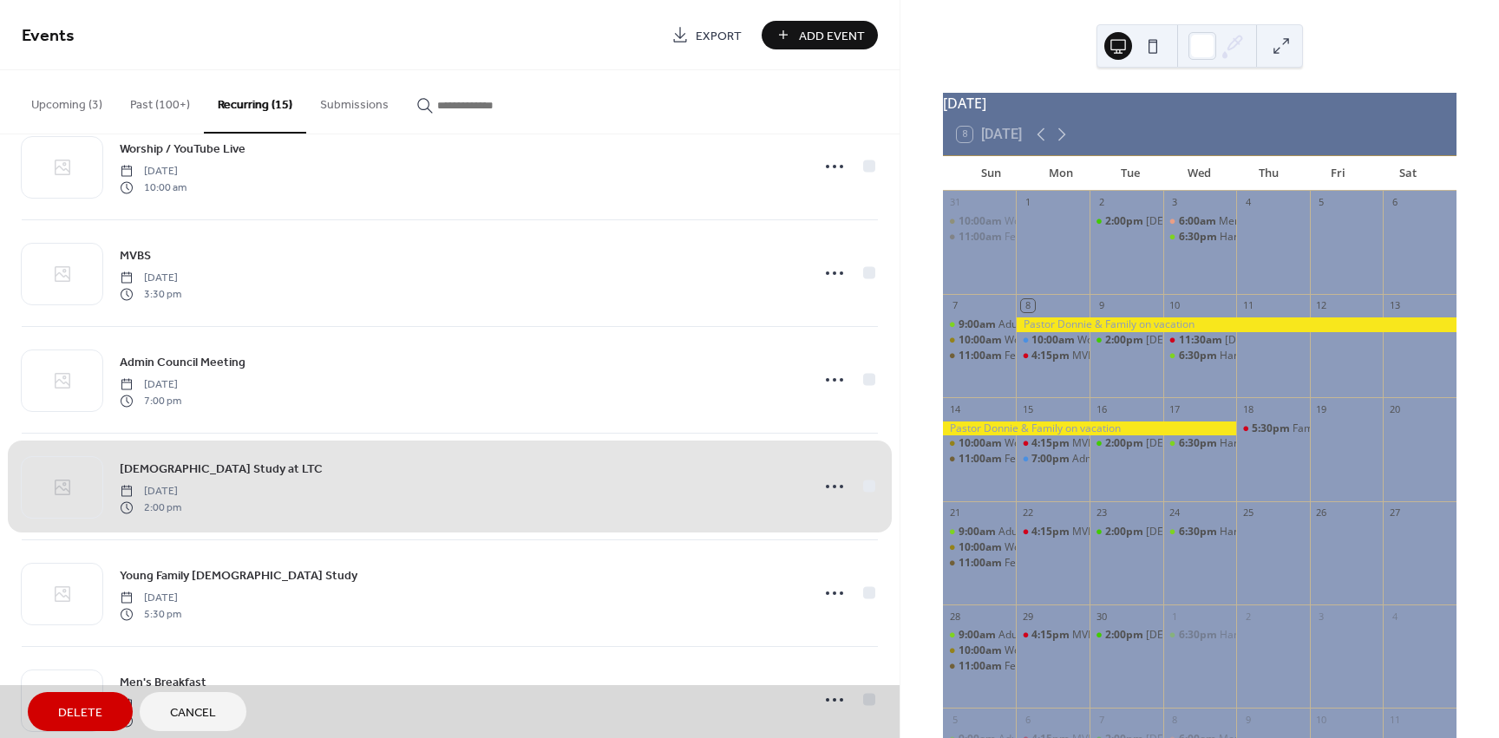
click at [824, 484] on div "[DEMOGRAPHIC_DATA] Study at LTC [DATE] 2:00 pm" at bounding box center [450, 486] width 856 height 107
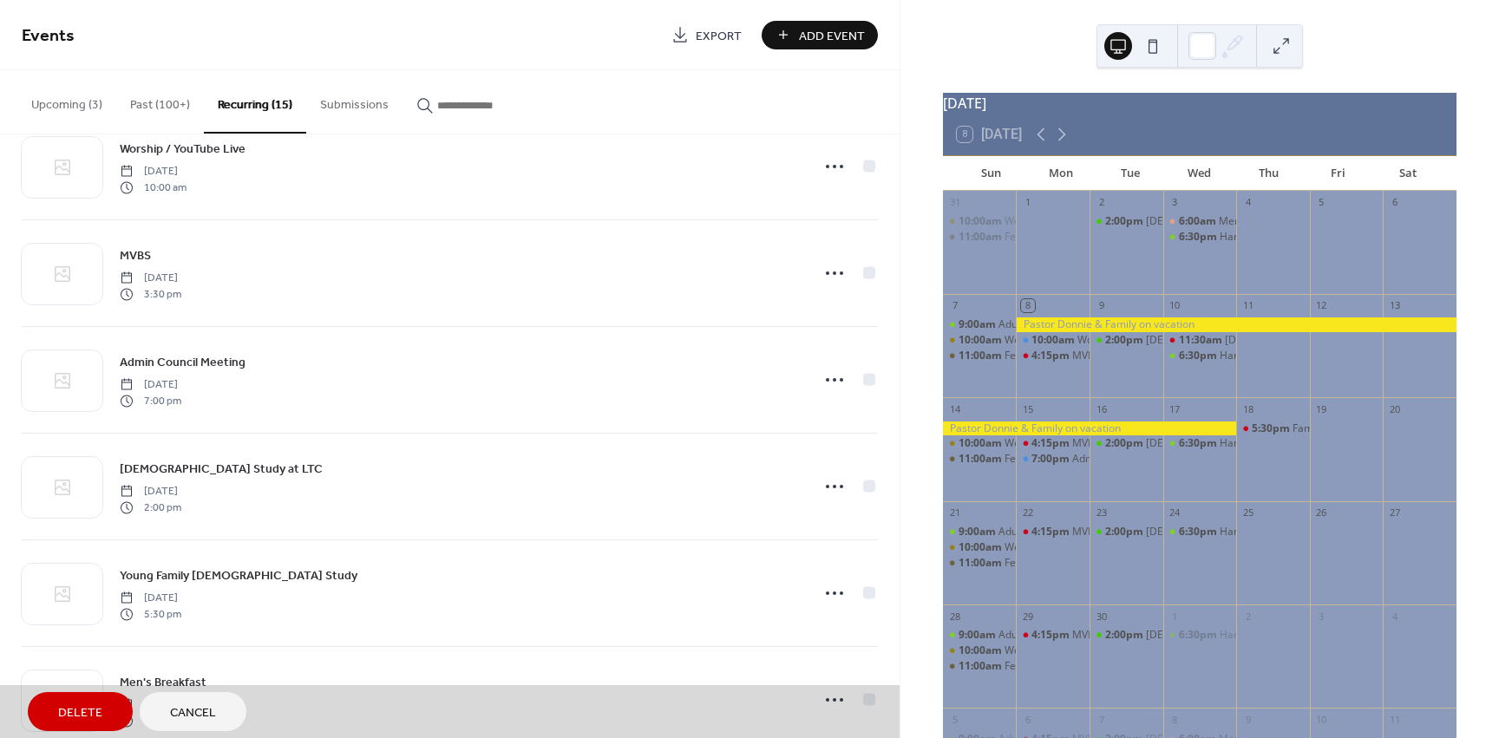
click at [90, 710] on span "Delete" at bounding box center [80, 713] width 44 height 18
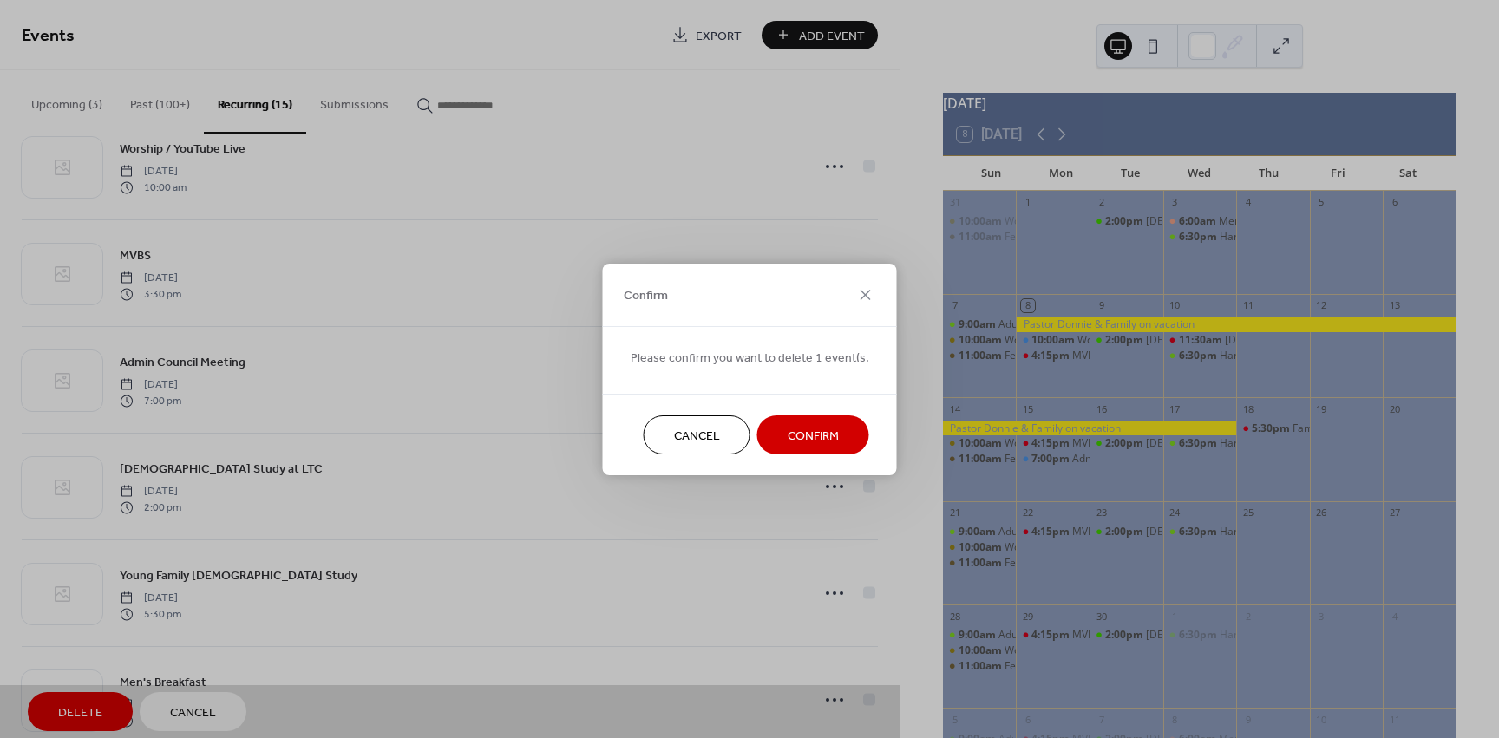
click at [819, 427] on span "Confirm" at bounding box center [813, 436] width 51 height 18
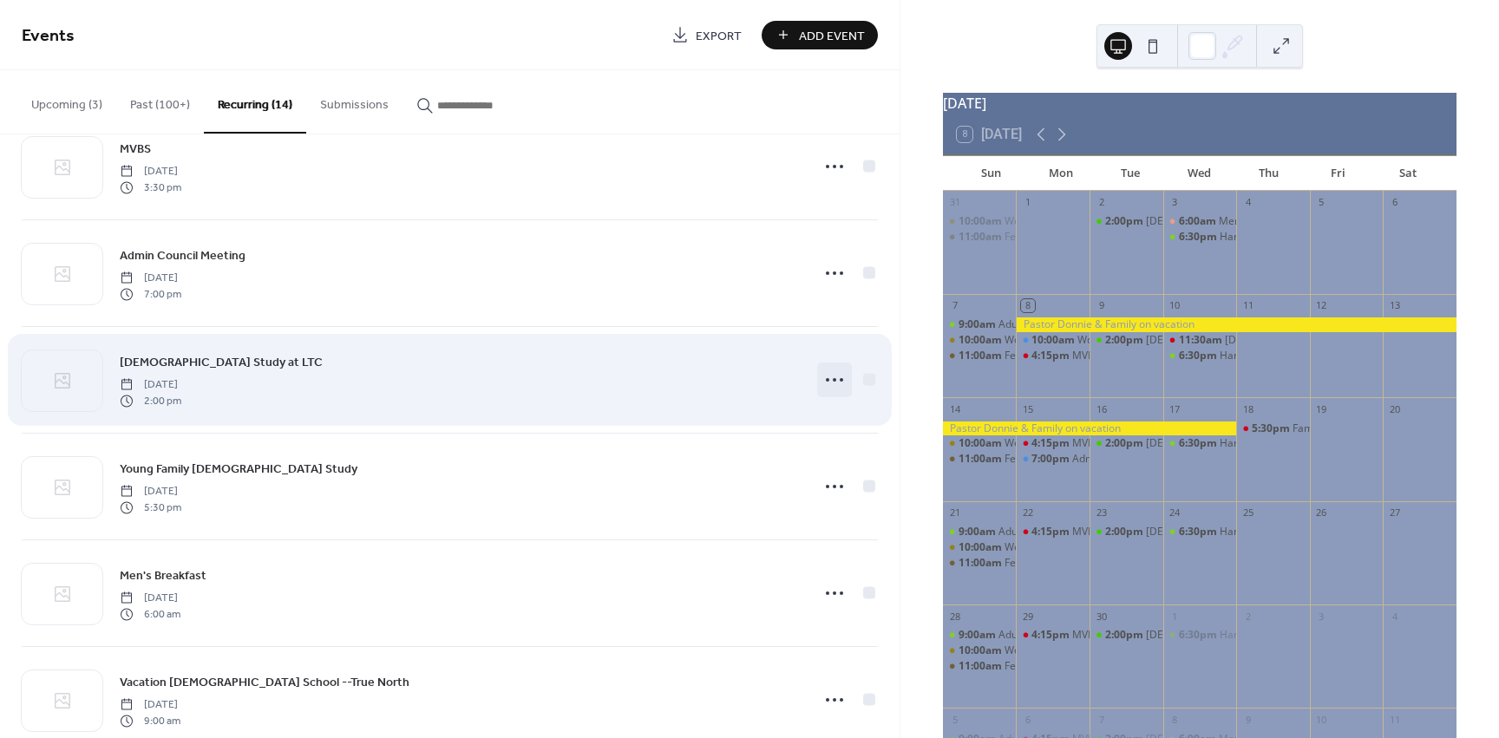
click at [828, 382] on icon at bounding box center [835, 380] width 28 height 28
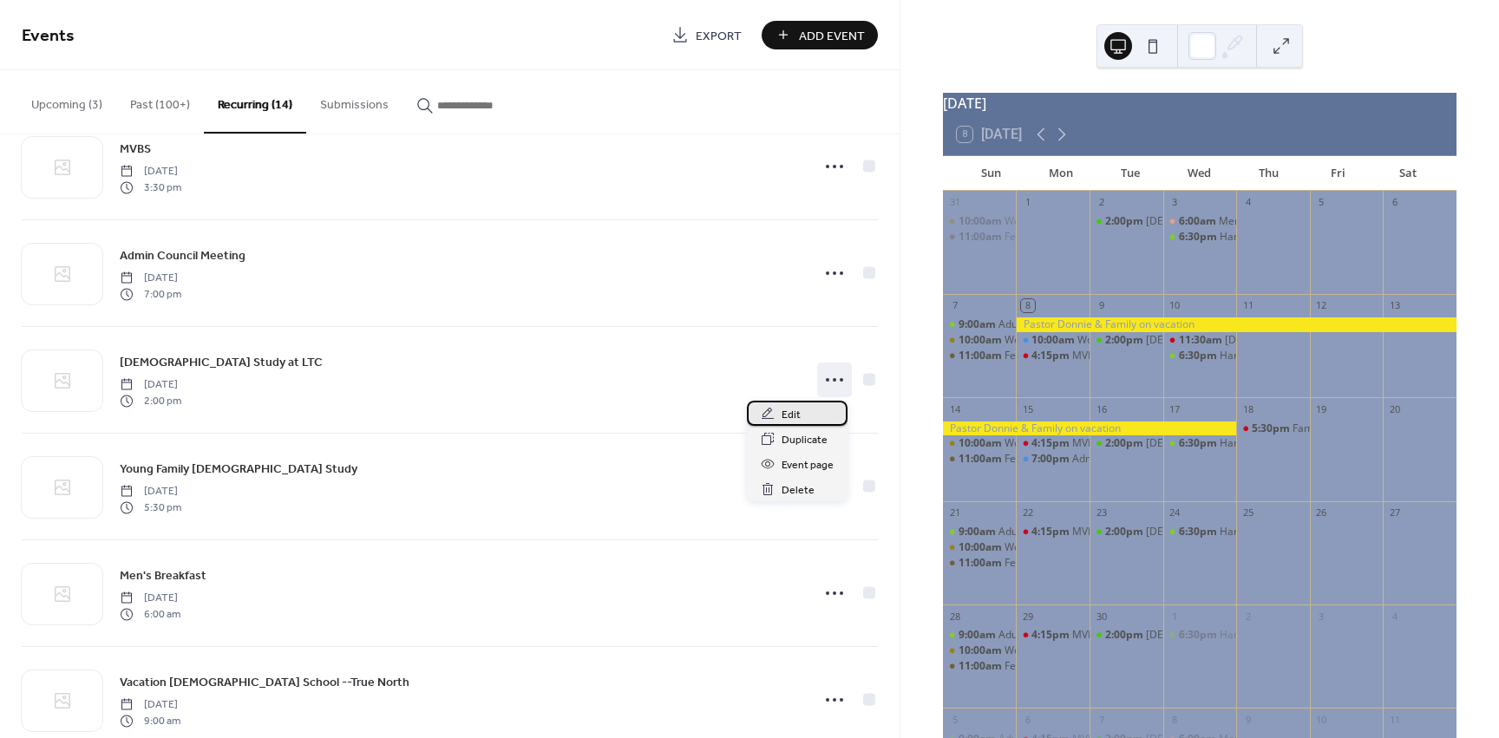
click at [791, 413] on span "Edit" at bounding box center [791, 415] width 19 height 18
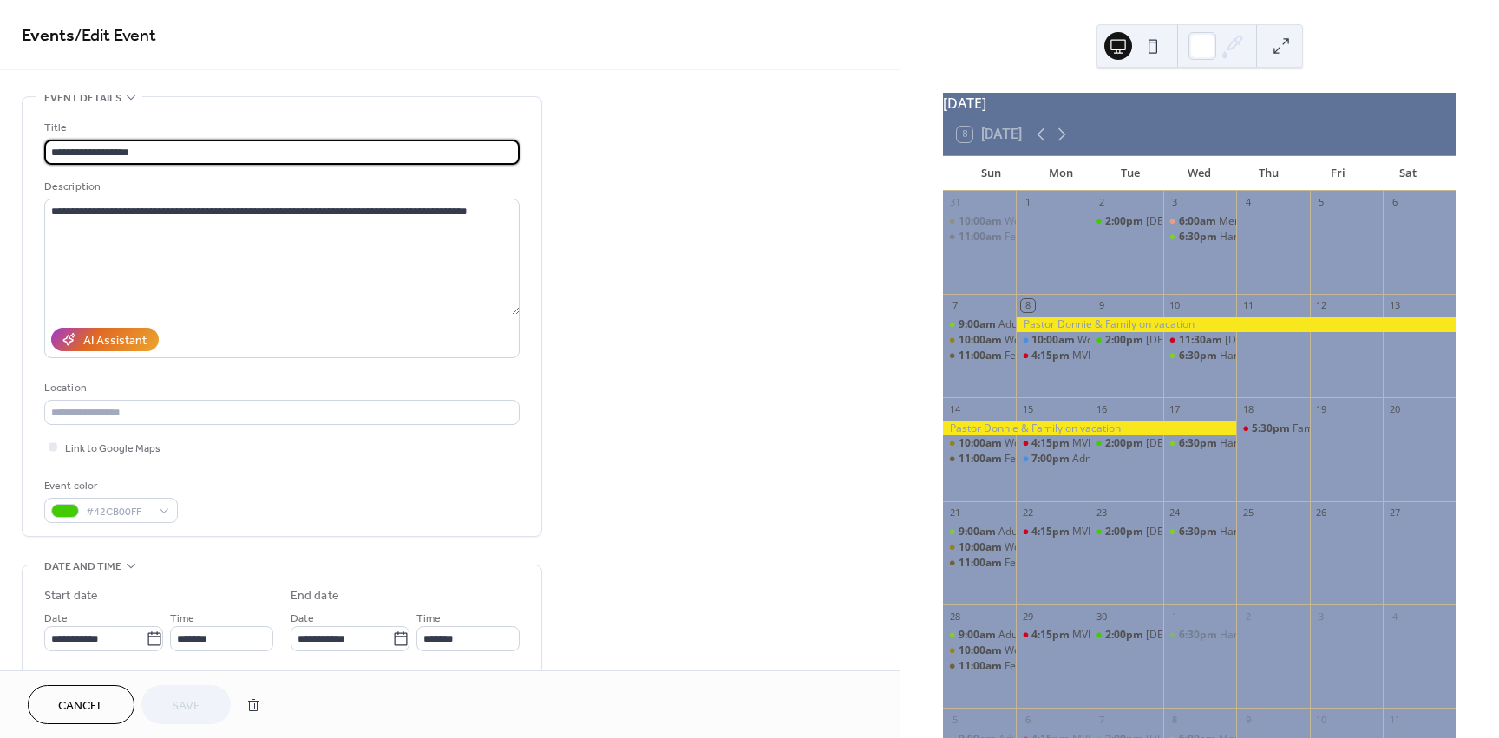
type input "**********"
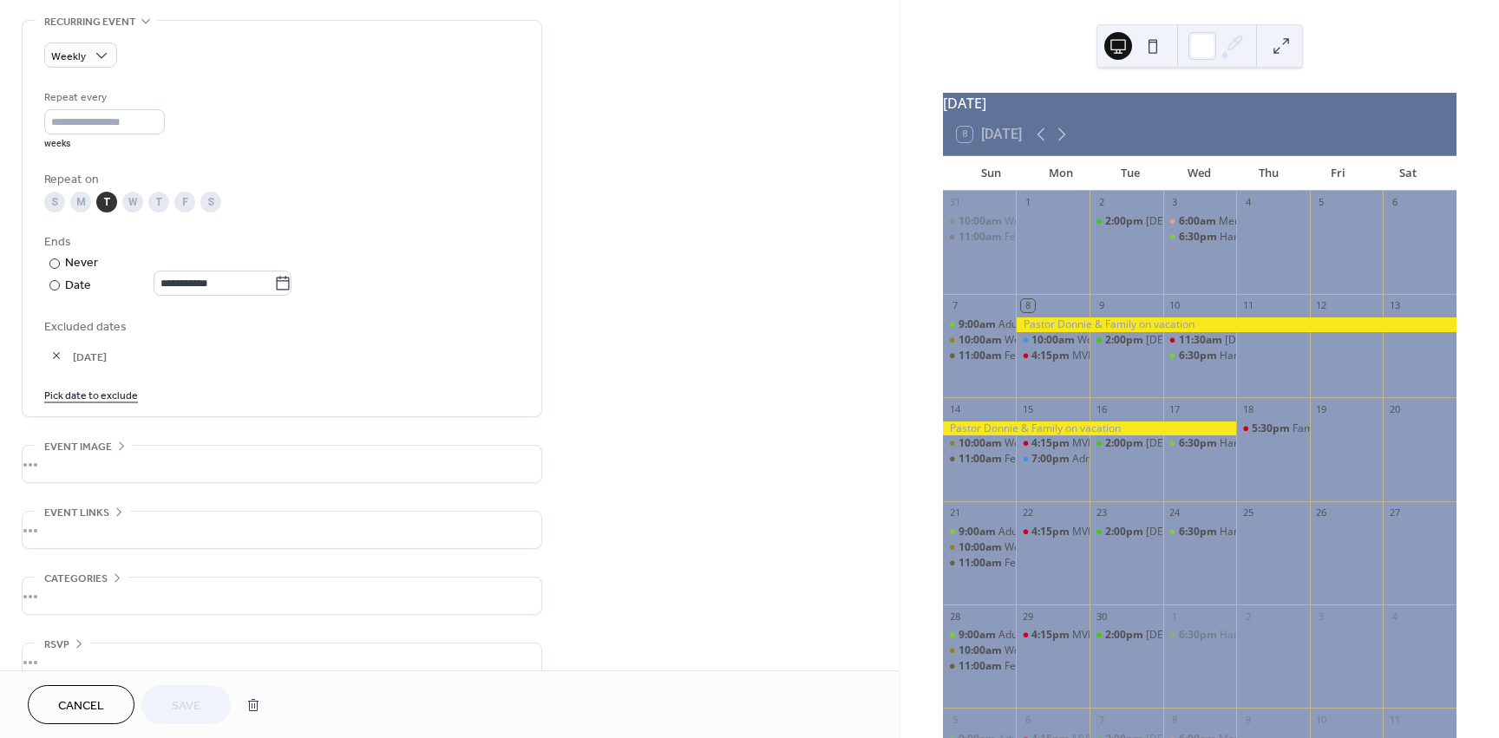
scroll to position [776, 0]
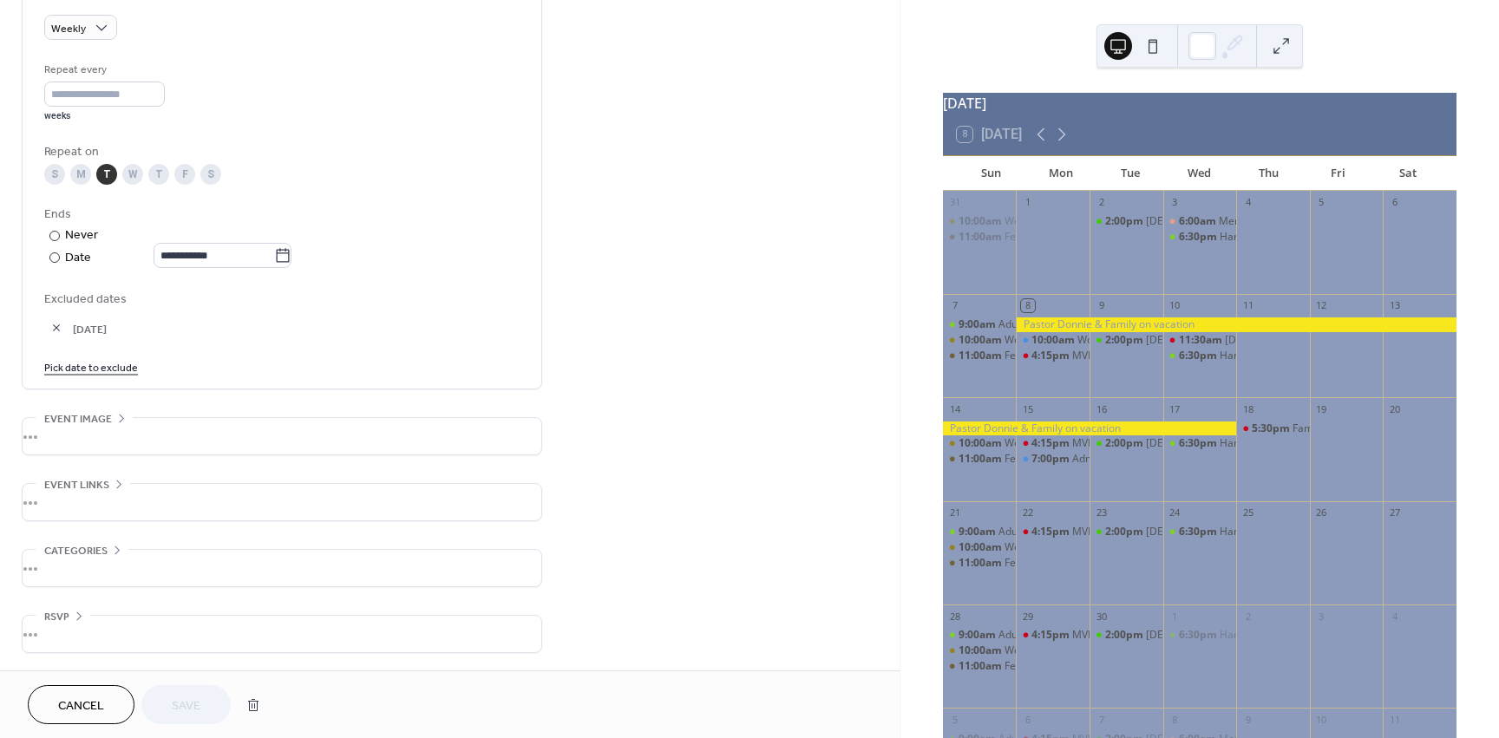
click at [111, 370] on link "Pick date to exclude" at bounding box center [91, 366] width 94 height 18
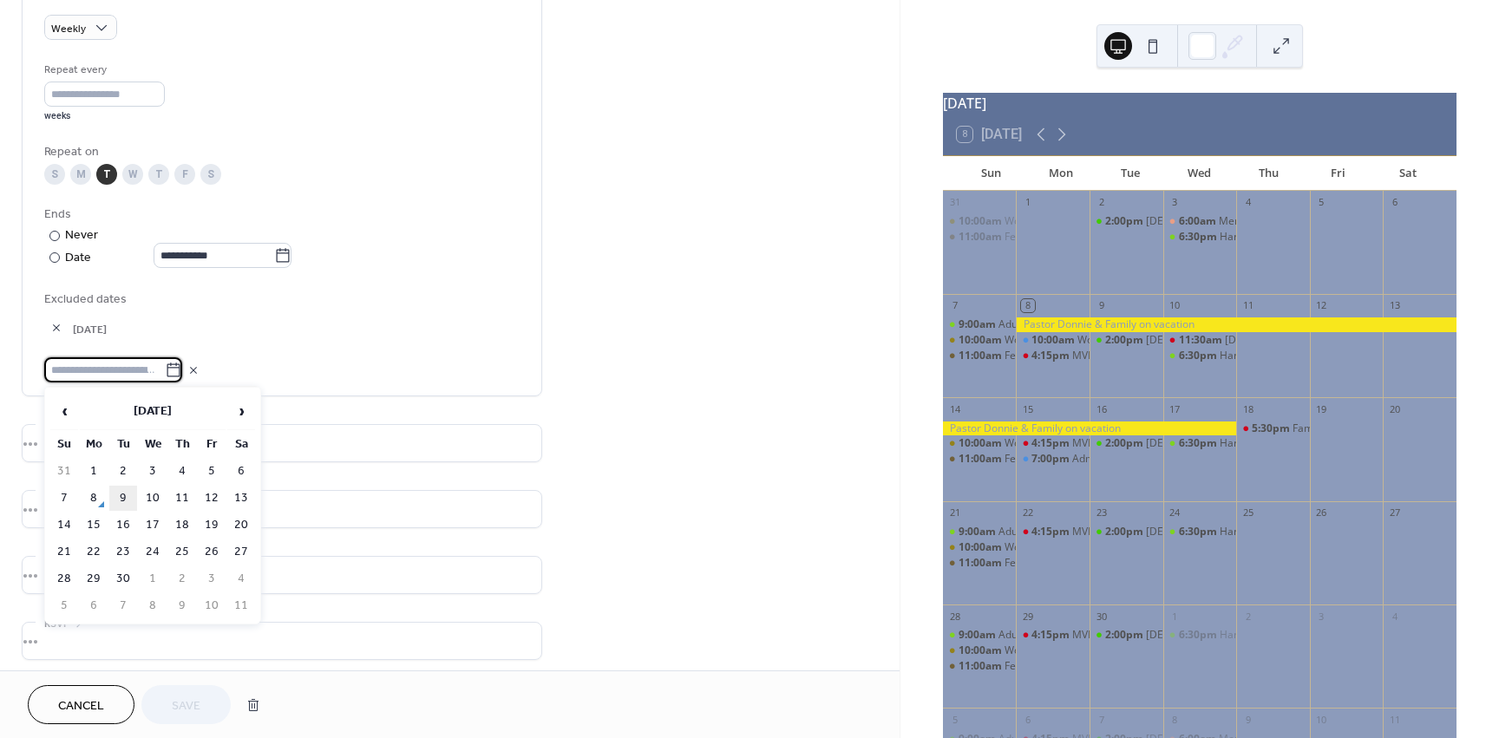
click at [123, 501] on td "9" at bounding box center [123, 498] width 28 height 25
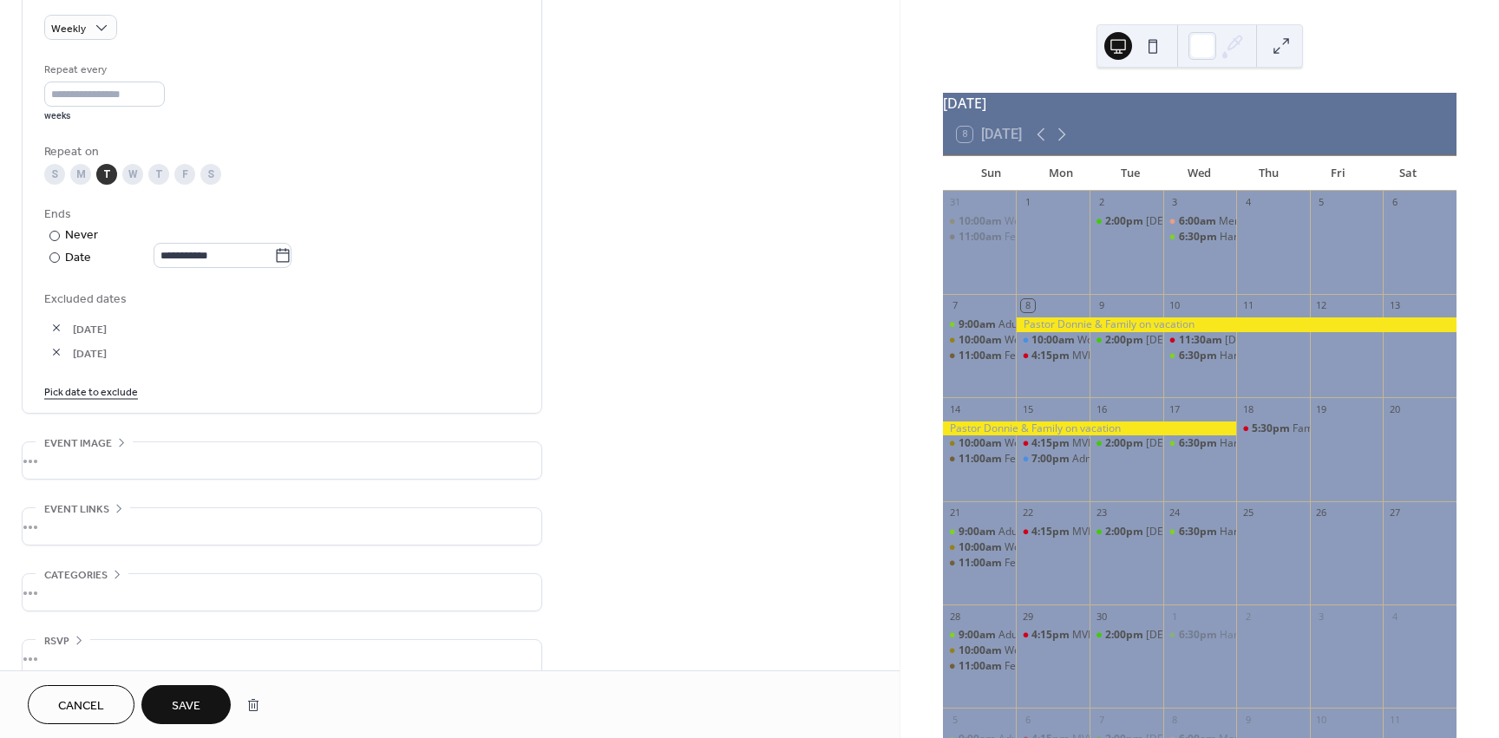
click at [99, 396] on link "Pick date to exclude" at bounding box center [91, 391] width 94 height 18
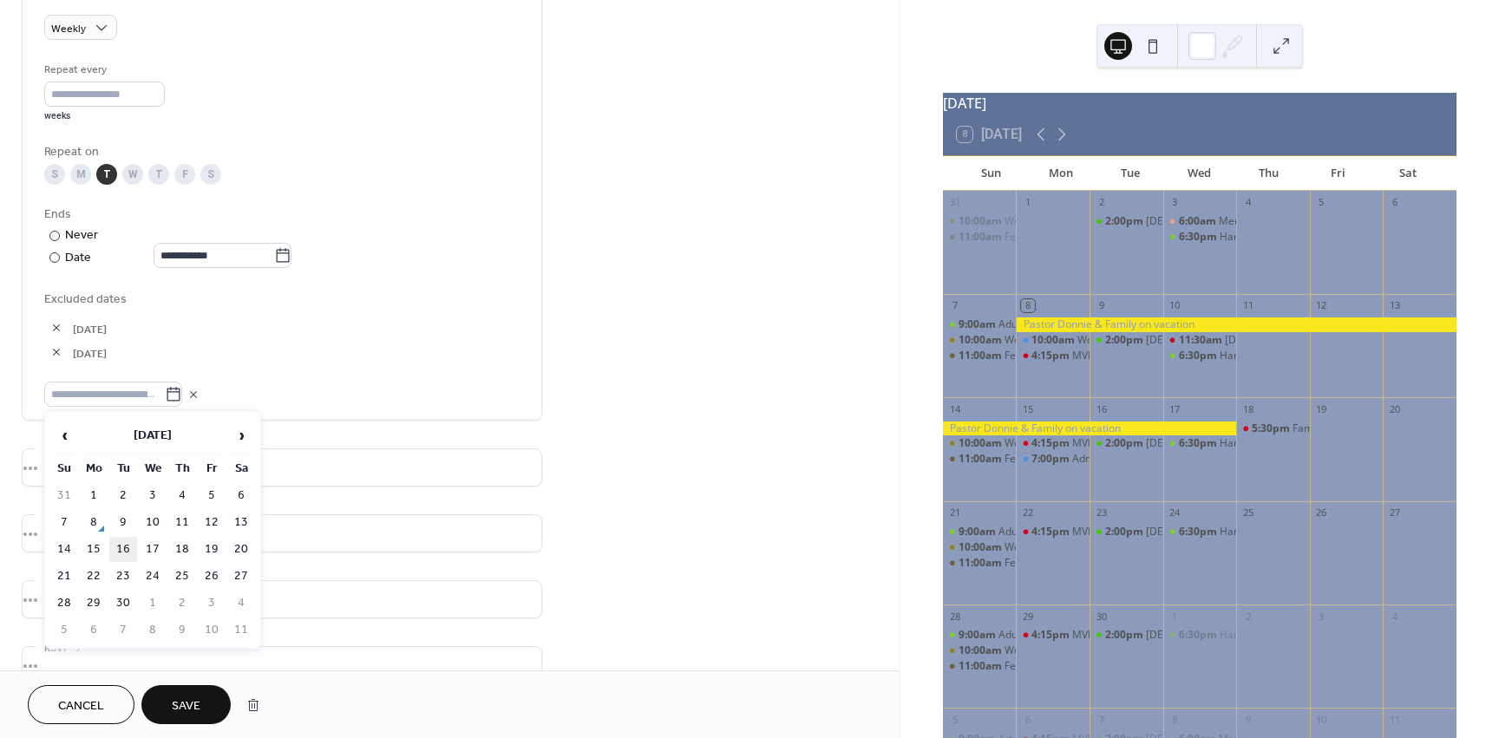
click at [123, 545] on td "16" at bounding box center [123, 549] width 28 height 25
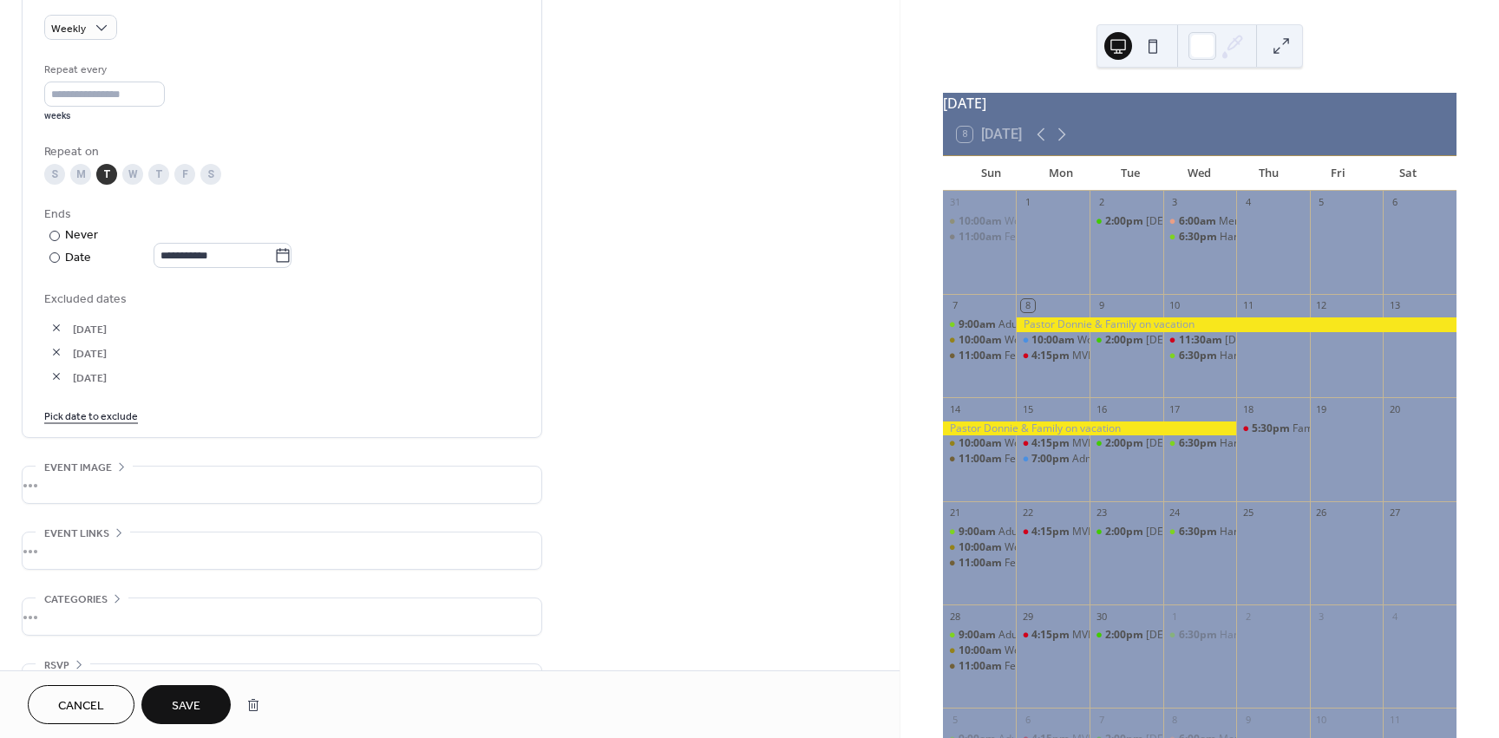
click at [180, 707] on span "Save" at bounding box center [186, 706] width 29 height 18
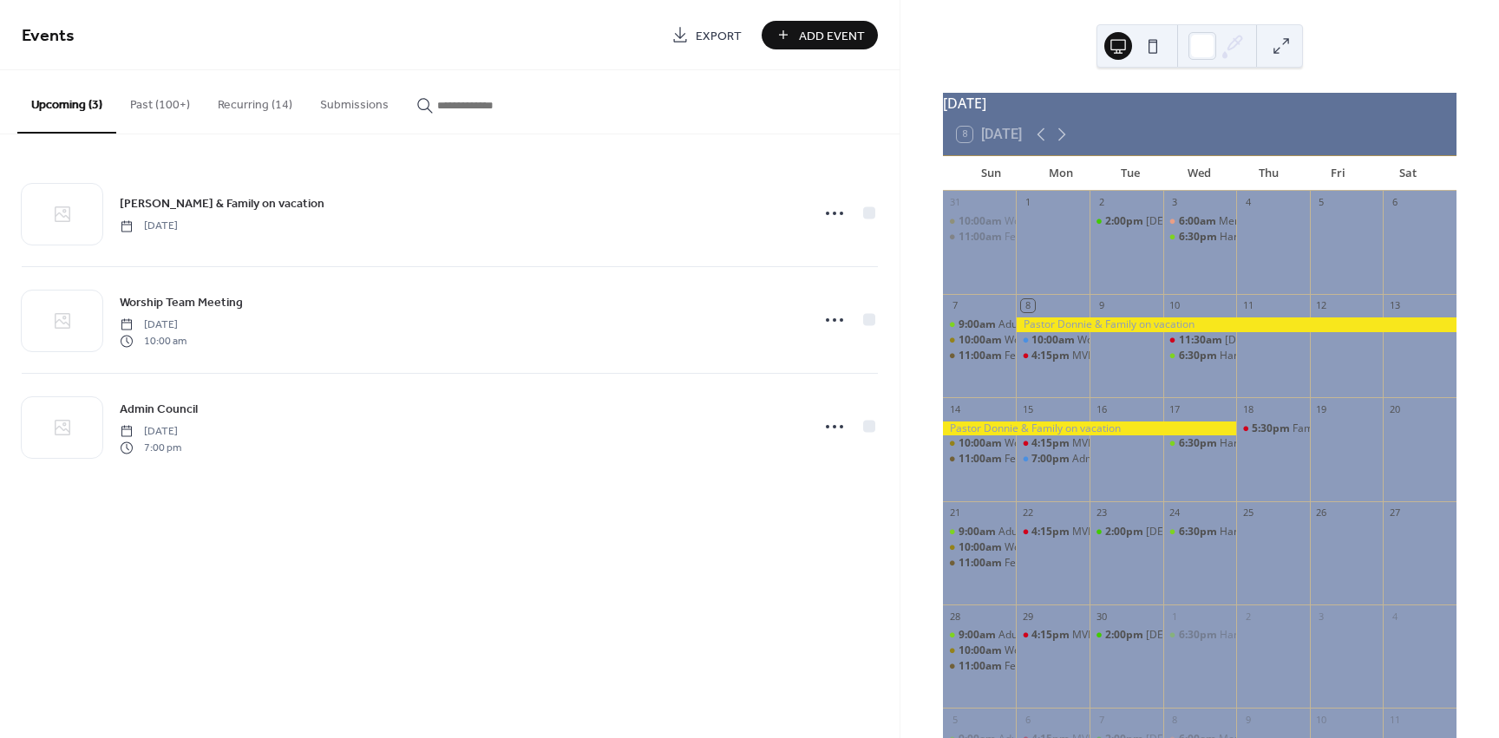
click at [241, 102] on button "Recurring (14)" at bounding box center [255, 101] width 102 height 62
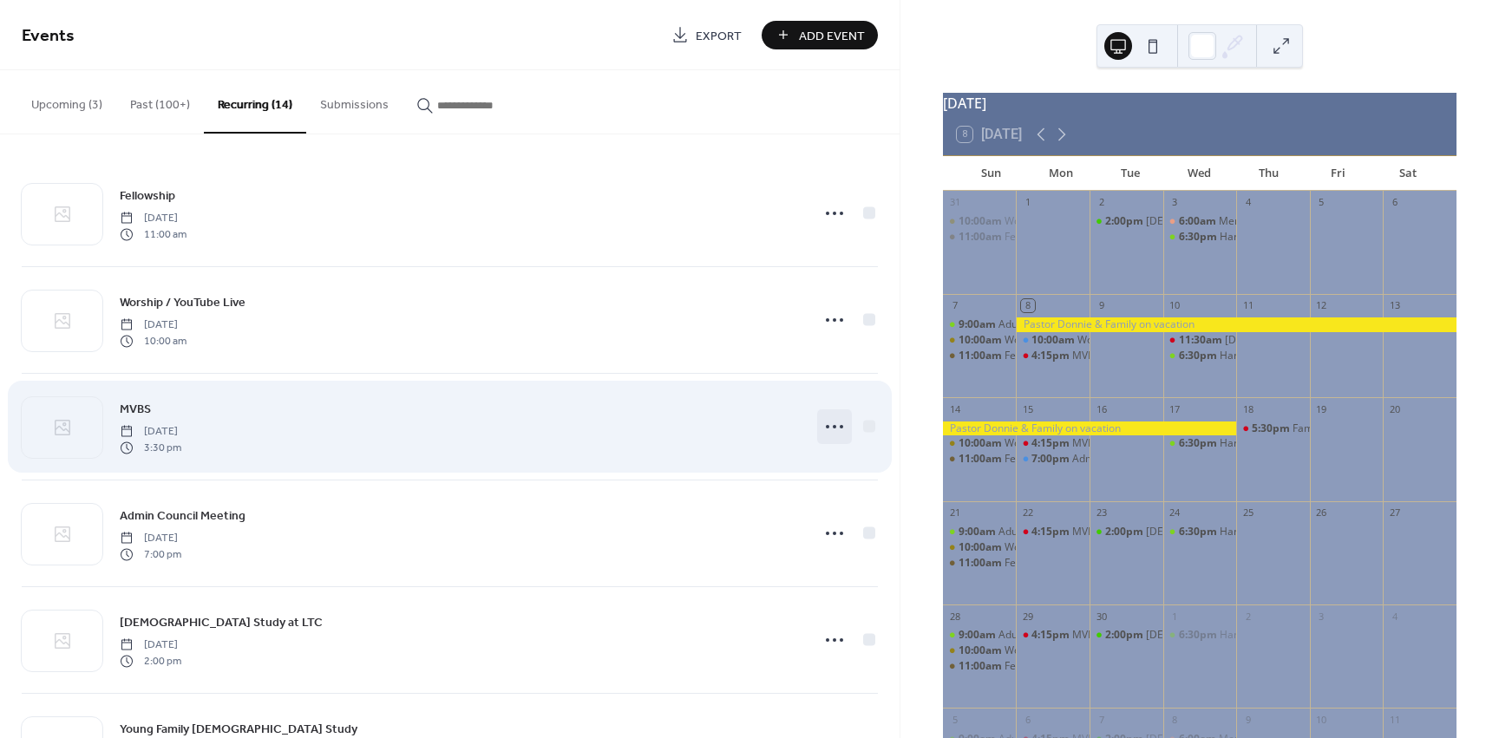
click at [824, 428] on icon at bounding box center [835, 427] width 28 height 28
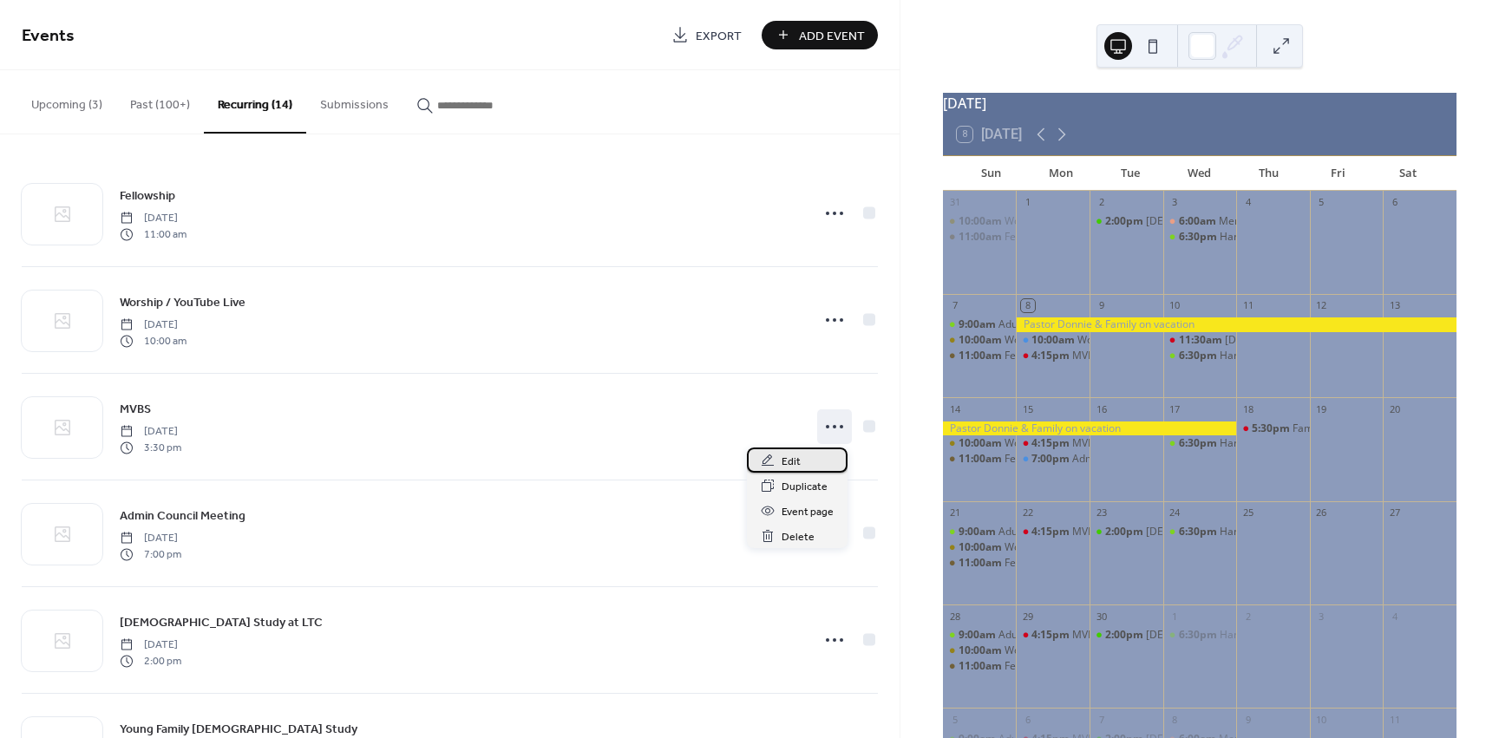
click at [787, 459] on span "Edit" at bounding box center [791, 462] width 19 height 18
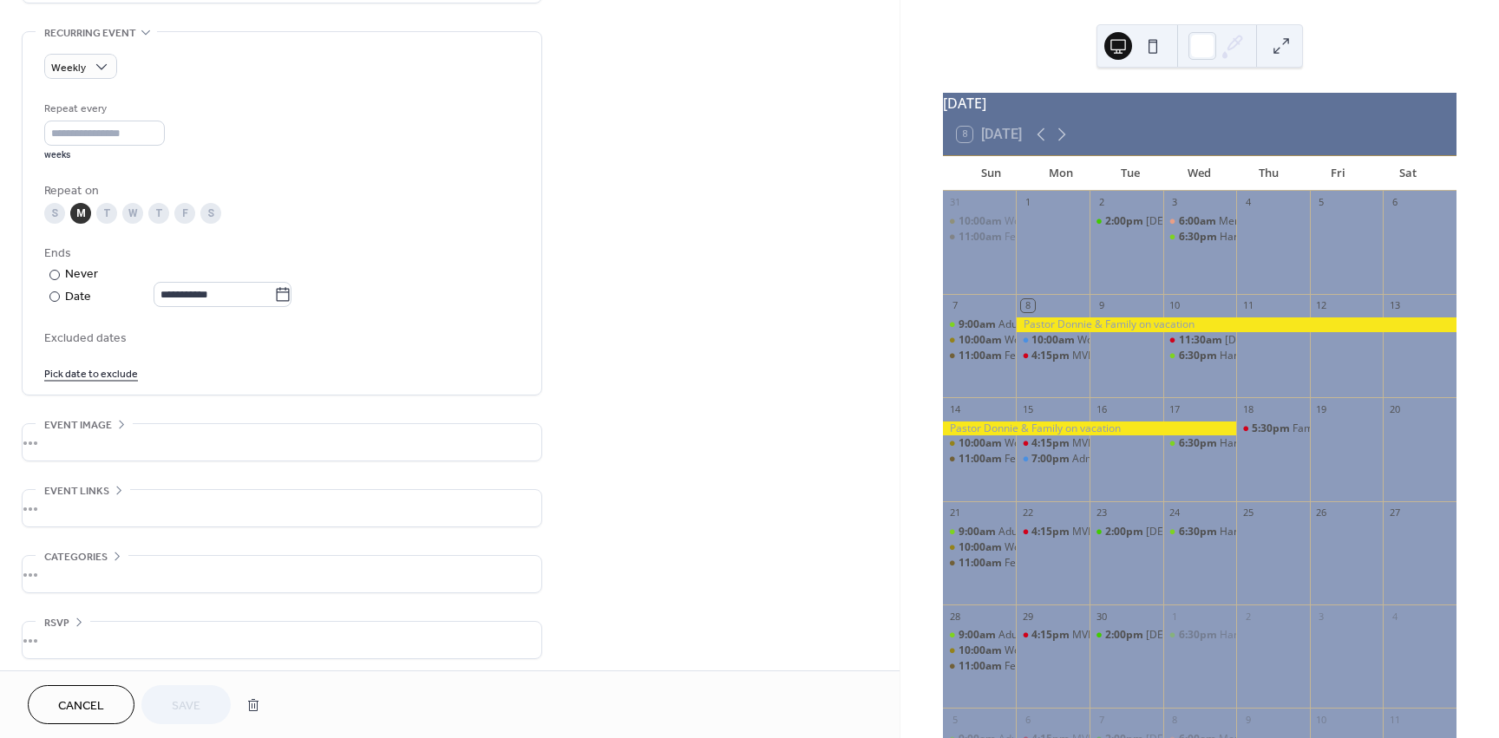
scroll to position [743, 0]
click at [252, 701] on button "button" at bounding box center [253, 705] width 31 height 35
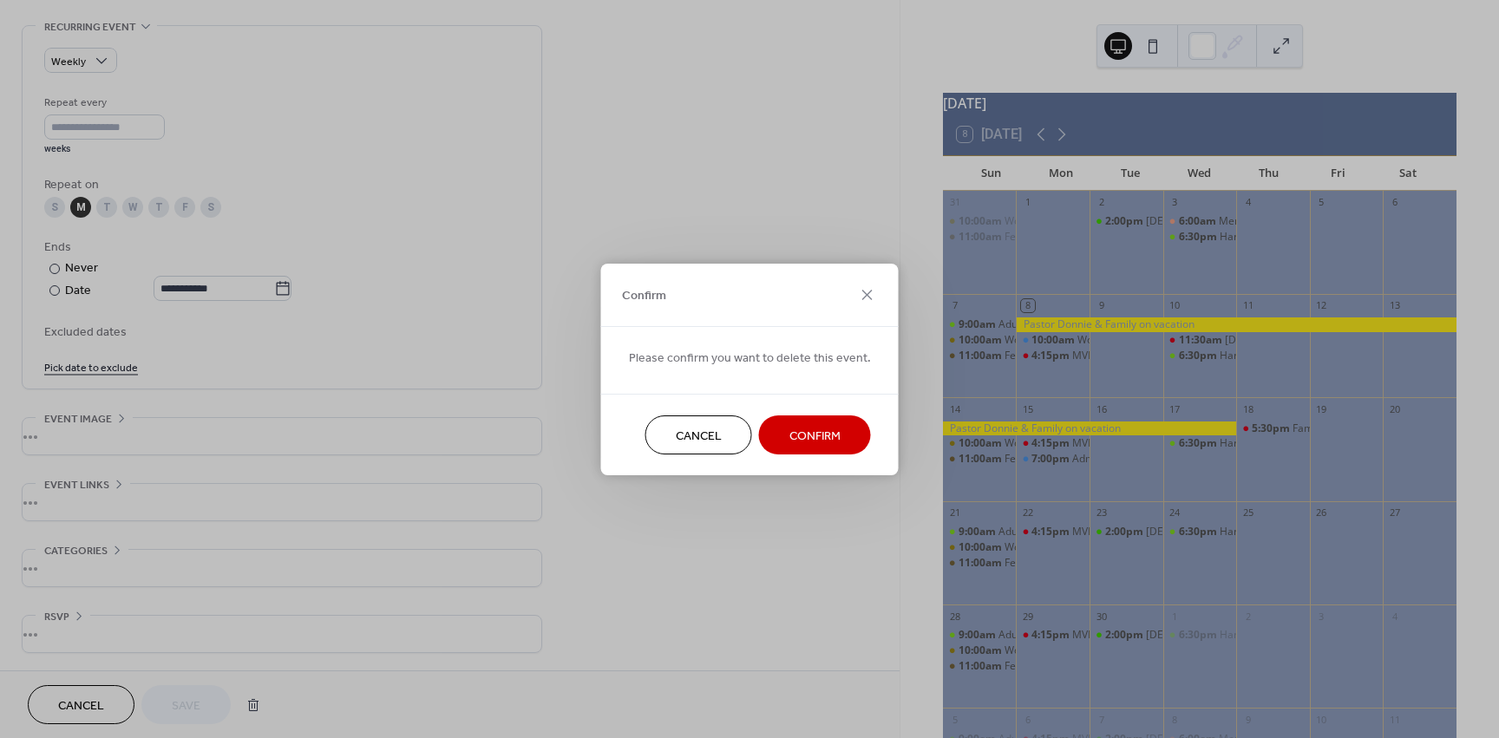
click at [805, 442] on span "Confirm" at bounding box center [814, 436] width 51 height 18
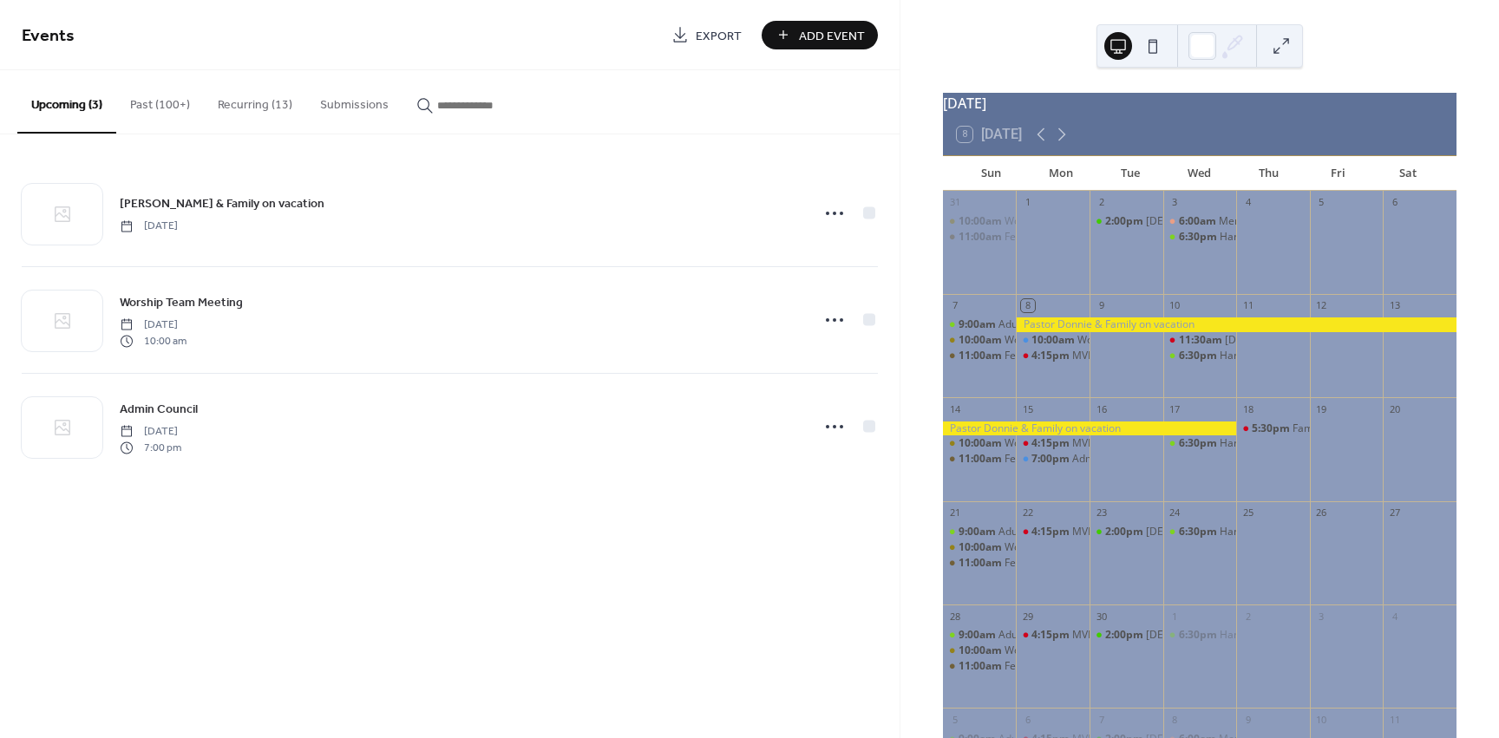
click at [249, 108] on button "Recurring (13)" at bounding box center [255, 101] width 102 height 62
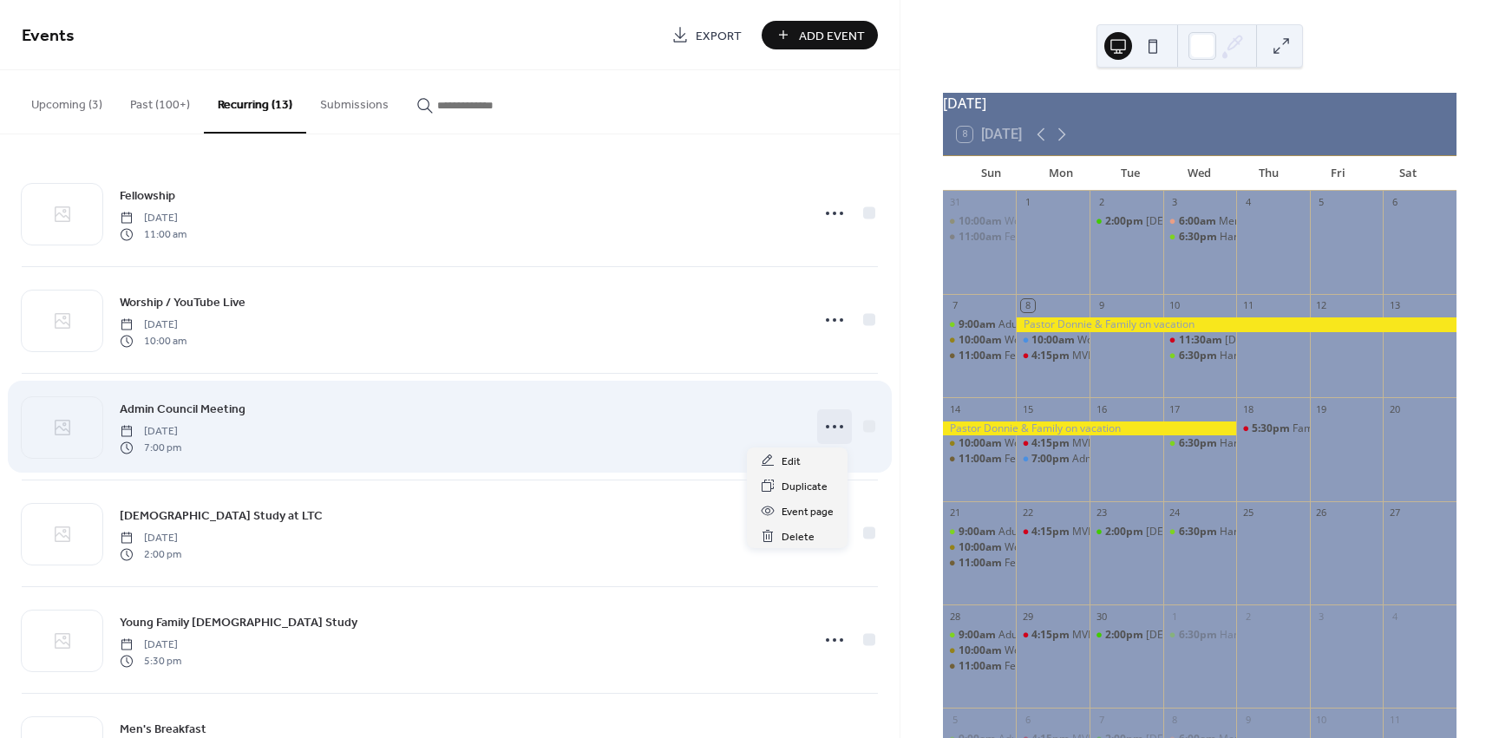
click at [826, 428] on circle at bounding box center [827, 426] width 3 height 3
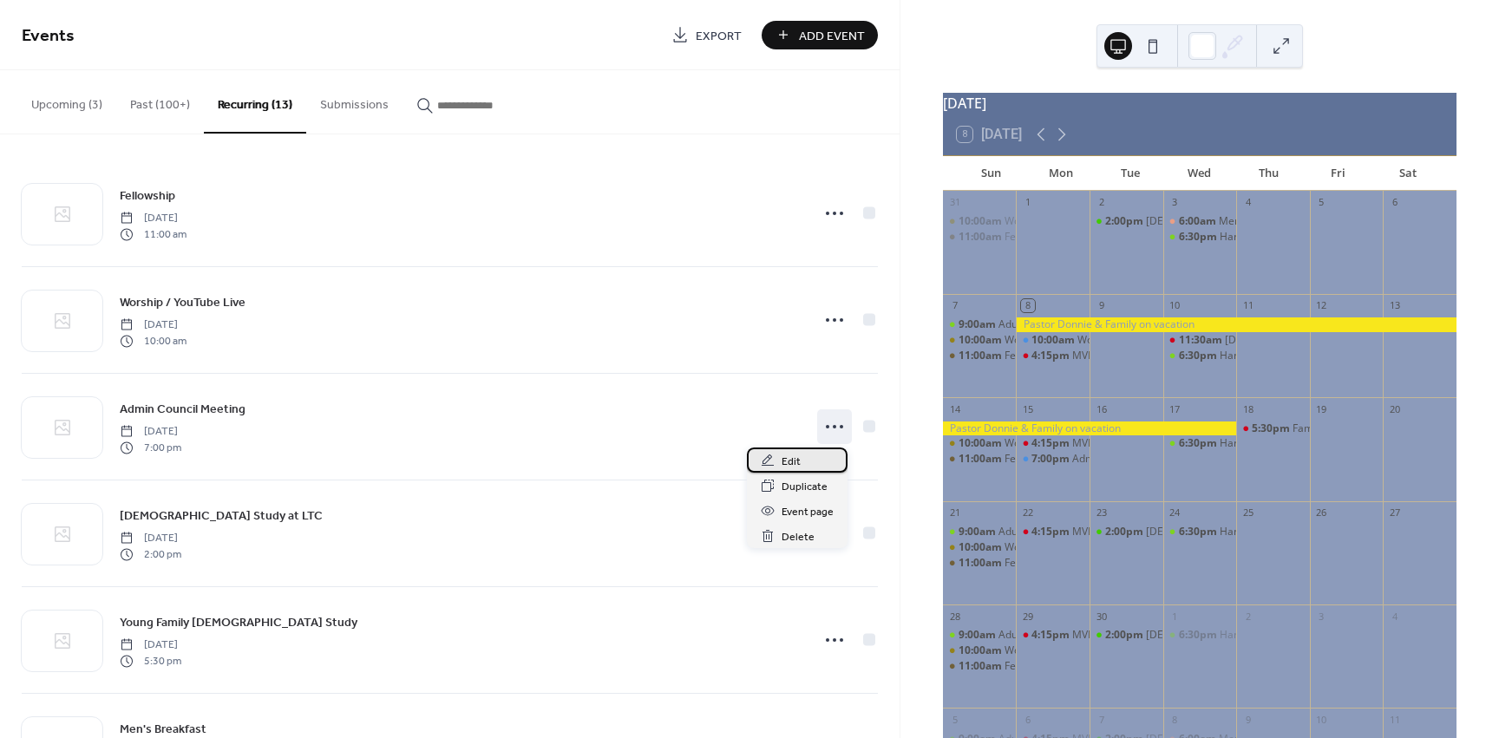
click at [791, 462] on span "Edit" at bounding box center [791, 462] width 19 height 18
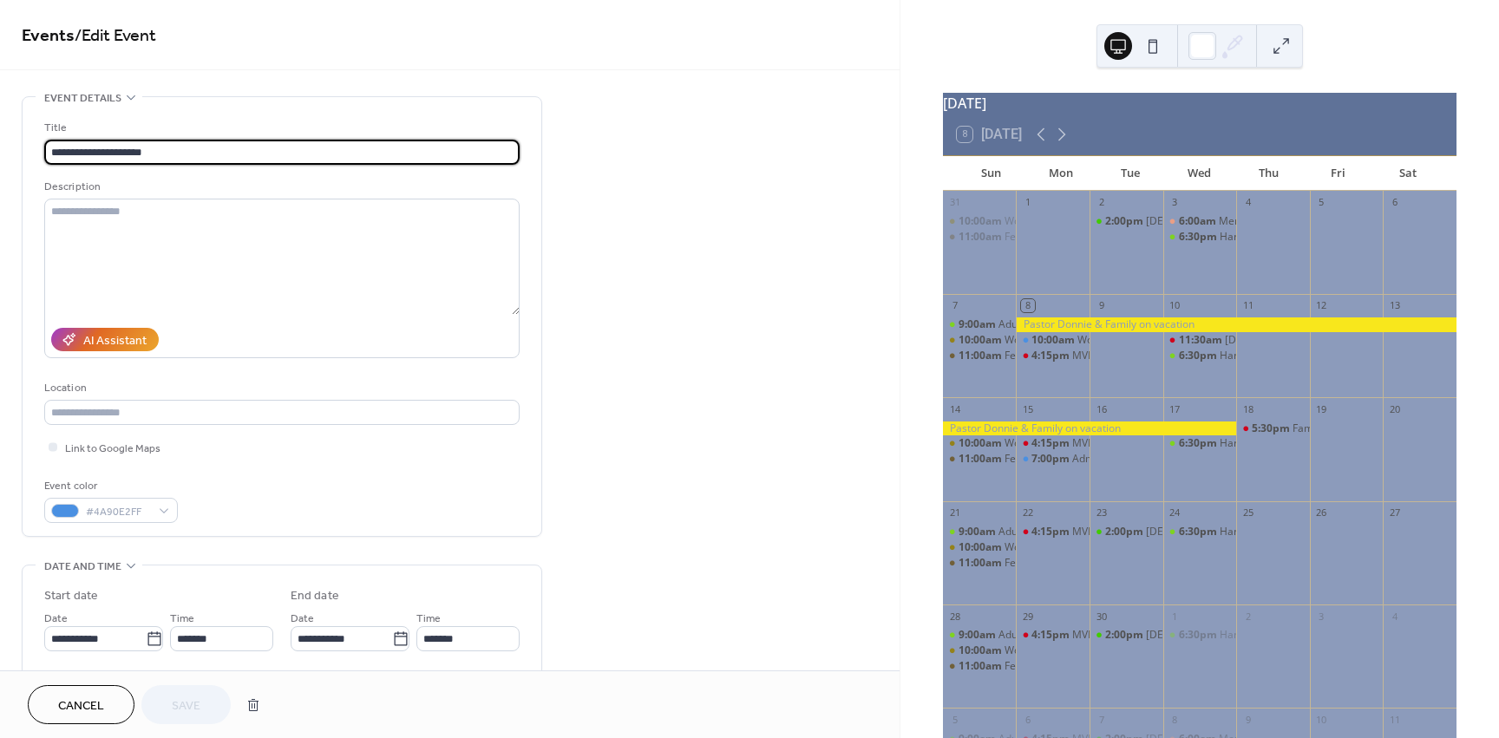
type input "**********"
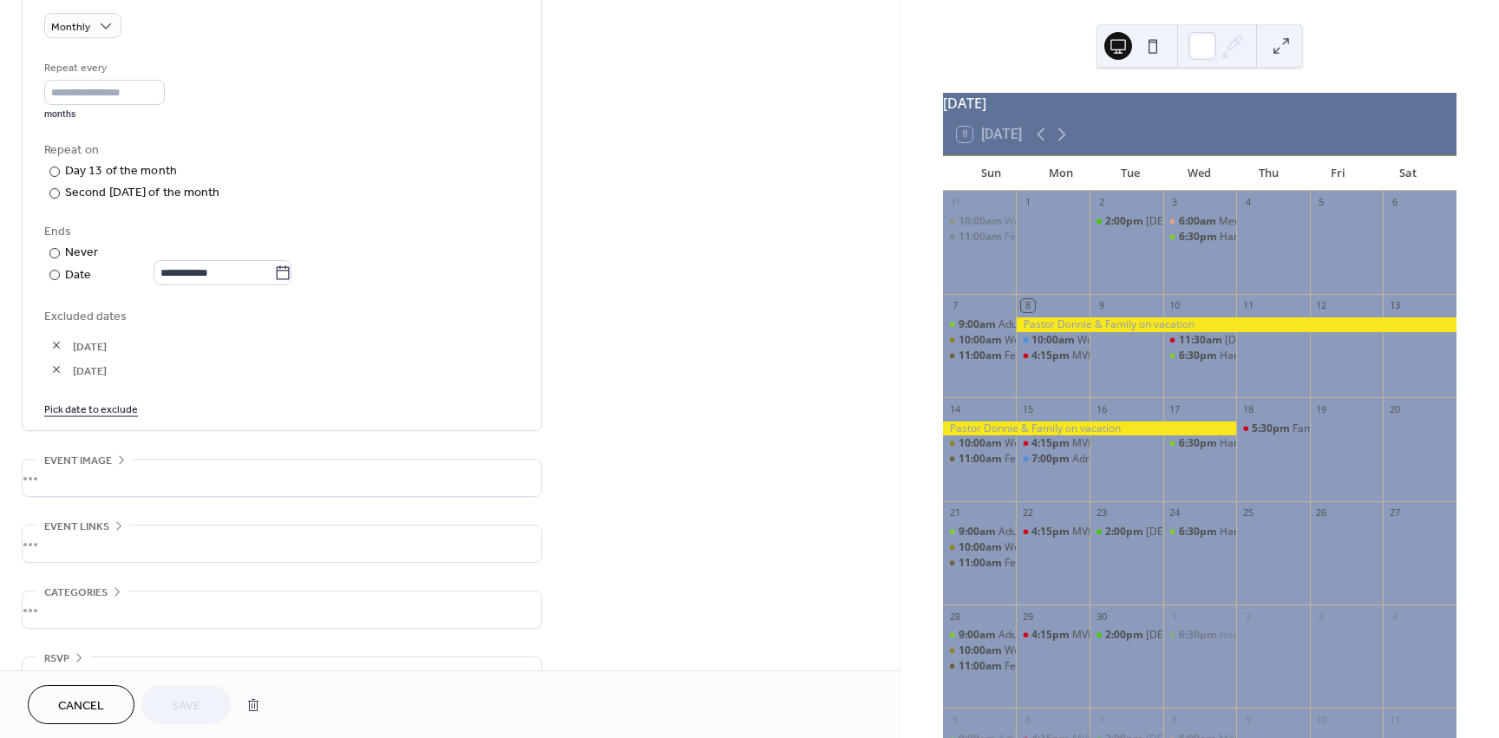
scroll to position [781, 0]
click at [97, 409] on link "Pick date to exclude" at bounding box center [91, 405] width 94 height 18
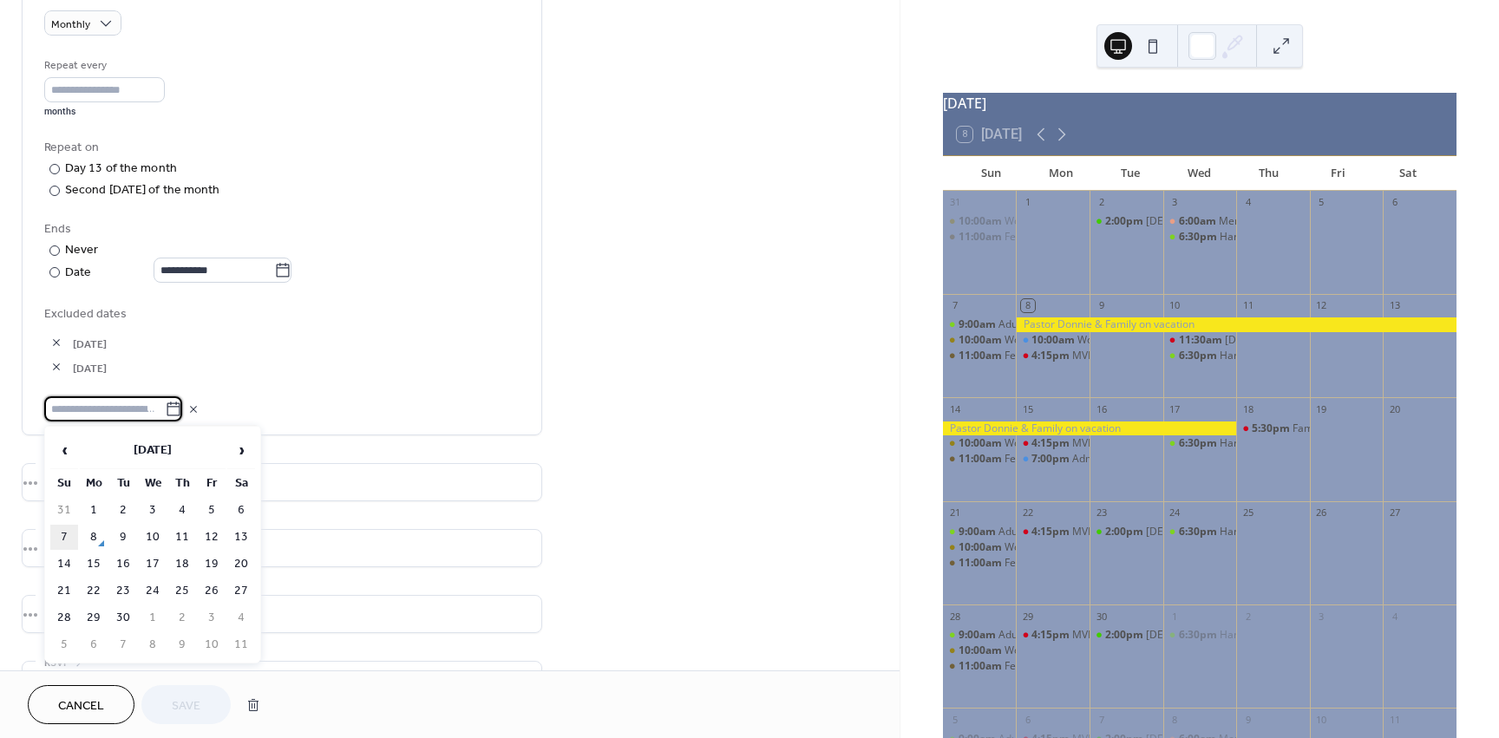
click at [65, 537] on td "7" at bounding box center [64, 537] width 28 height 25
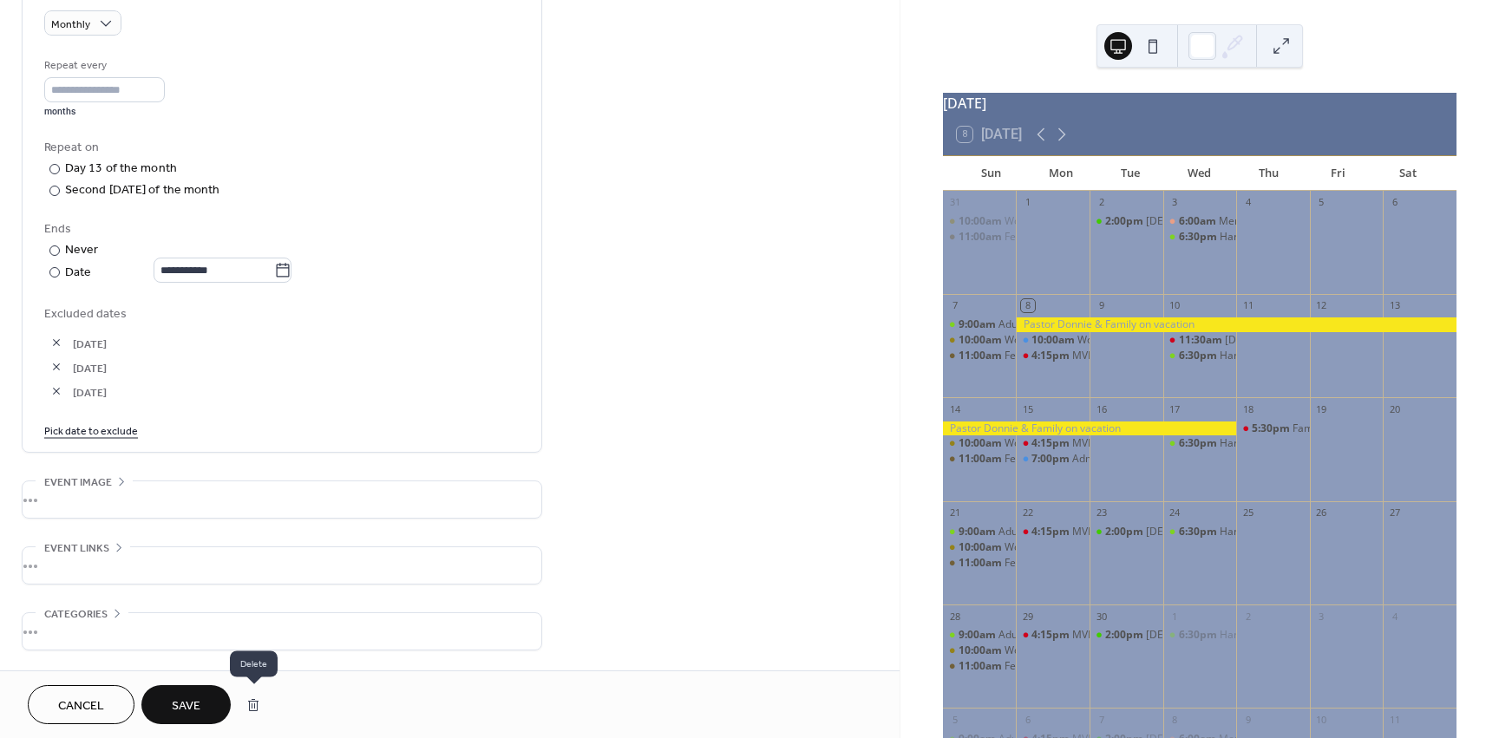
click at [253, 705] on button "button" at bounding box center [253, 705] width 31 height 35
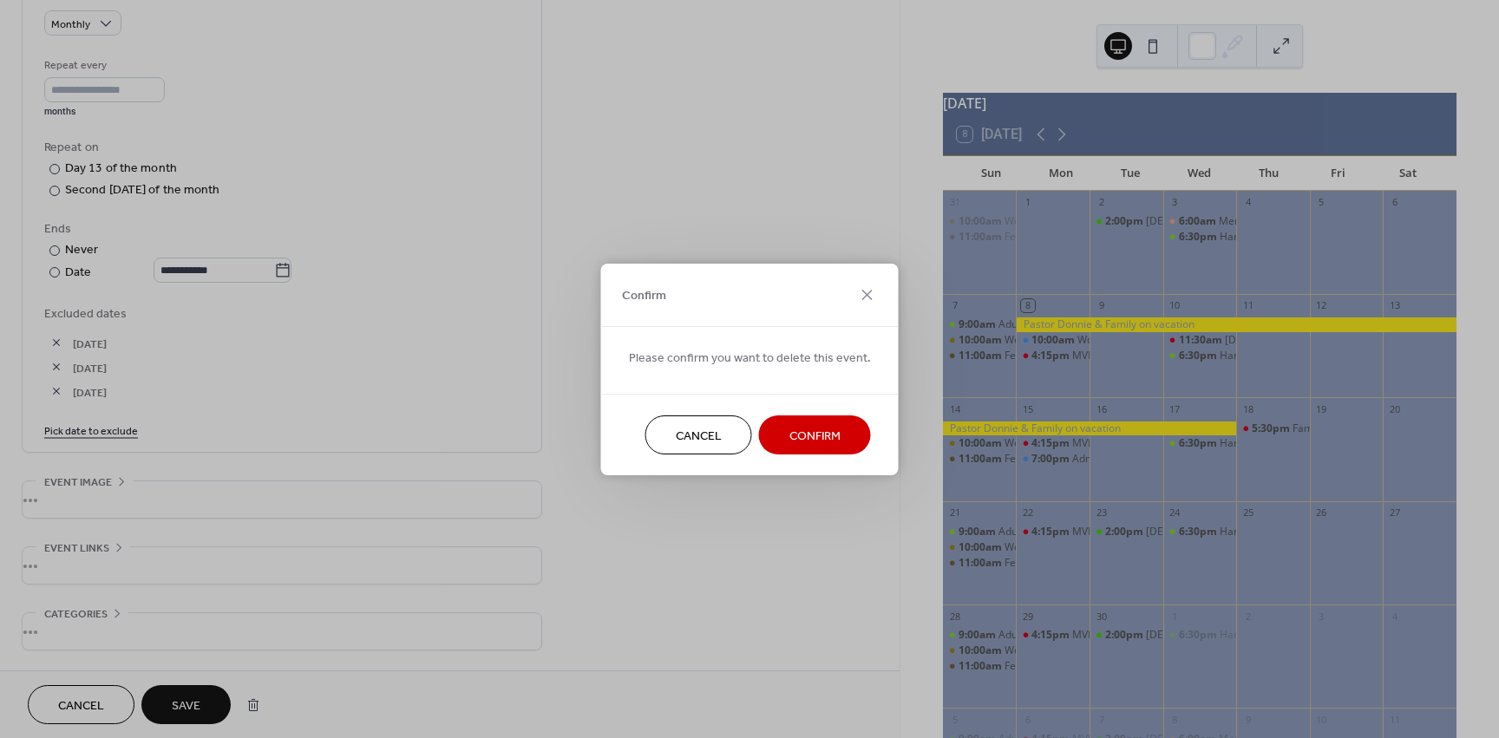
click at [789, 432] on span "Confirm" at bounding box center [814, 436] width 51 height 18
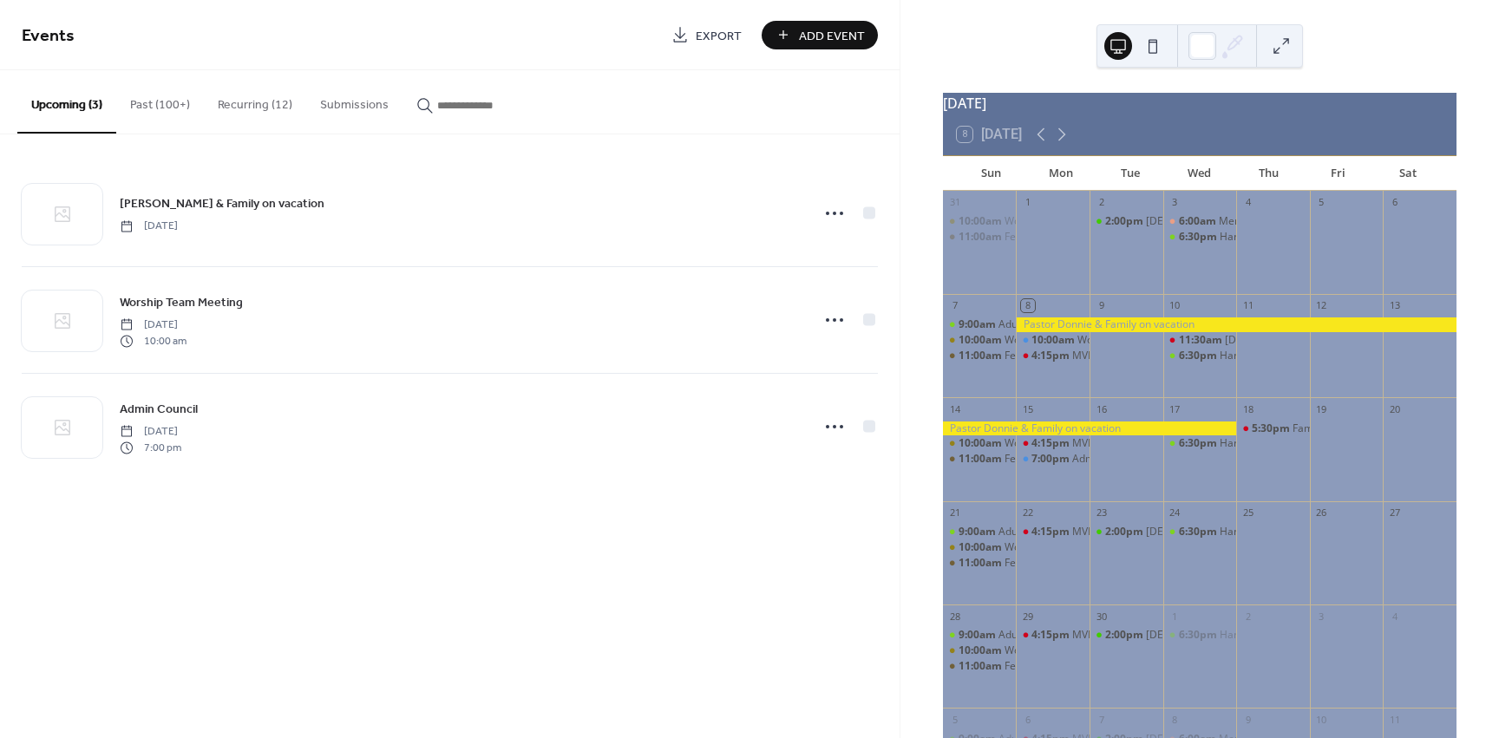
click at [248, 101] on button "Recurring (12)" at bounding box center [255, 101] width 102 height 62
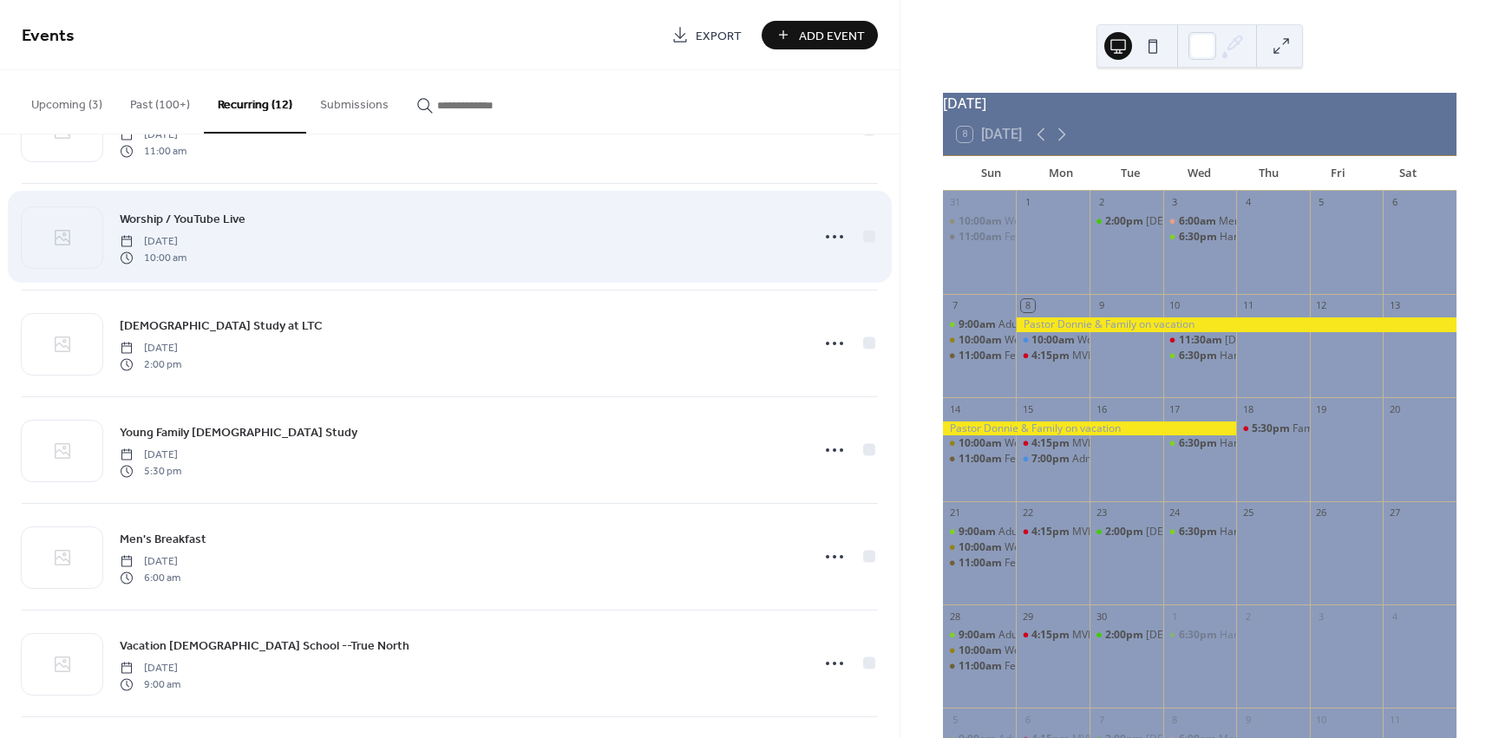
scroll to position [87, 0]
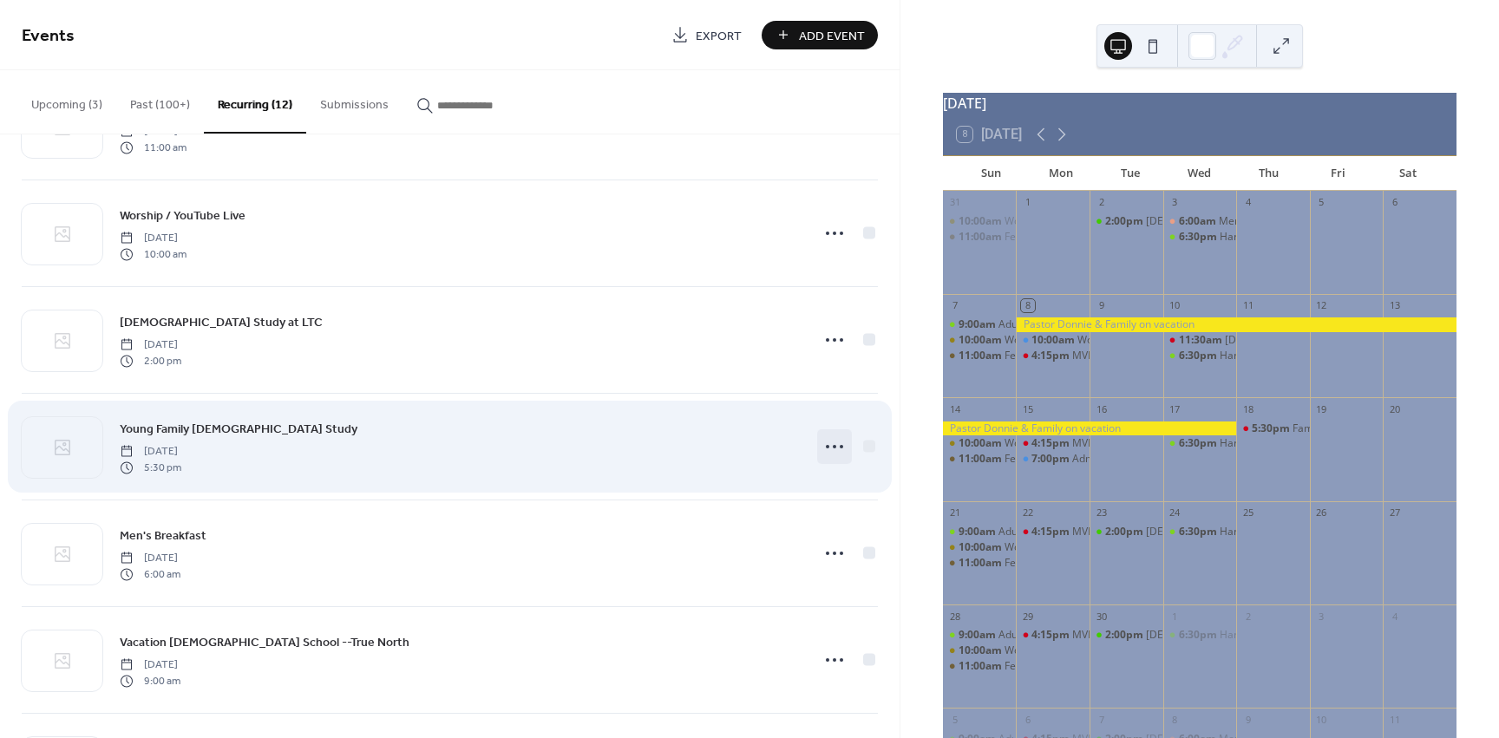
click at [825, 449] on icon at bounding box center [835, 447] width 28 height 28
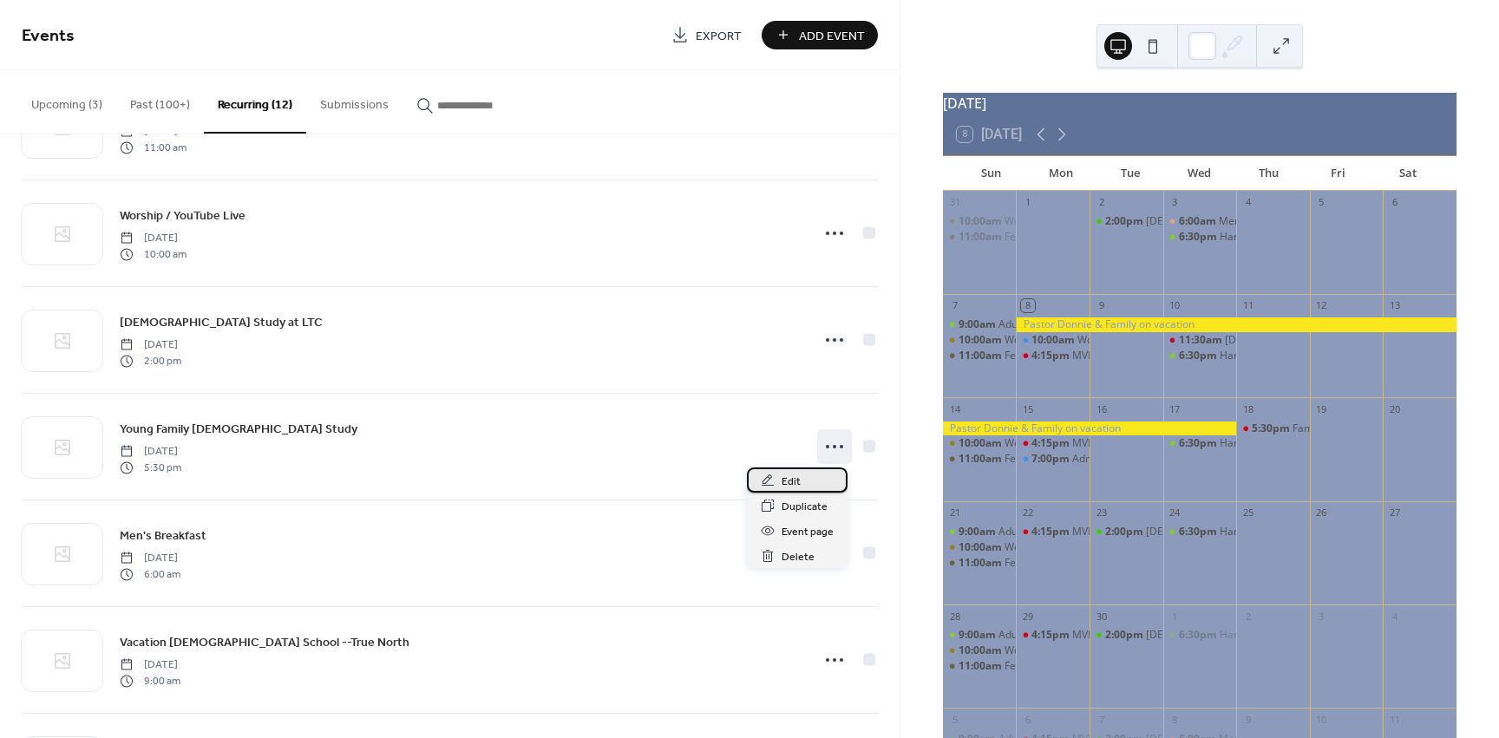
click at [789, 482] on span "Edit" at bounding box center [791, 482] width 19 height 18
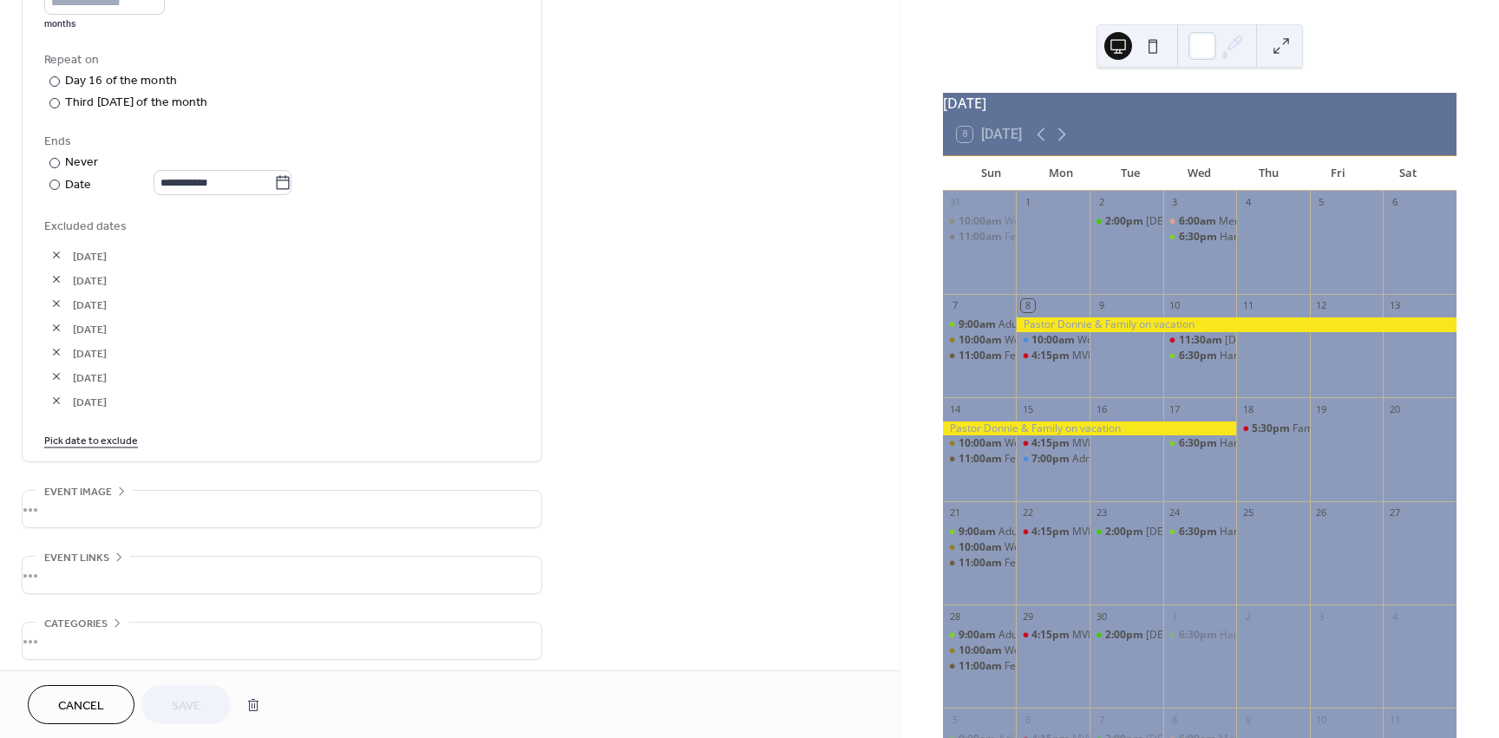
scroll to position [941, 0]
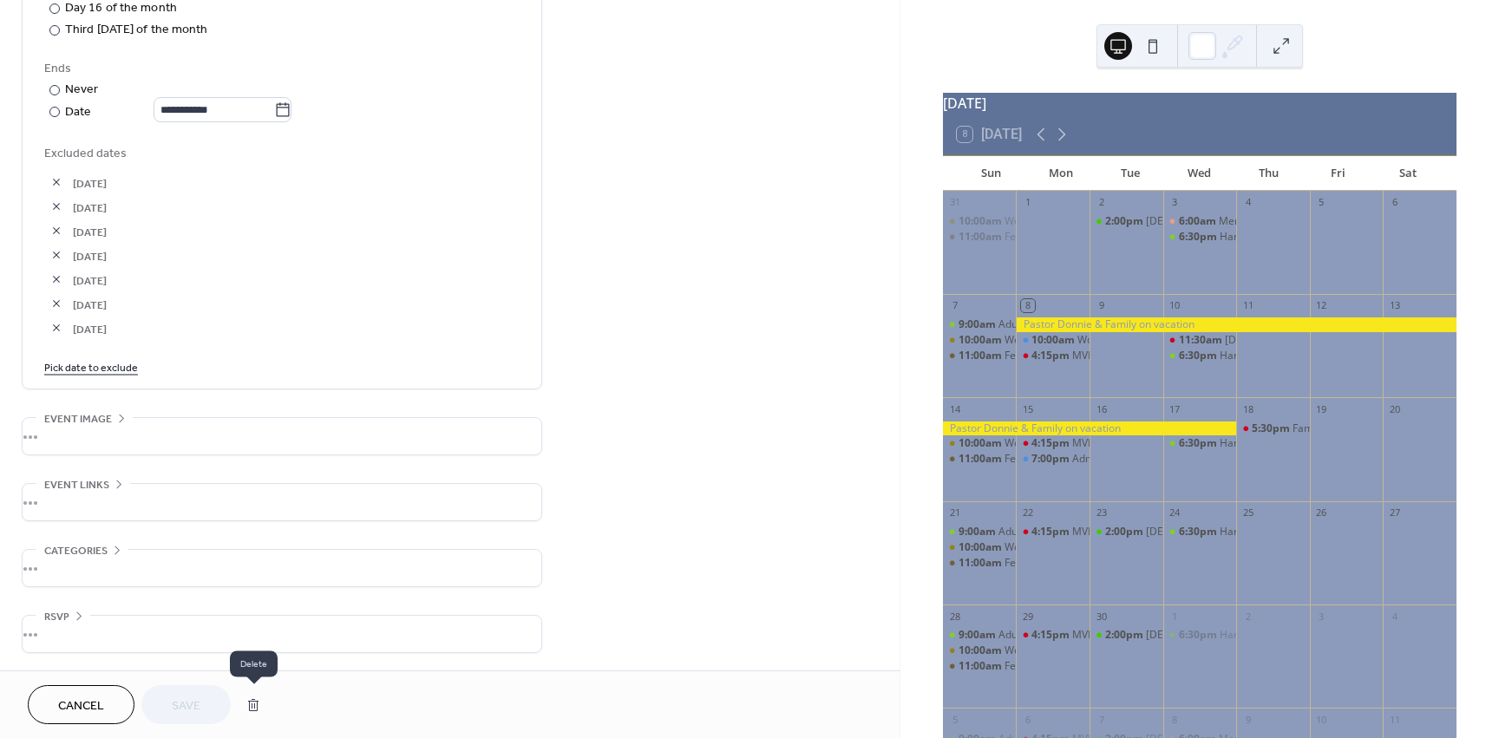
click at [254, 700] on button "button" at bounding box center [253, 705] width 31 height 35
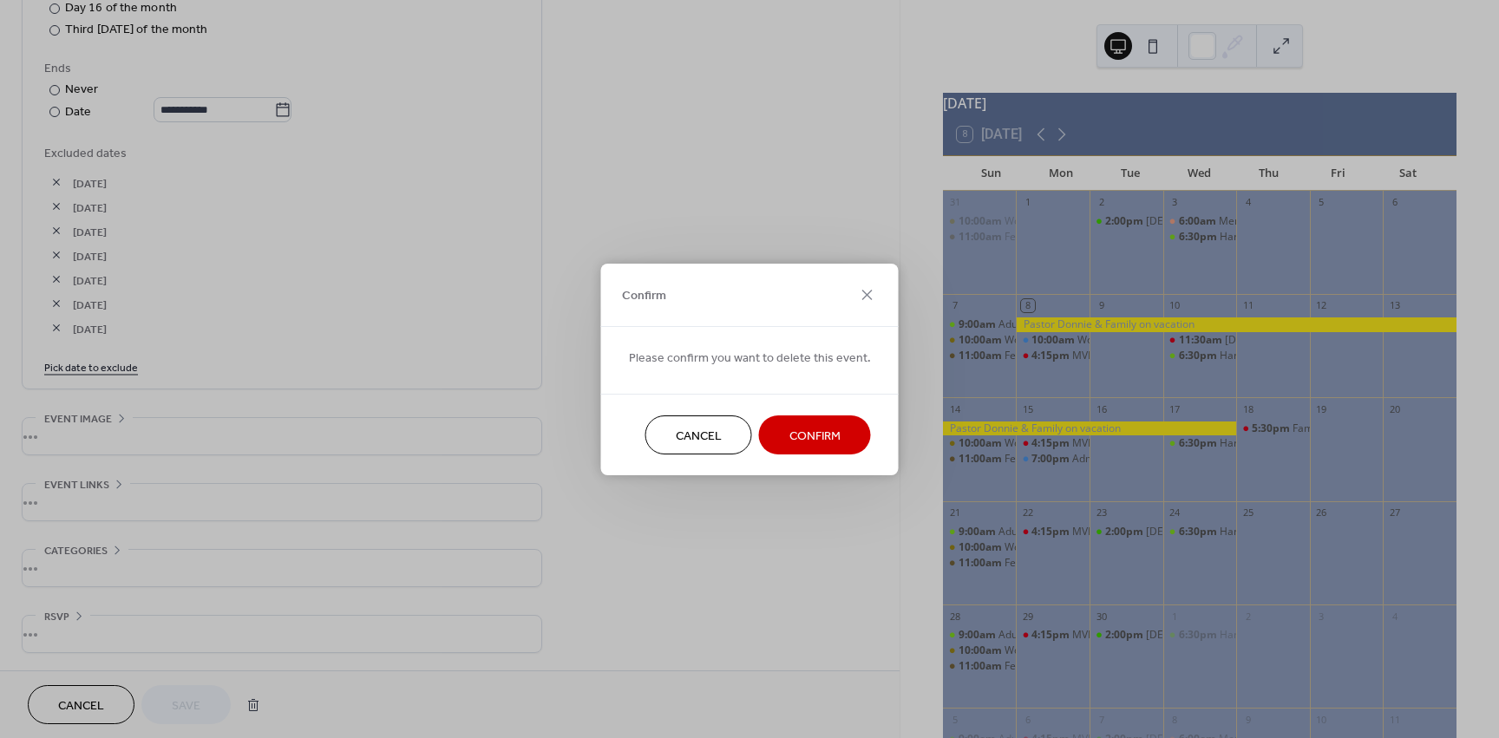
click at [816, 437] on span "Confirm" at bounding box center [814, 436] width 51 height 18
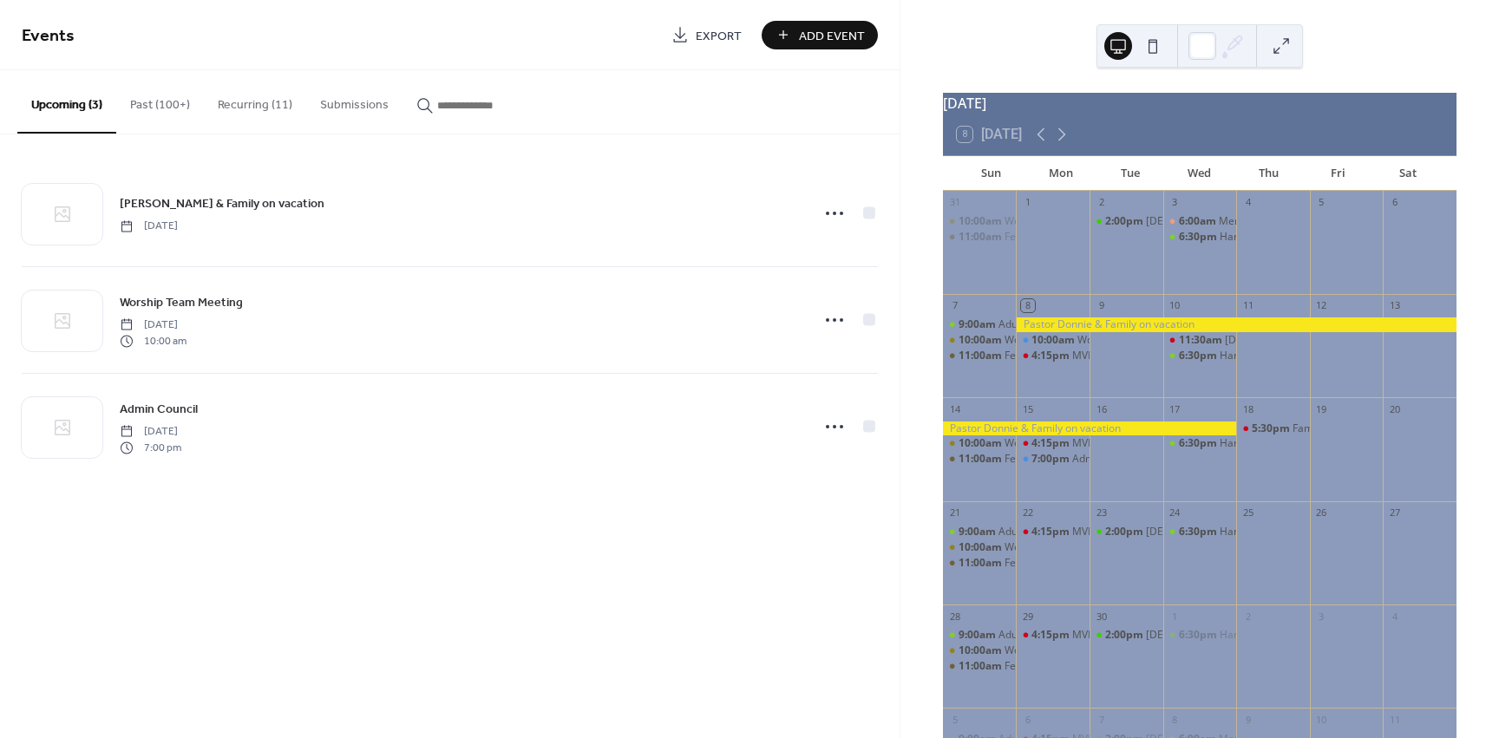
click at [234, 105] on button "Recurring (11)" at bounding box center [255, 101] width 102 height 62
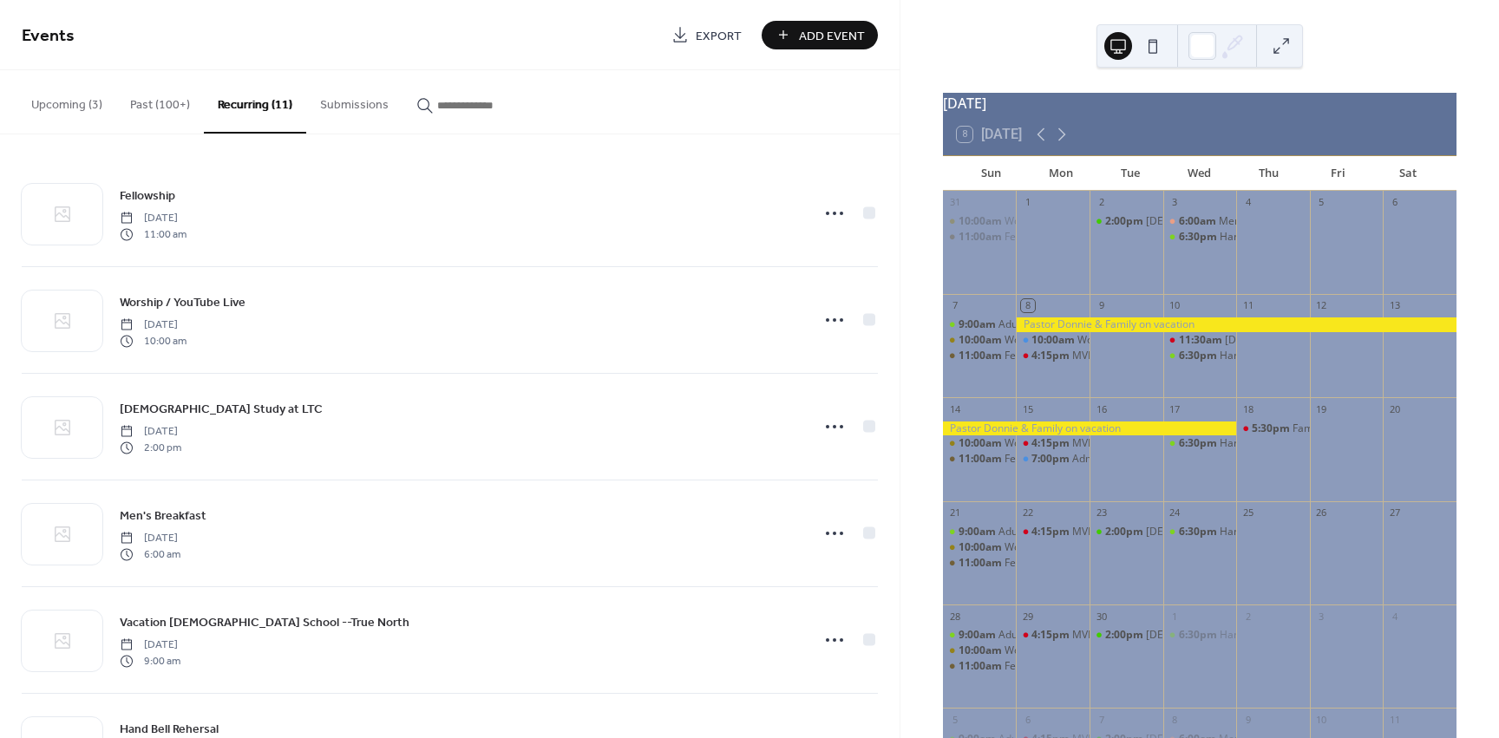
click at [76, 107] on button "Upcoming (3)" at bounding box center [66, 101] width 99 height 62
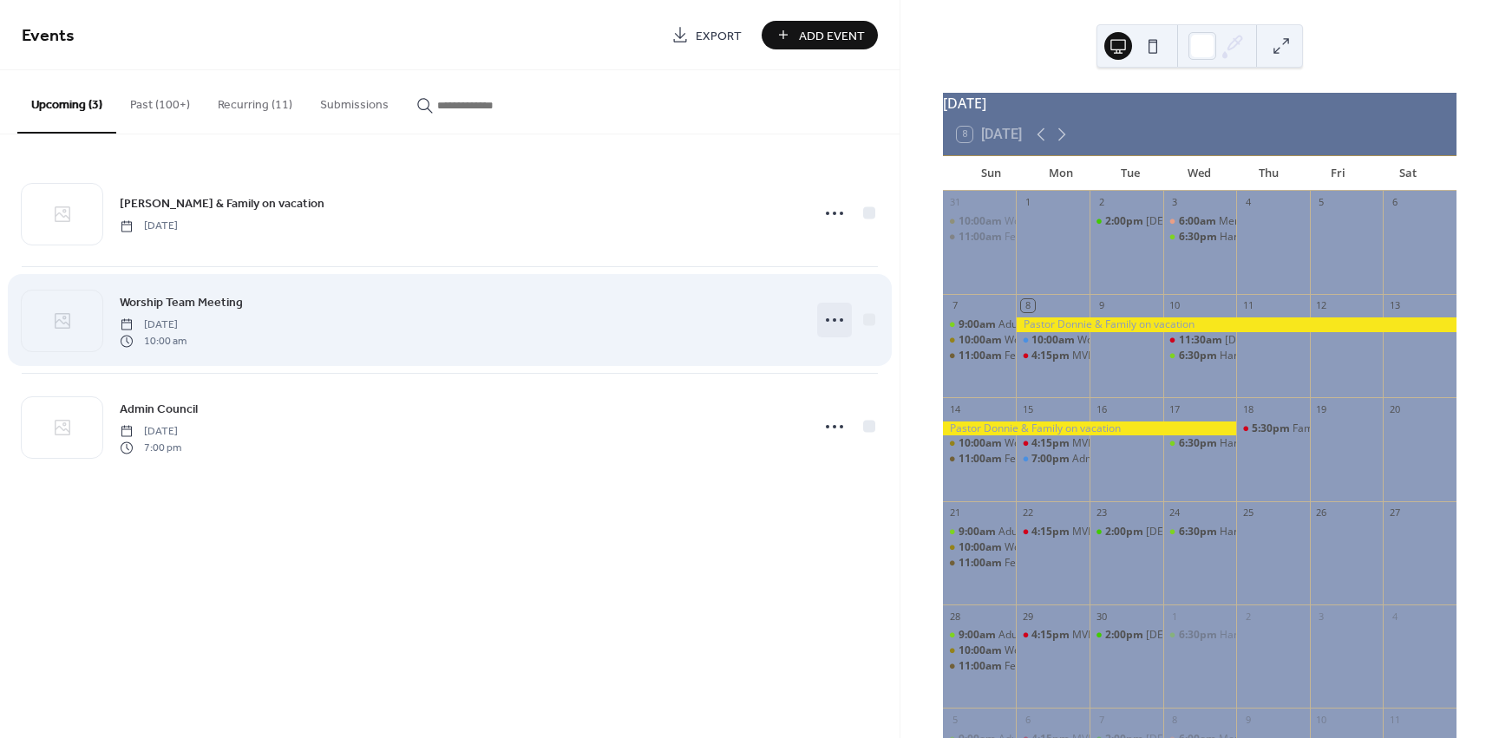
click at [832, 321] on icon at bounding box center [835, 320] width 28 height 28
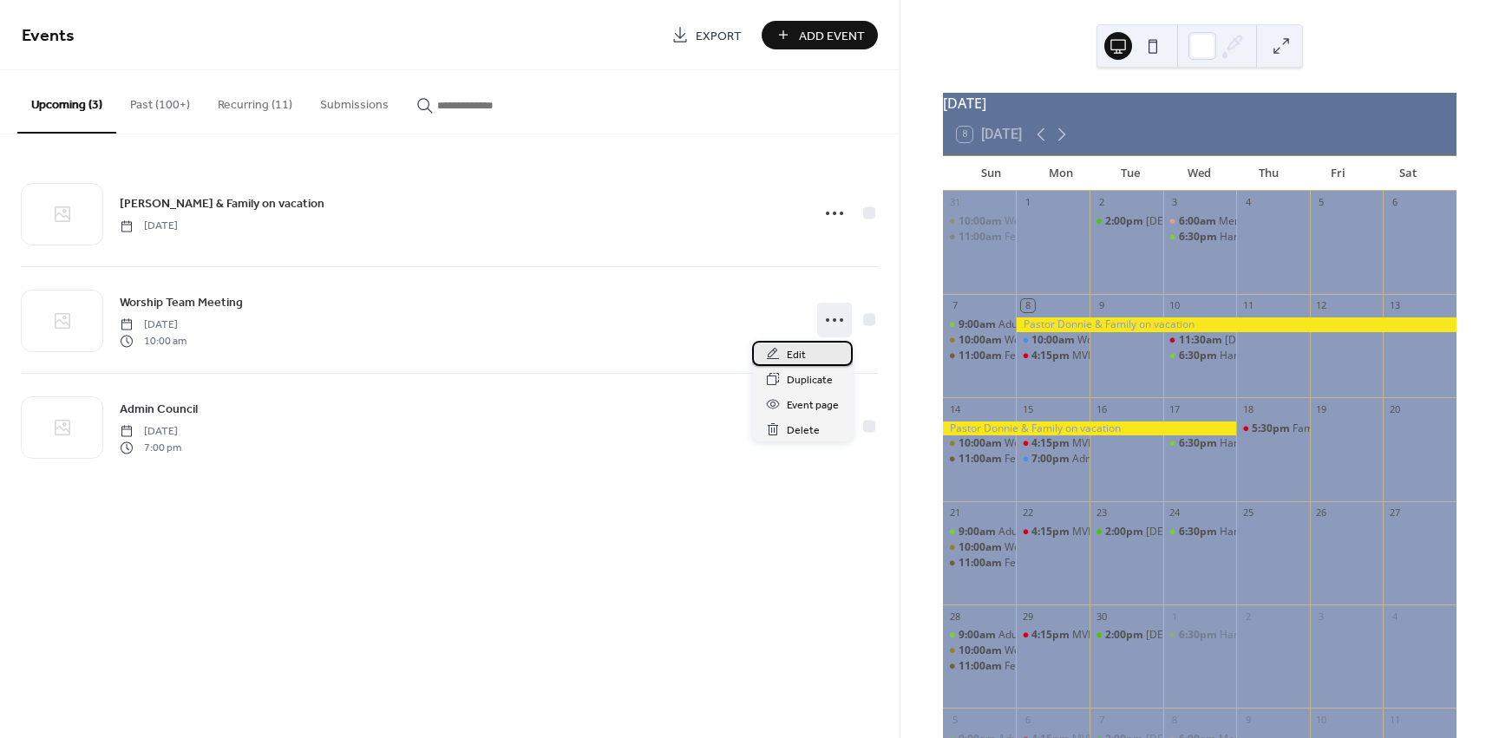
click at [791, 359] on span "Edit" at bounding box center [796, 355] width 19 height 18
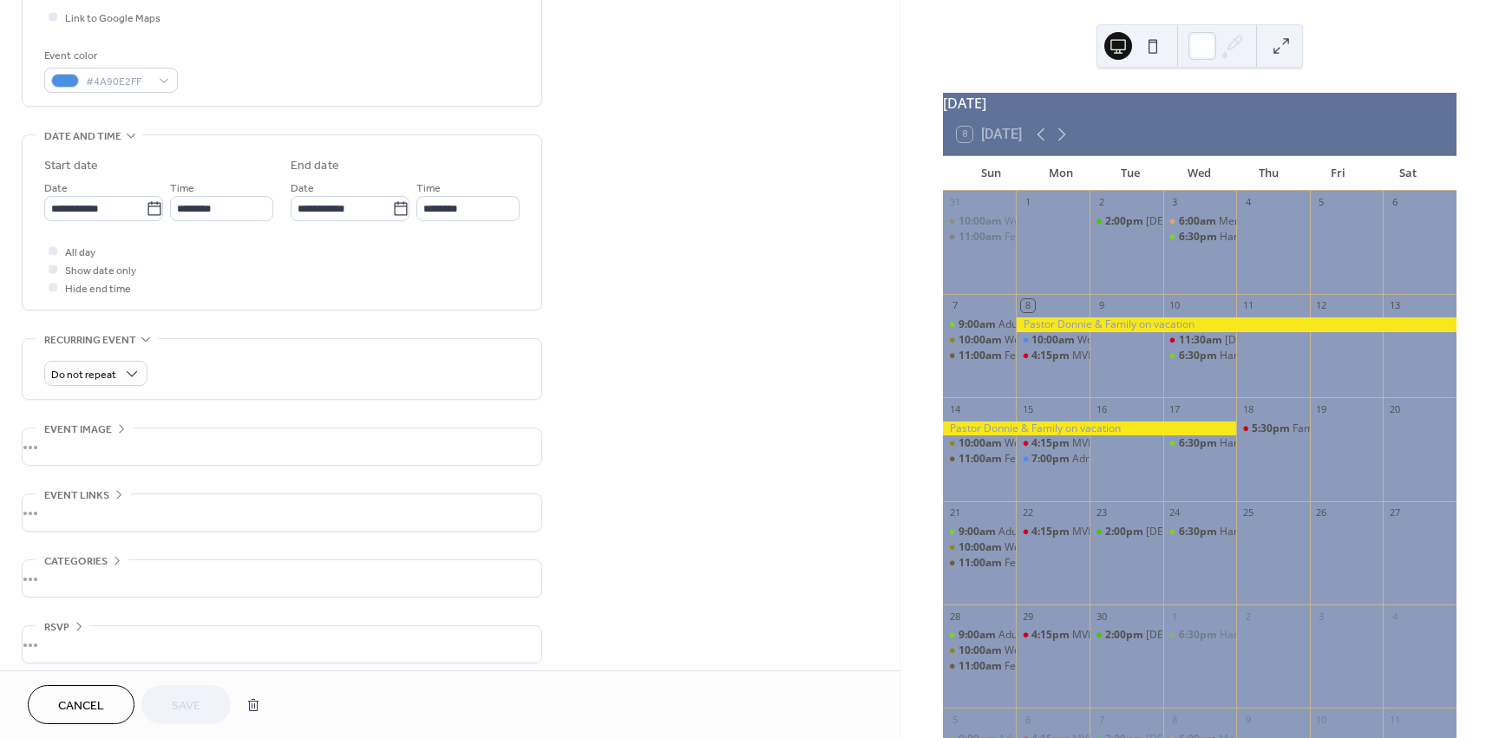
scroll to position [434, 0]
click at [148, 207] on icon at bounding box center [154, 205] width 17 height 17
click at [146, 207] on input "**********" at bounding box center [94, 205] width 101 height 25
click at [151, 358] on td "17" at bounding box center [153, 360] width 28 height 25
type input "**********"
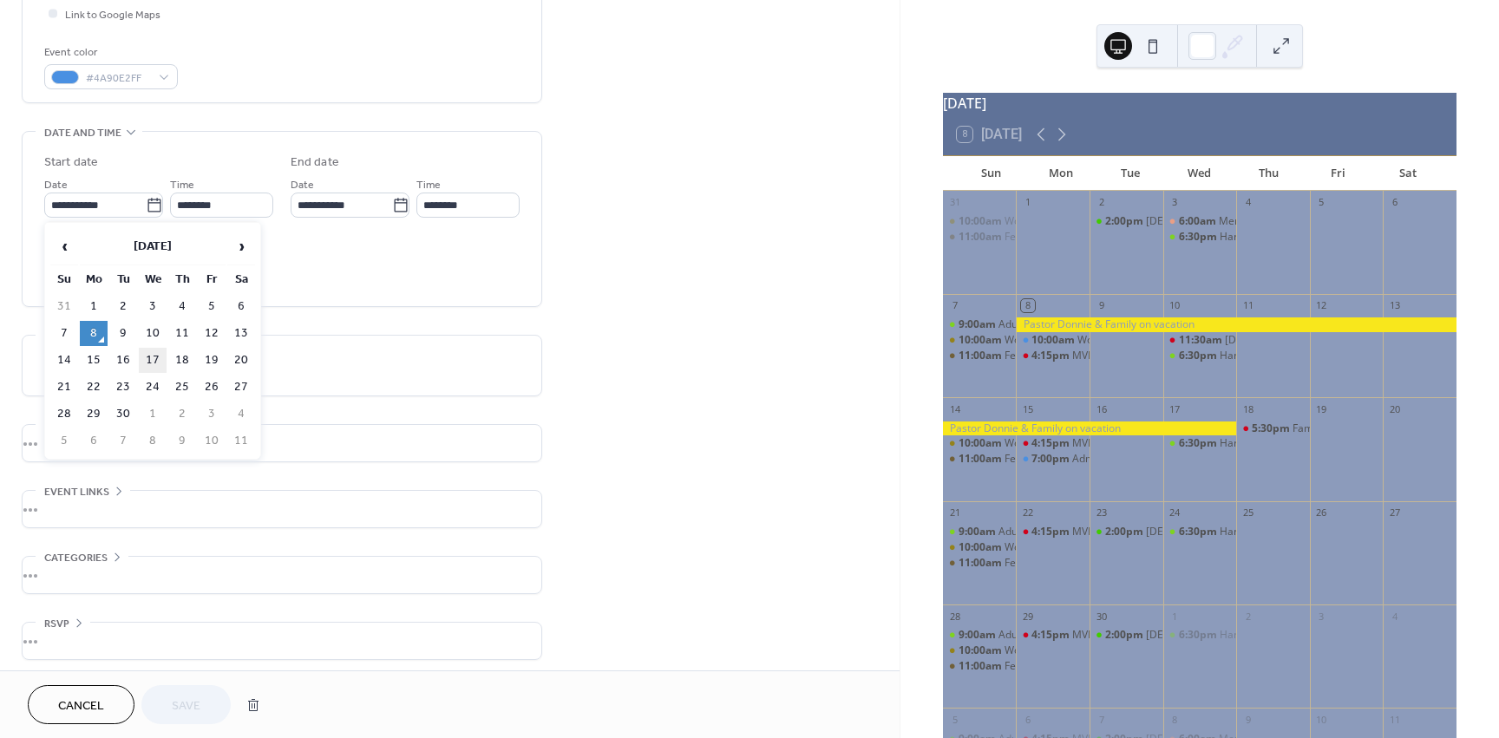
type input "**********"
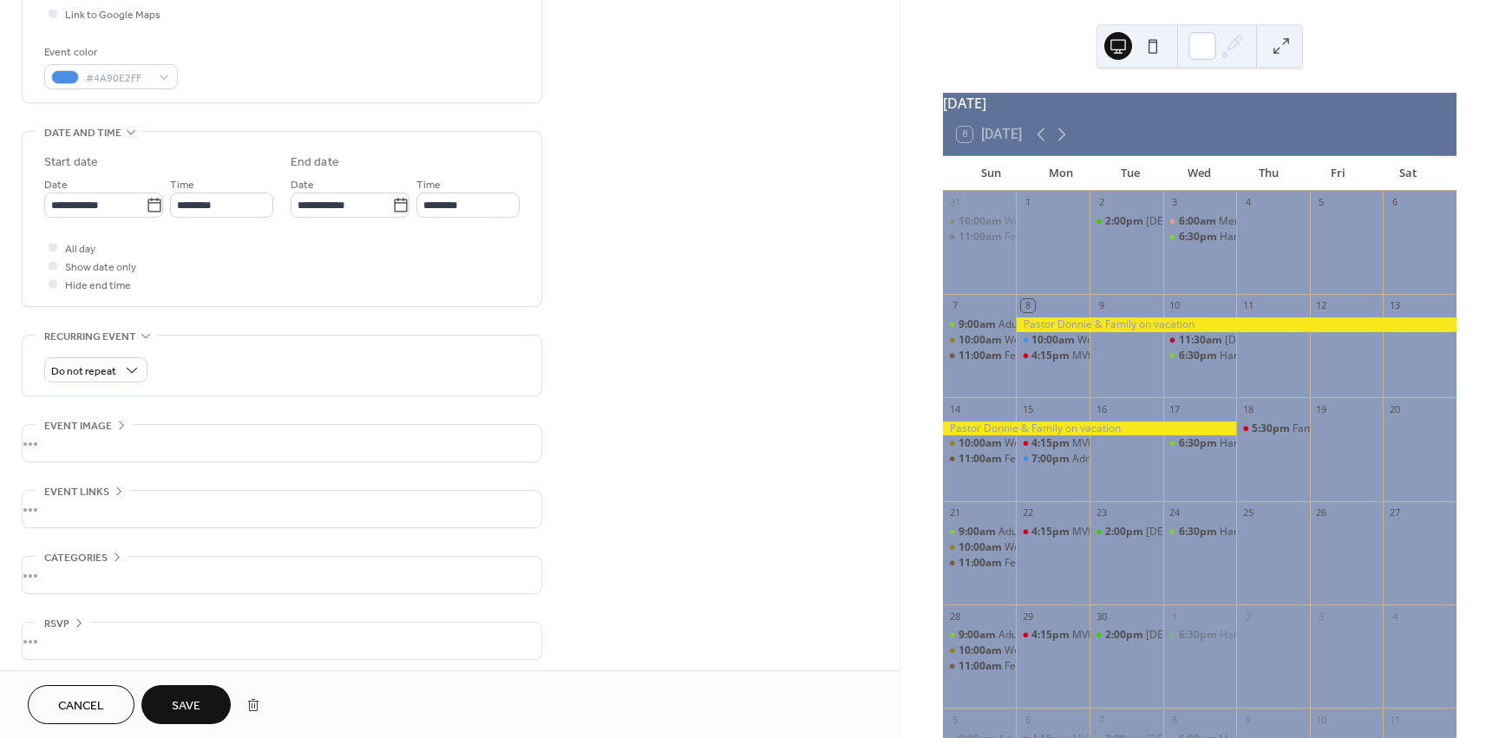
click at [187, 708] on span "Save" at bounding box center [186, 706] width 29 height 18
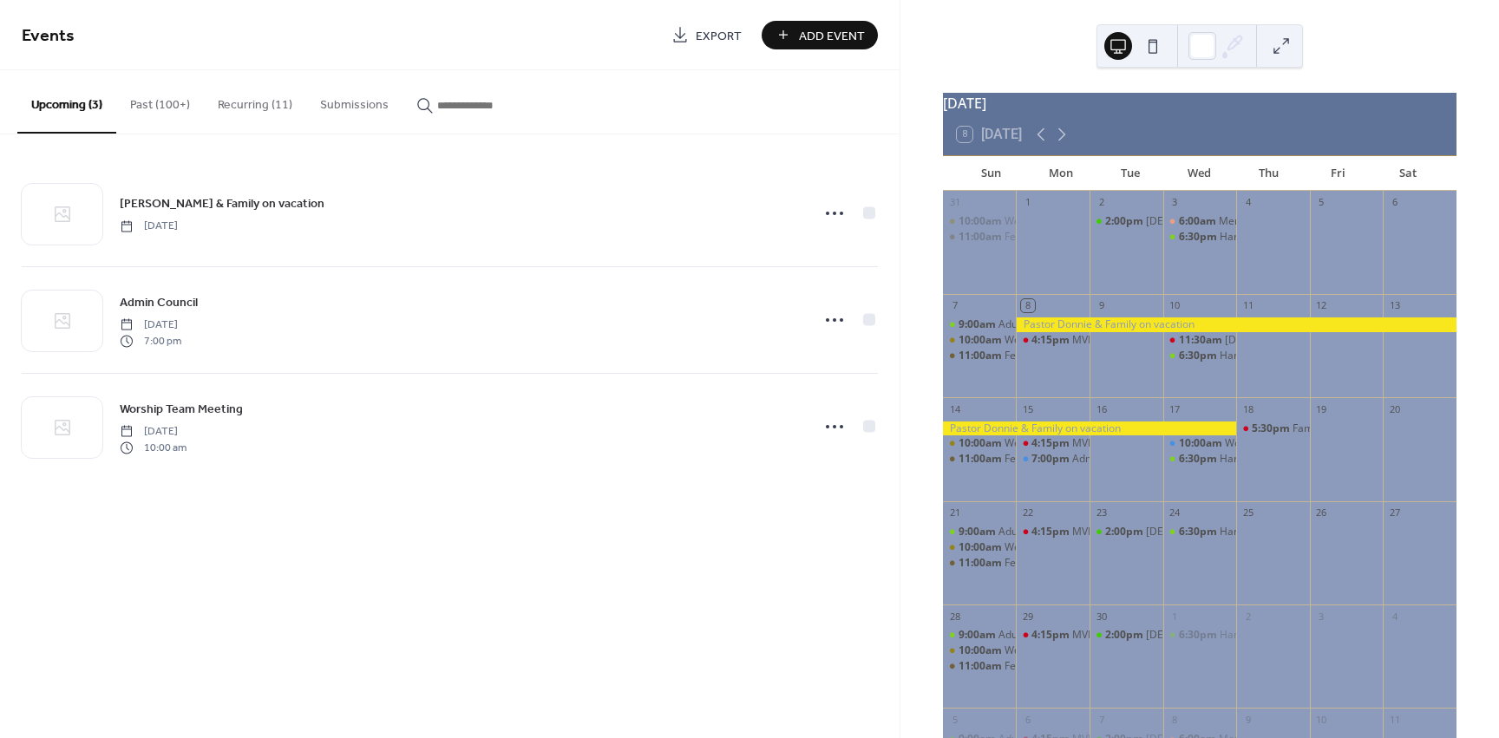
click at [228, 109] on button "Recurring (11)" at bounding box center [255, 101] width 102 height 62
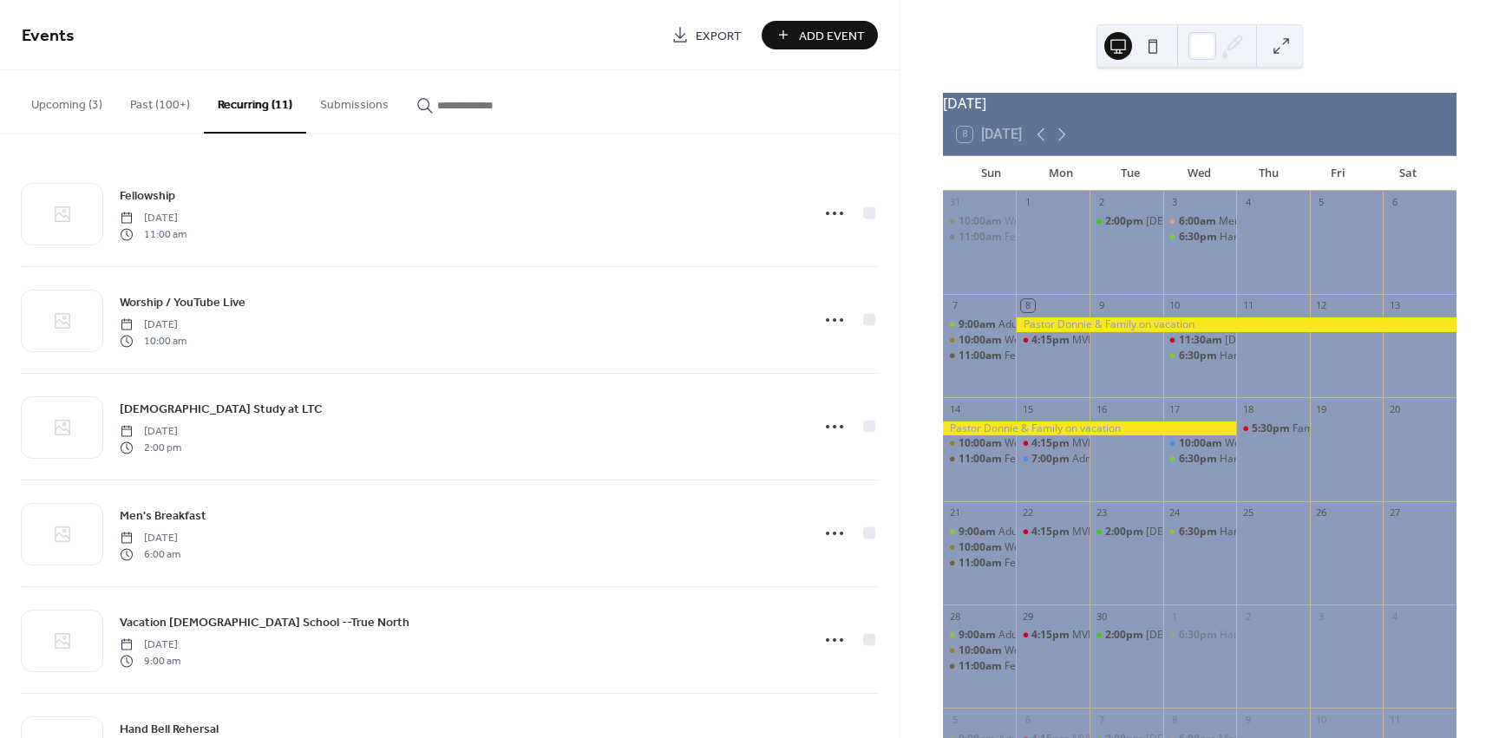
click at [61, 101] on button "Upcoming (3)" at bounding box center [66, 101] width 99 height 62
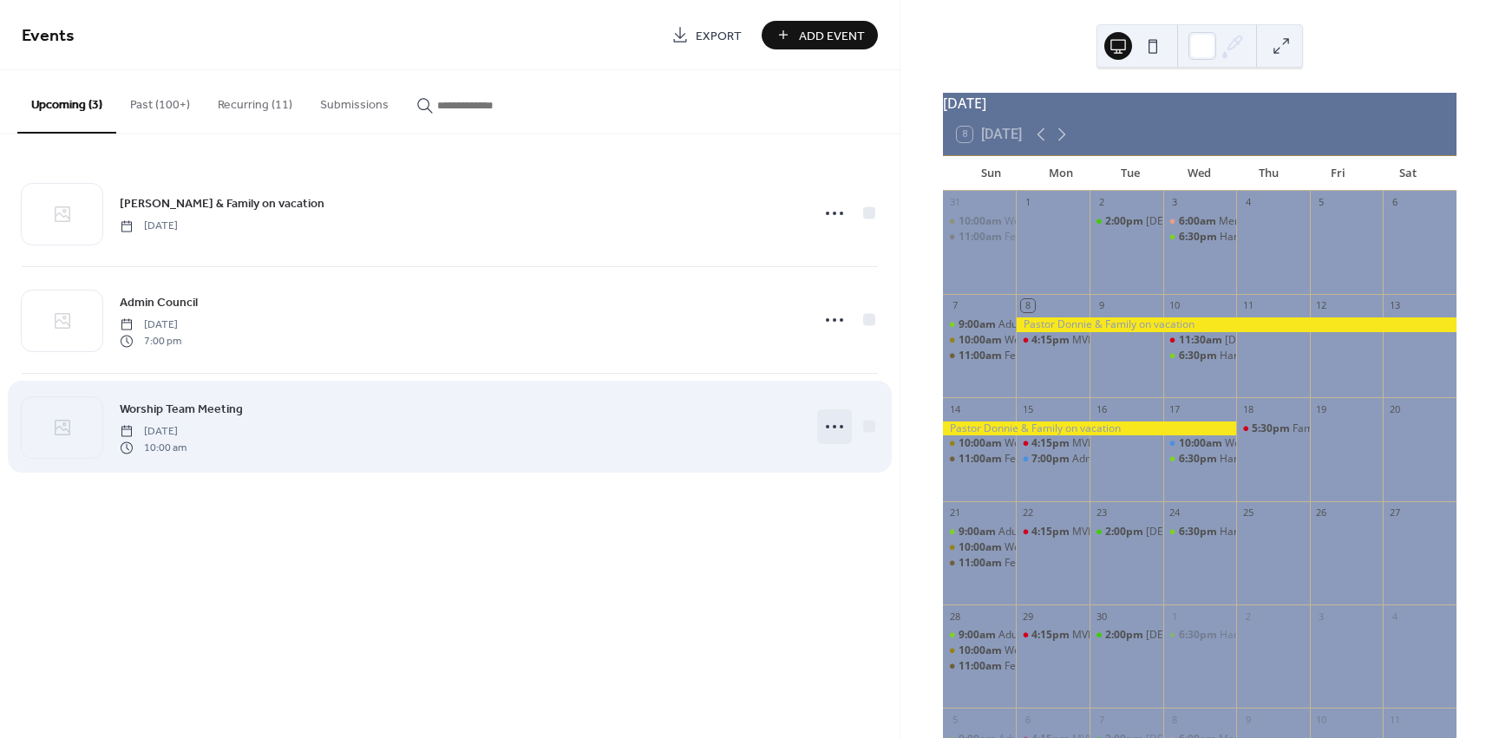
click at [832, 425] on icon at bounding box center [835, 427] width 28 height 28
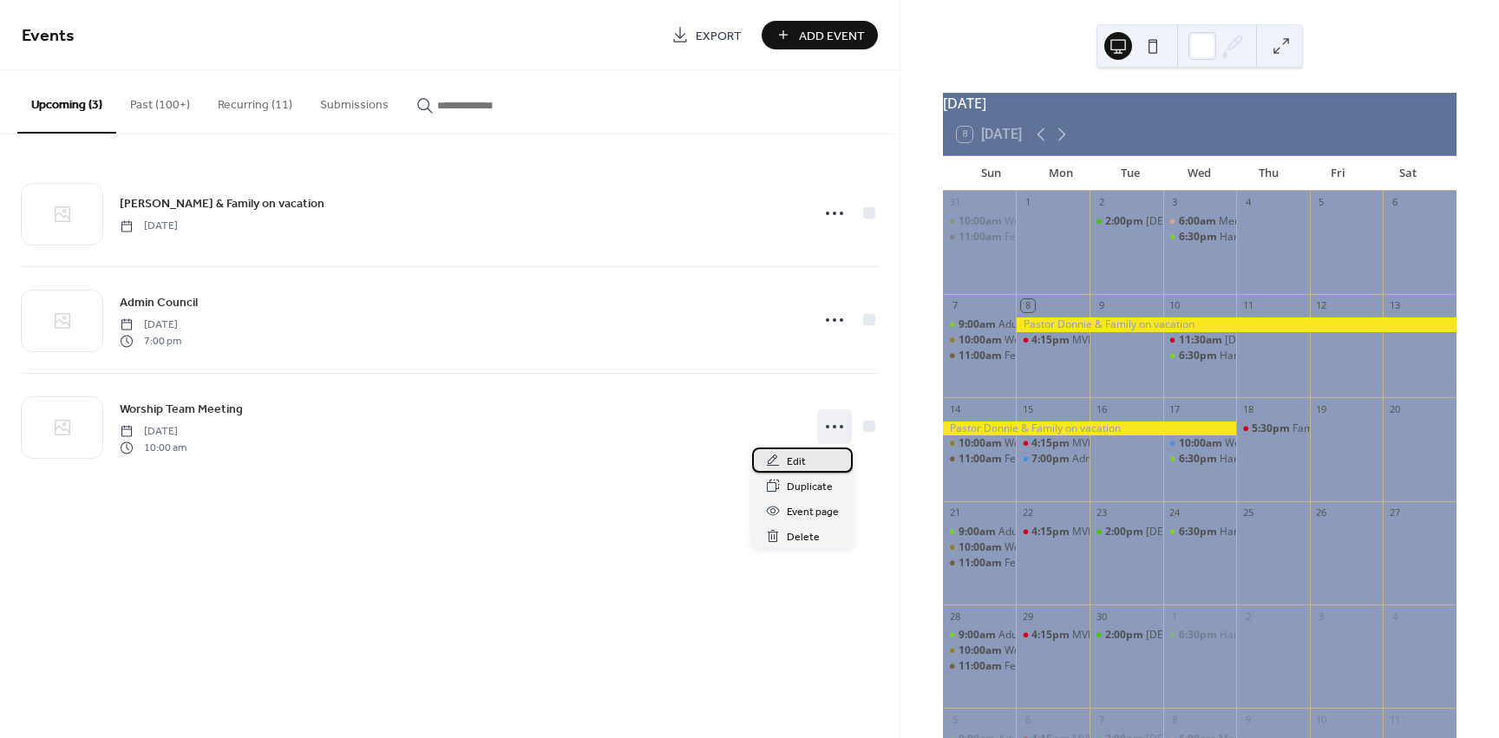
click at [795, 461] on span "Edit" at bounding box center [796, 462] width 19 height 18
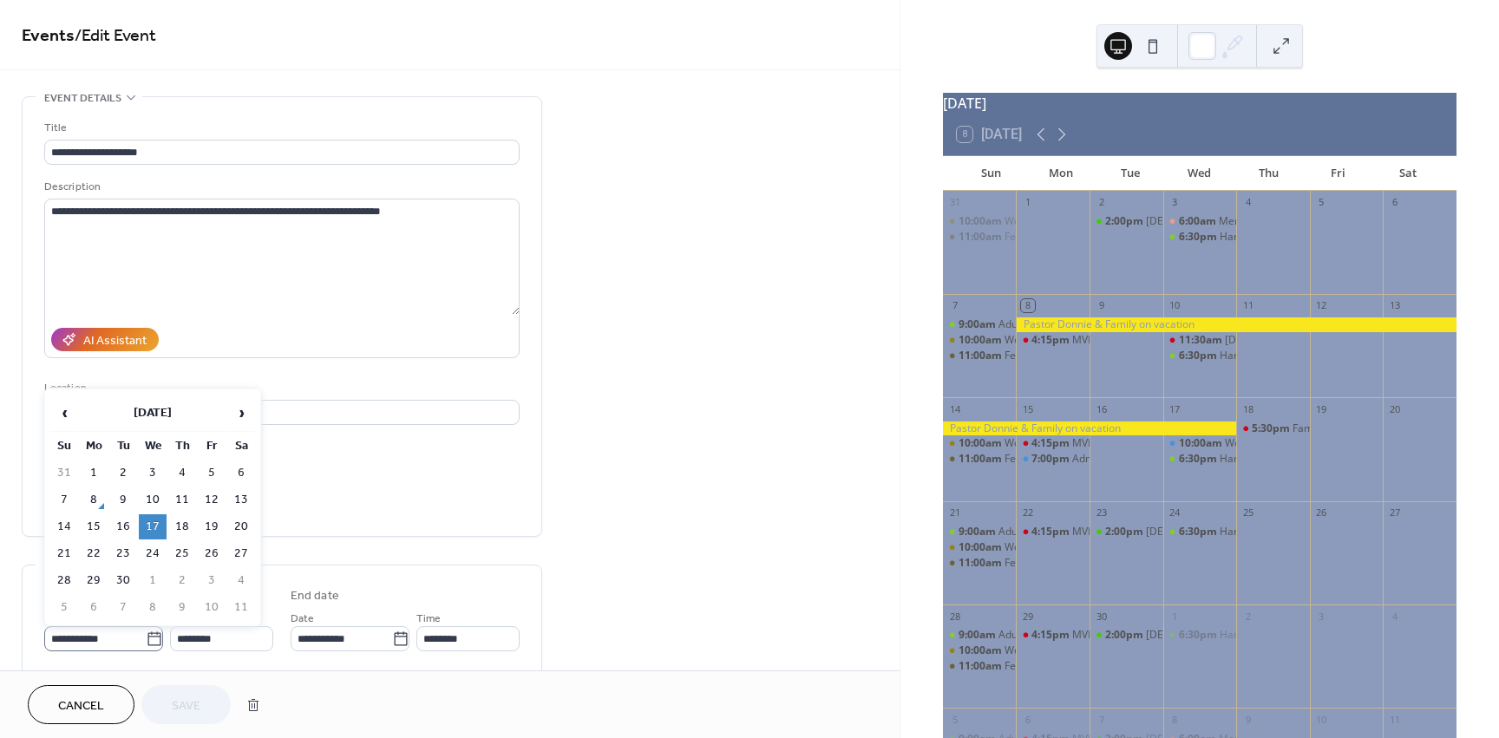
click at [148, 641] on icon at bounding box center [154, 639] width 17 height 17
click at [146, 641] on input "**********" at bounding box center [94, 638] width 101 height 25
click at [180, 528] on td "18" at bounding box center [182, 526] width 28 height 25
type input "**********"
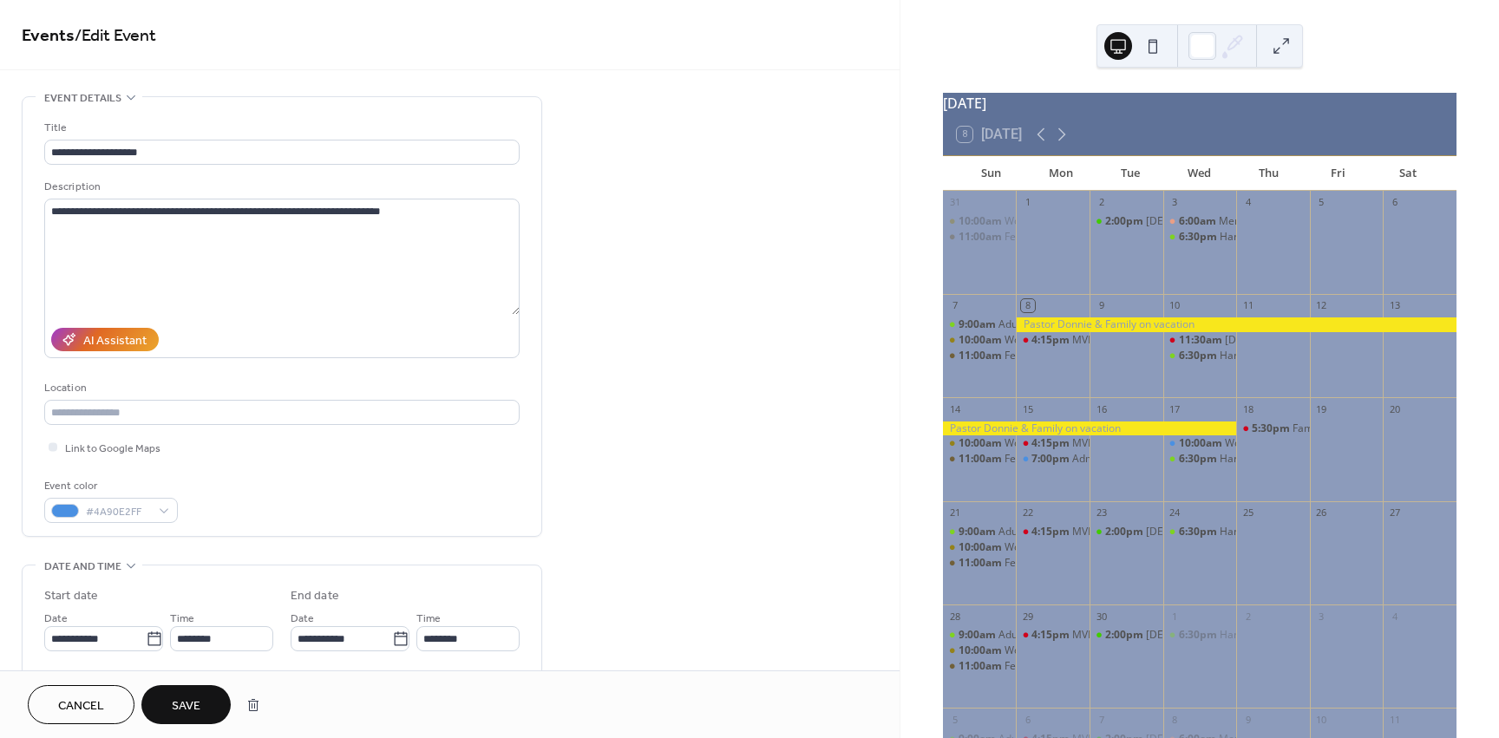
click at [186, 692] on button "Save" at bounding box center [185, 704] width 89 height 39
